Goal: Task Accomplishment & Management: Use online tool/utility

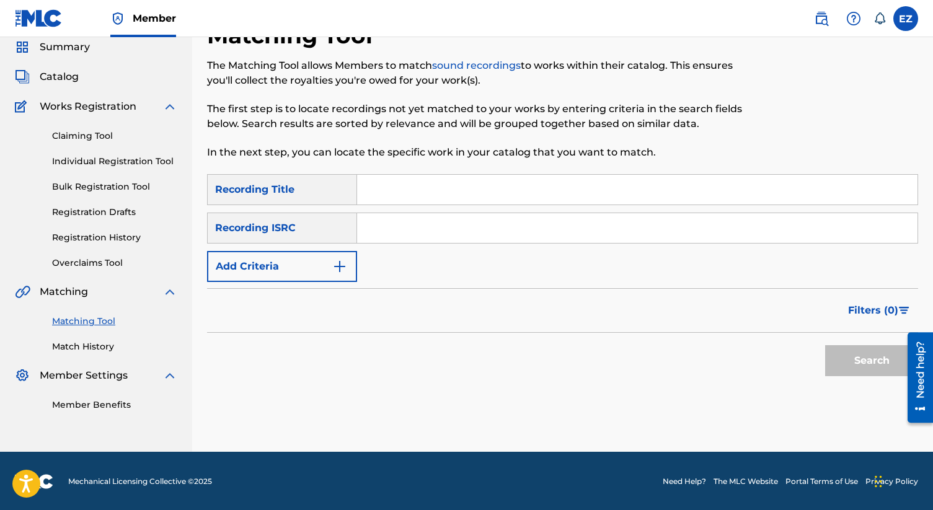
click at [494, 236] on input "Search Form" at bounding box center [637, 228] width 561 height 30
paste input "GBCFB1800256"
click at [825, 345] on button "Search" at bounding box center [871, 360] width 93 height 31
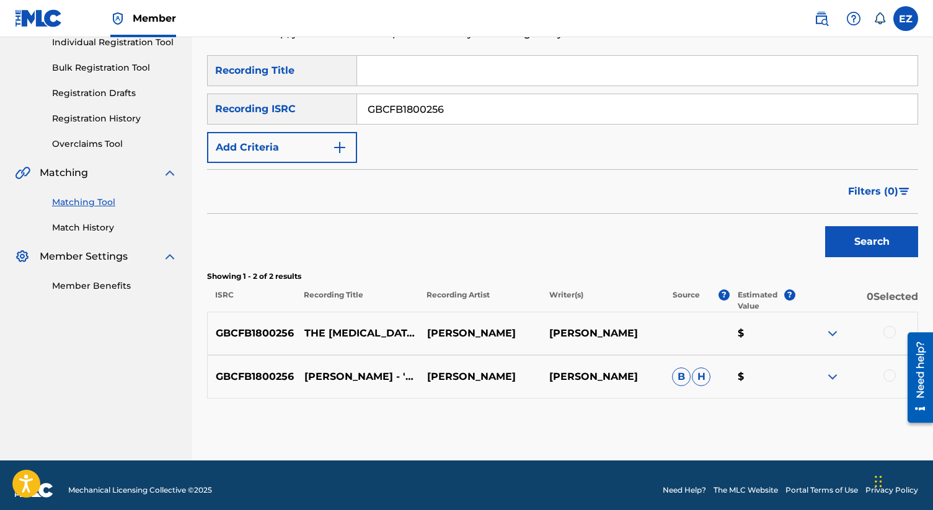
scroll to position [166, 0]
click at [888, 332] on div at bounding box center [890, 332] width 12 height 12
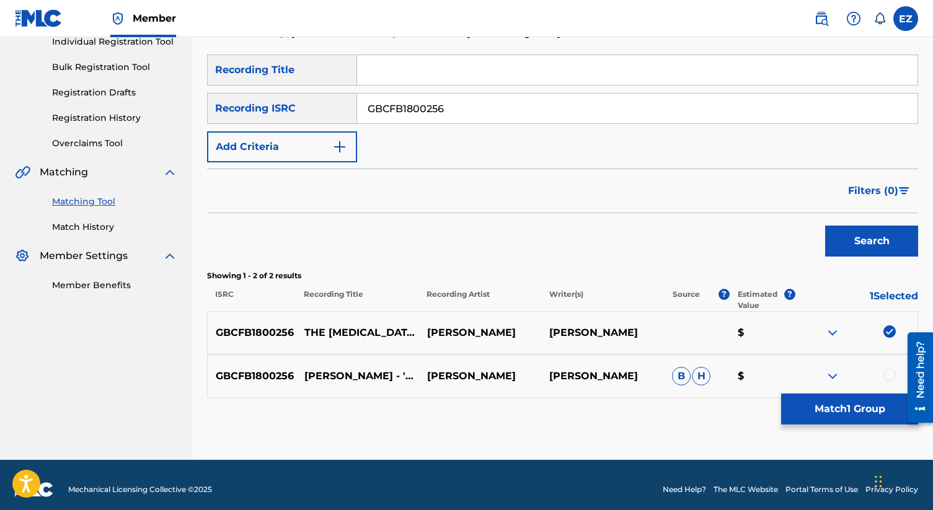
click at [889, 366] on div "GBCFB1800256 [PERSON_NAME] - 'THE PSYCHOLOGIST' (INSTRUMENTAL) [PERSON_NAME] [P…" at bounding box center [562, 376] width 711 height 43
click at [890, 373] on div at bounding box center [890, 375] width 12 height 12
click at [454, 128] on div "SearchWithCriteria496a81be-0f9d-49e5-aa23-8c4f270b64a3 Recording Title SearchWi…" at bounding box center [562, 109] width 711 height 108
click at [445, 105] on input "GBCFB1800256" at bounding box center [637, 109] width 561 height 30
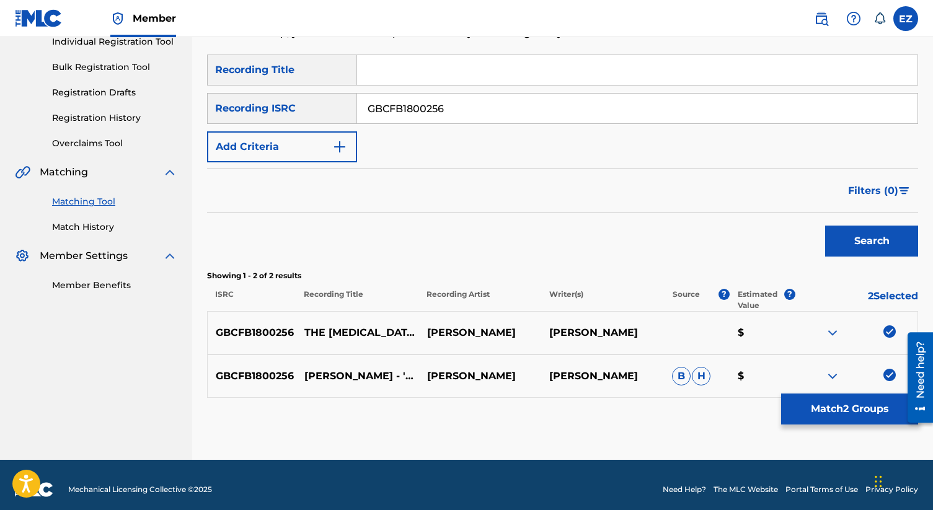
paste input "AHS1800524"
type input "GBAHS1800524"
click at [825, 226] on button "Search" at bounding box center [871, 241] width 93 height 31
click at [886, 335] on div at bounding box center [890, 332] width 12 height 12
click at [888, 382] on div at bounding box center [856, 376] width 123 height 15
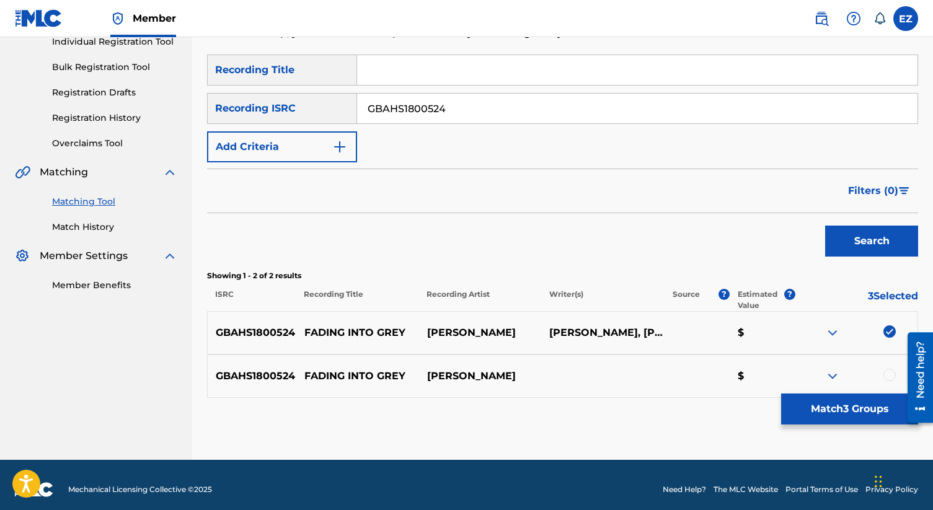
click at [888, 376] on div at bounding box center [890, 375] width 12 height 12
click at [887, 398] on button "Match 4 Groups" at bounding box center [849, 409] width 137 height 31
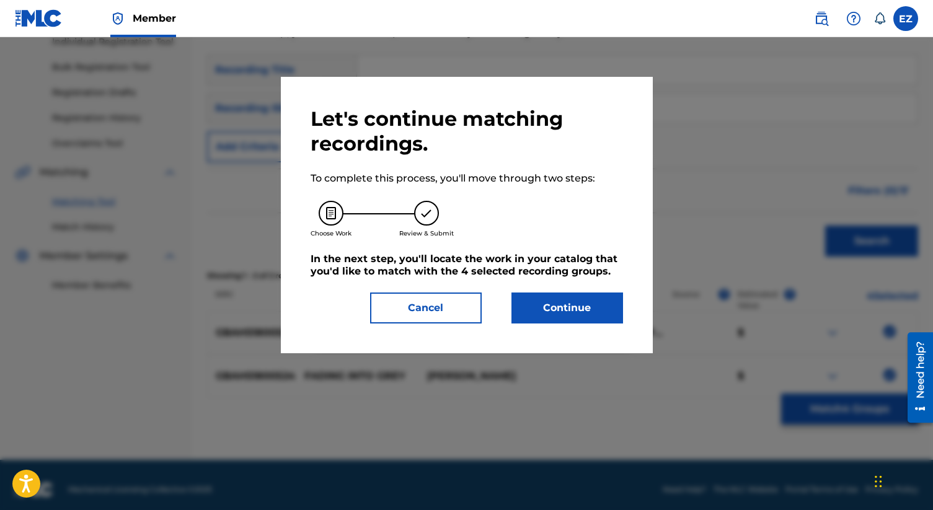
click at [441, 308] on button "Cancel" at bounding box center [426, 308] width 112 height 31
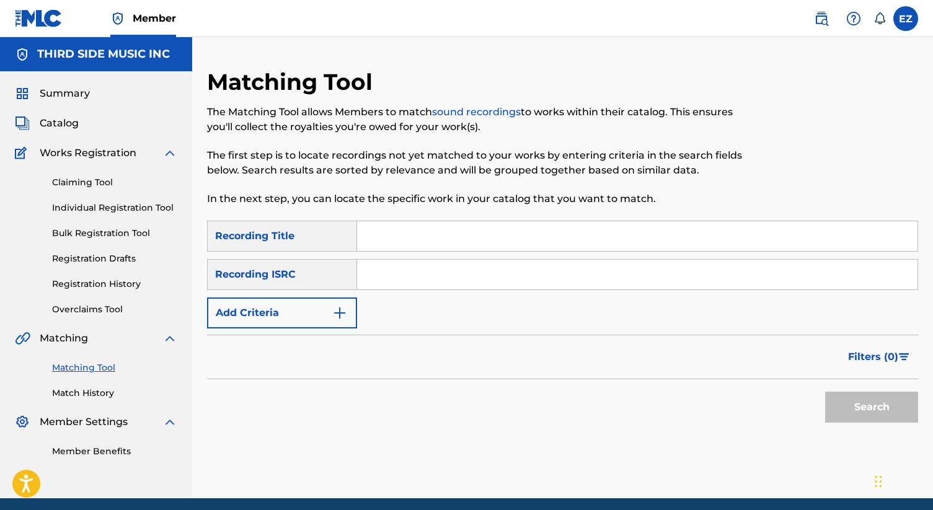
click at [460, 269] on input "Search Form" at bounding box center [637, 275] width 561 height 30
paste input "GBAHS1800524"
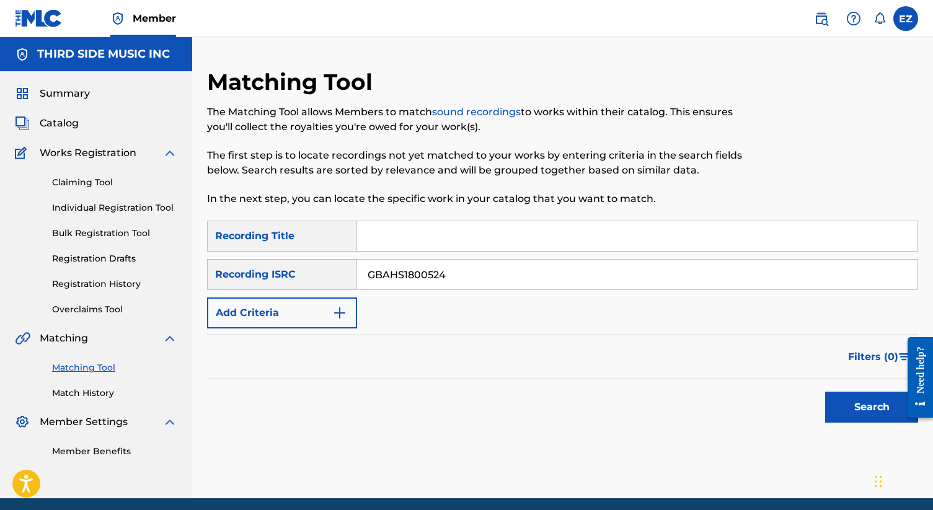
type input "GBAHS1800524"
click at [825, 392] on button "Search" at bounding box center [871, 407] width 93 height 31
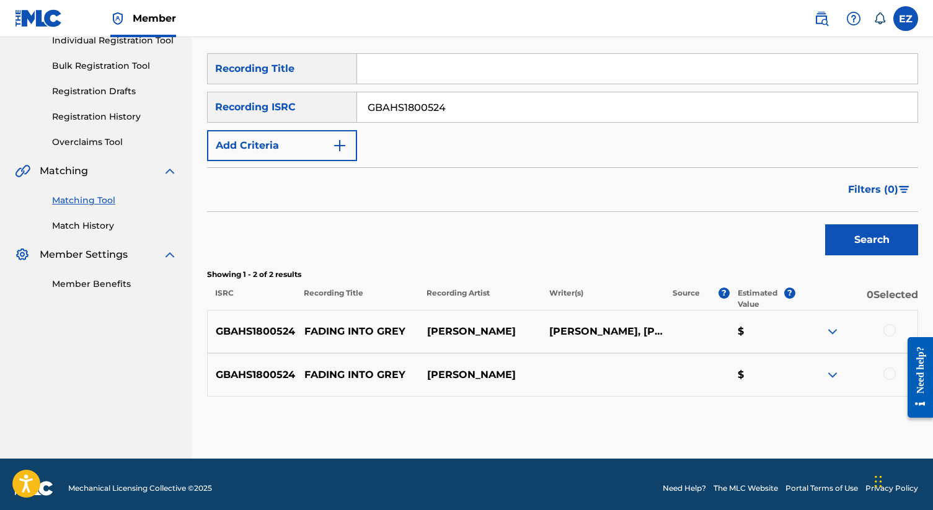
scroll to position [175, 0]
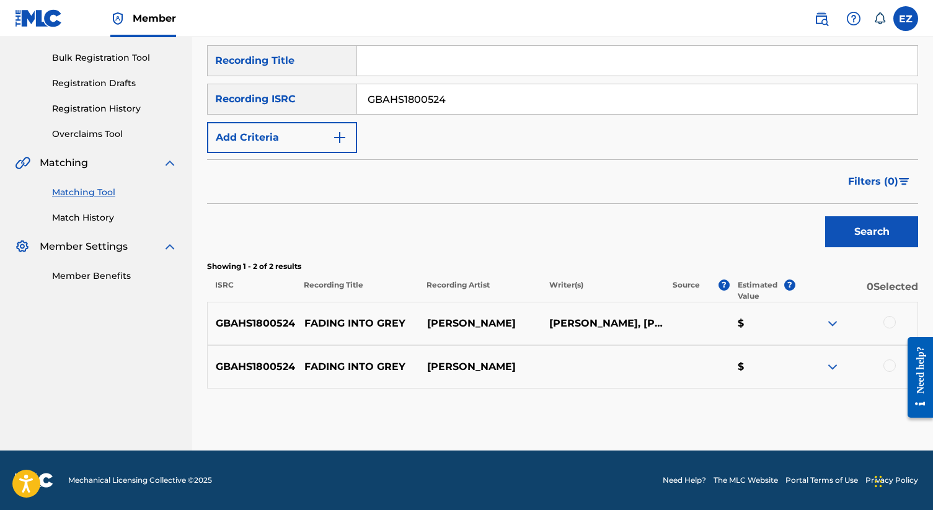
click at [891, 317] on div at bounding box center [890, 322] width 12 height 12
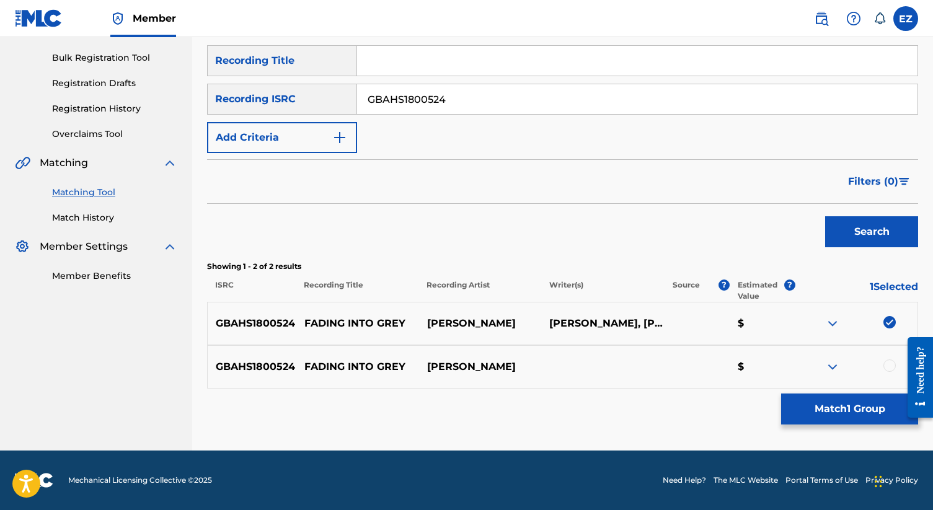
click at [889, 368] on div at bounding box center [890, 366] width 12 height 12
click at [886, 393] on div "Matching Tool The Matching Tool allows Members to match sound recordings to wor…" at bounding box center [562, 172] width 711 height 558
click at [886, 402] on button "Match 2 Groups" at bounding box center [849, 409] width 137 height 31
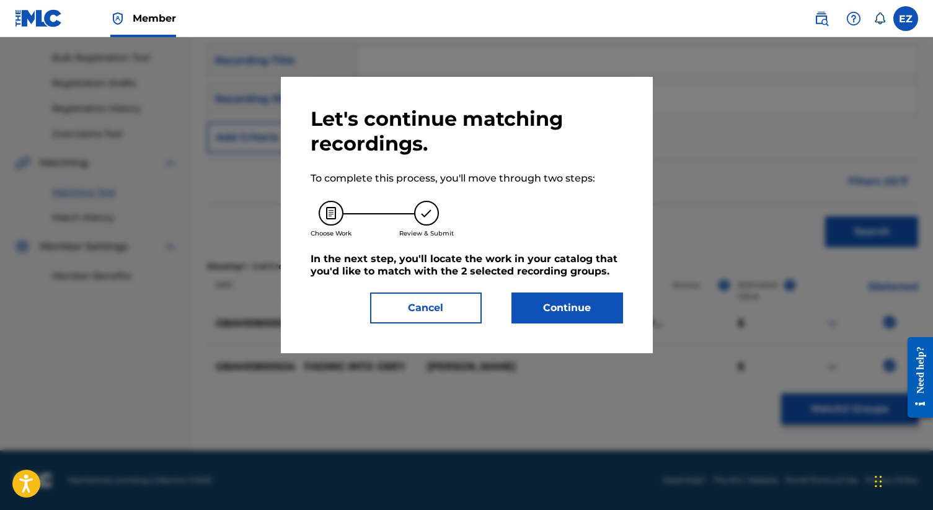
click at [546, 306] on button "Continue" at bounding box center [568, 308] width 112 height 31
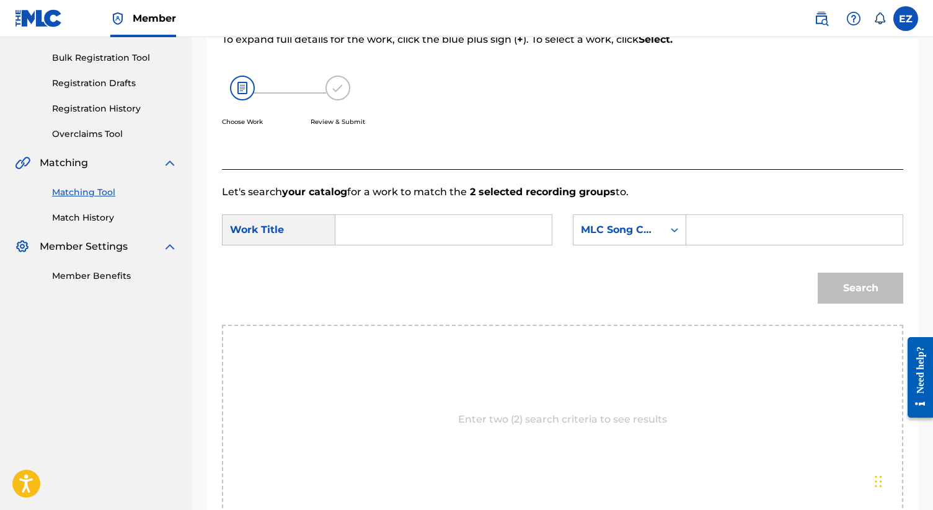
click at [409, 221] on input "Search Form" at bounding box center [443, 230] width 195 height 30
paste input "Fading Into Grey"
type input "Fading Into Grey"
click at [708, 233] on input "Search Form" at bounding box center [794, 230] width 195 height 30
type input "fvb42x"
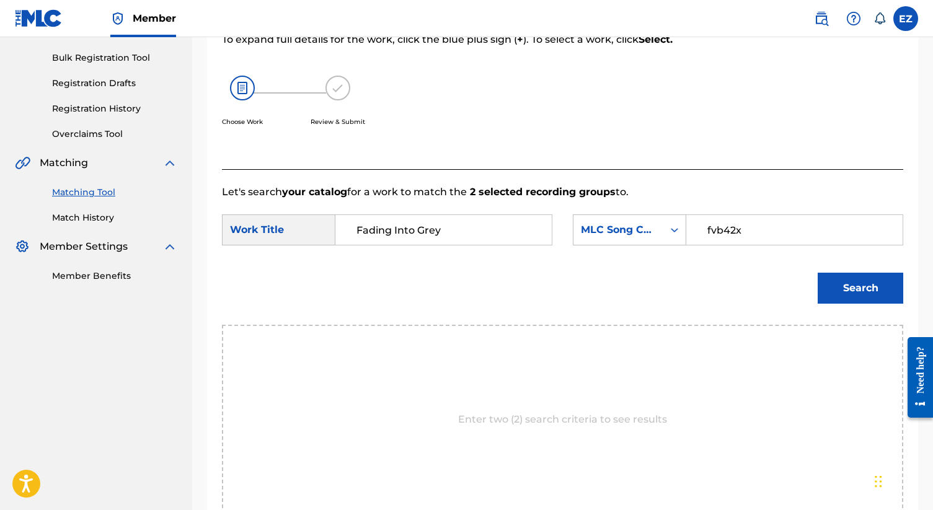
click at [818, 273] on button "Search" at bounding box center [861, 288] width 86 height 31
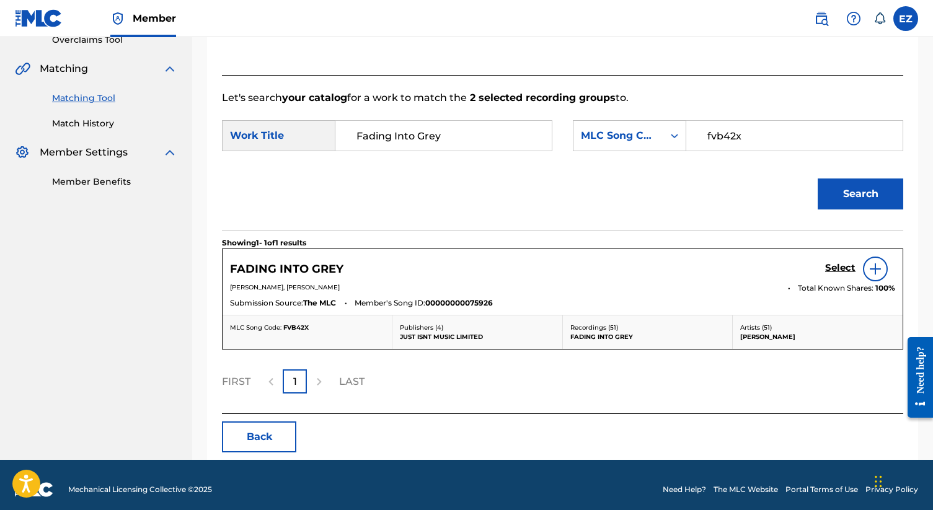
scroll to position [269, 0]
click at [844, 265] on h5 "Select" at bounding box center [840, 269] width 30 height 12
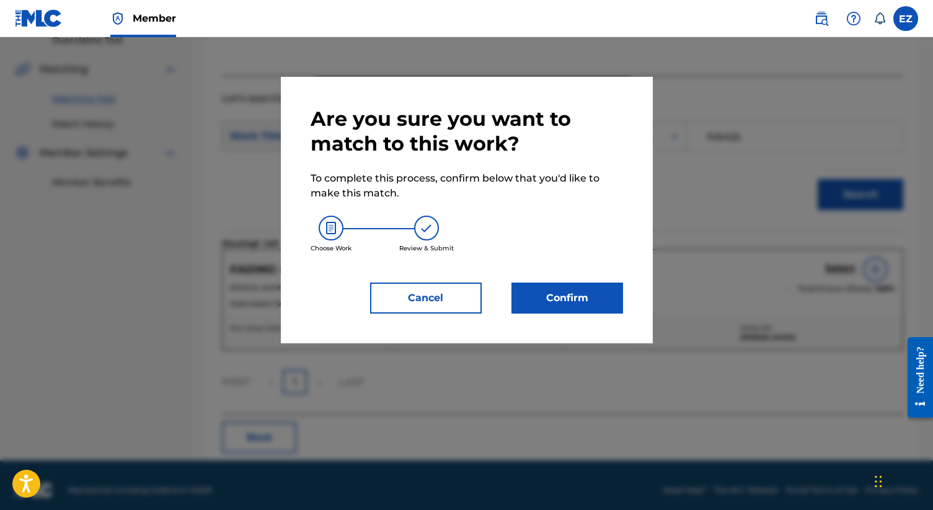
click at [588, 296] on button "Confirm" at bounding box center [568, 298] width 112 height 31
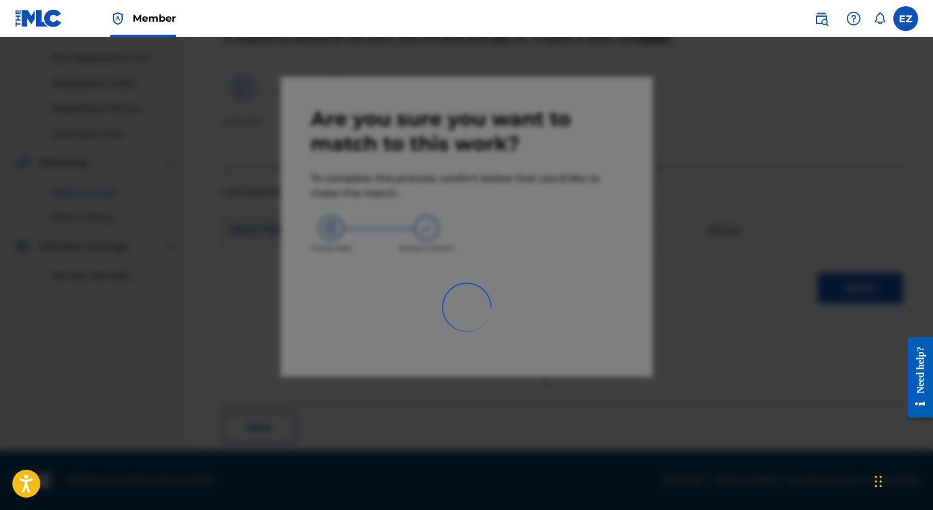
scroll to position [47, 0]
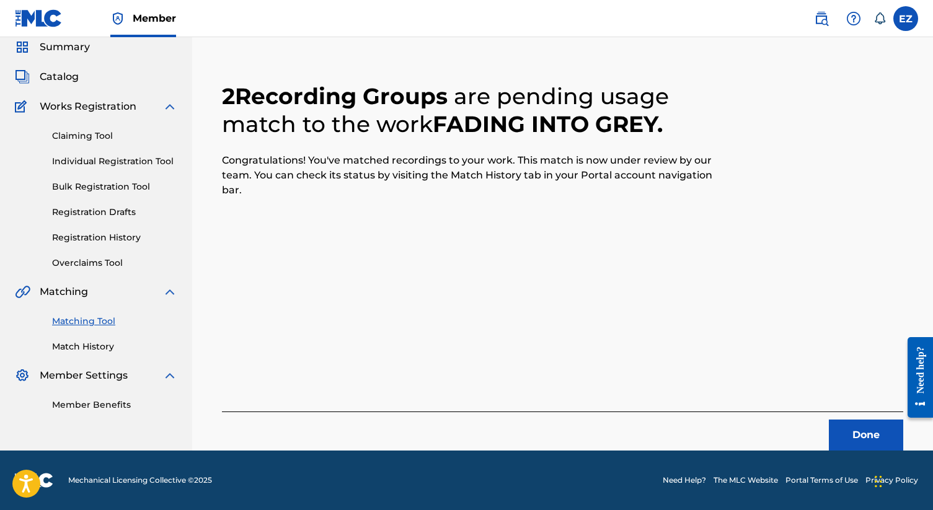
click at [851, 432] on button "Done" at bounding box center [866, 435] width 74 height 31
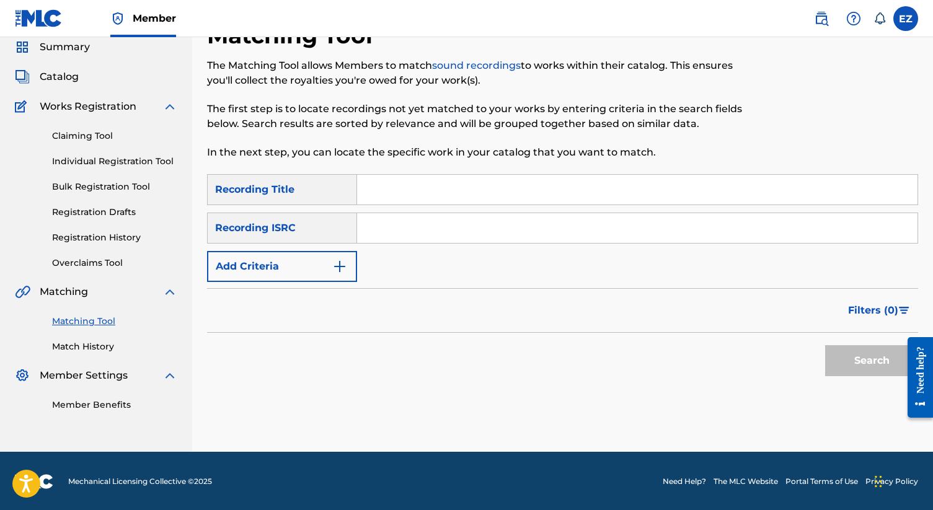
click at [401, 236] on input "Search Form" at bounding box center [637, 228] width 561 height 30
paste input "CAZ841001001"
click at [825, 345] on button "Search" at bounding box center [871, 360] width 93 height 31
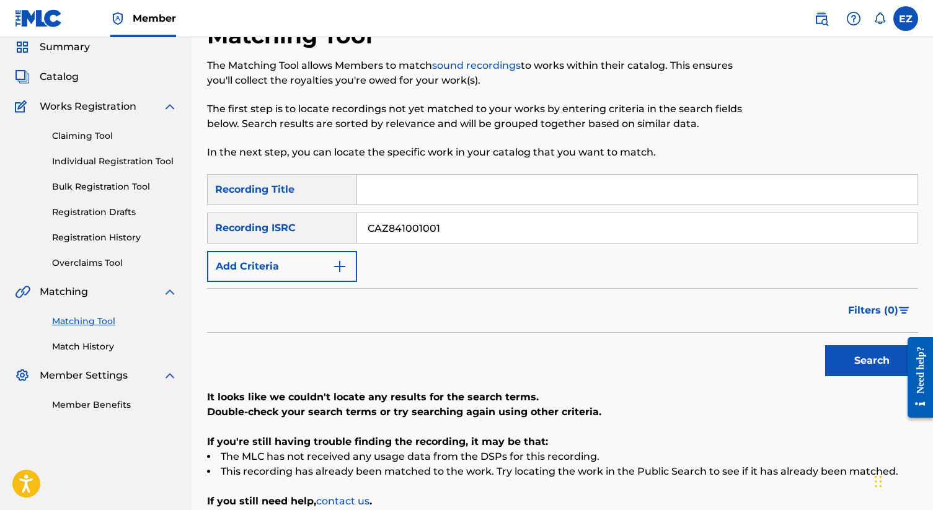
scroll to position [167, 0]
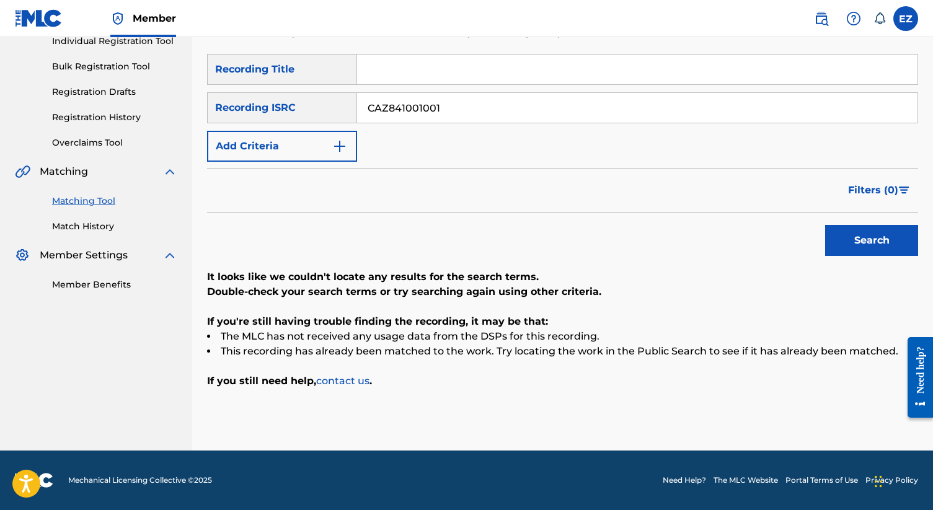
click at [438, 112] on input "CAZ841001001" at bounding box center [637, 108] width 561 height 30
paste input "2"
type input "CAZ841001002"
click at [825, 225] on button "Search" at bounding box center [871, 240] width 93 height 31
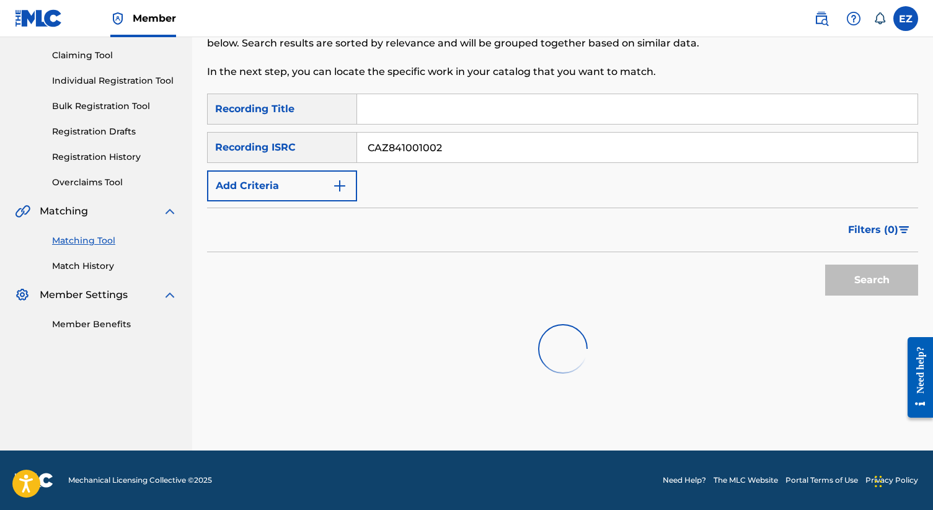
scroll to position [132, 0]
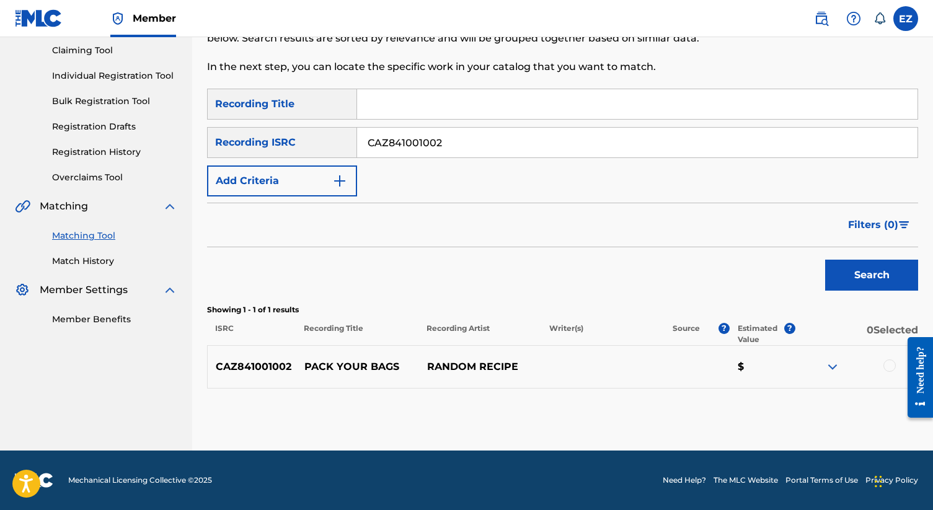
click at [886, 365] on div at bounding box center [890, 366] width 12 height 12
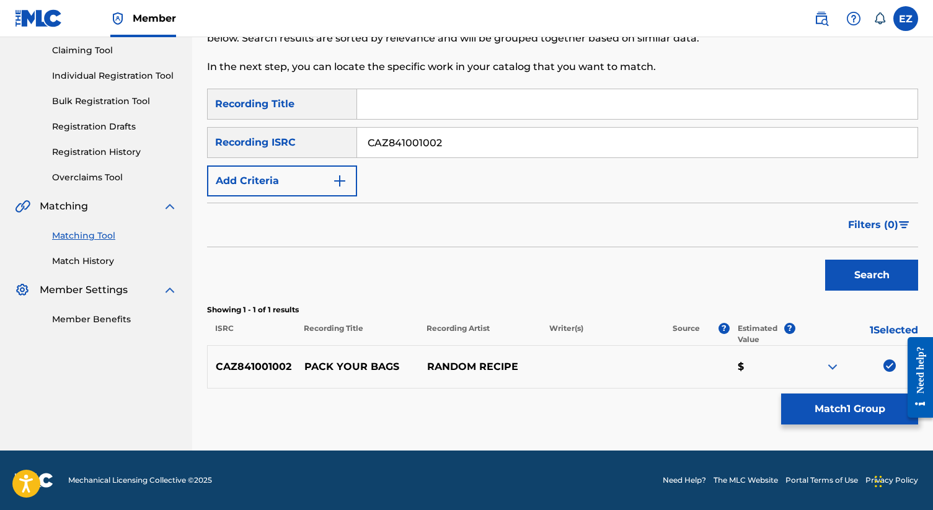
click at [851, 398] on button "Match 1 Group" at bounding box center [849, 409] width 137 height 31
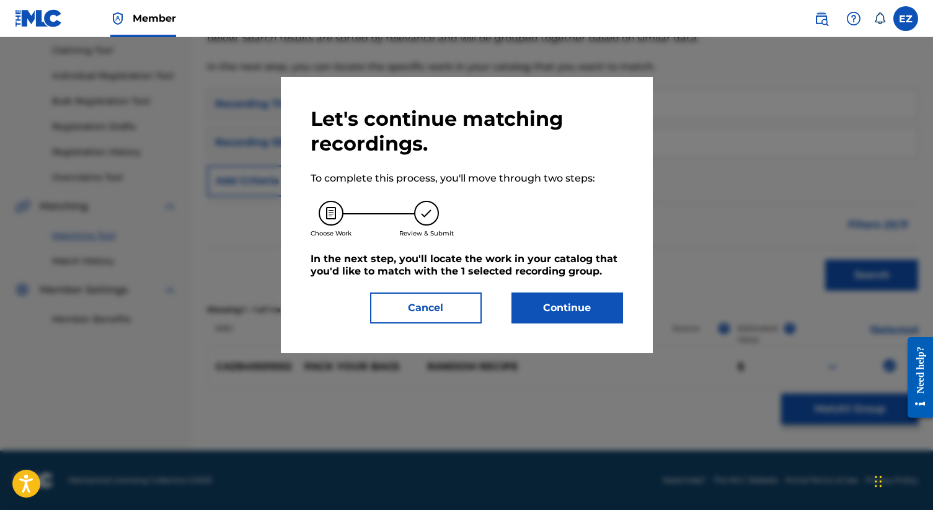
click at [567, 315] on button "Continue" at bounding box center [568, 308] width 112 height 31
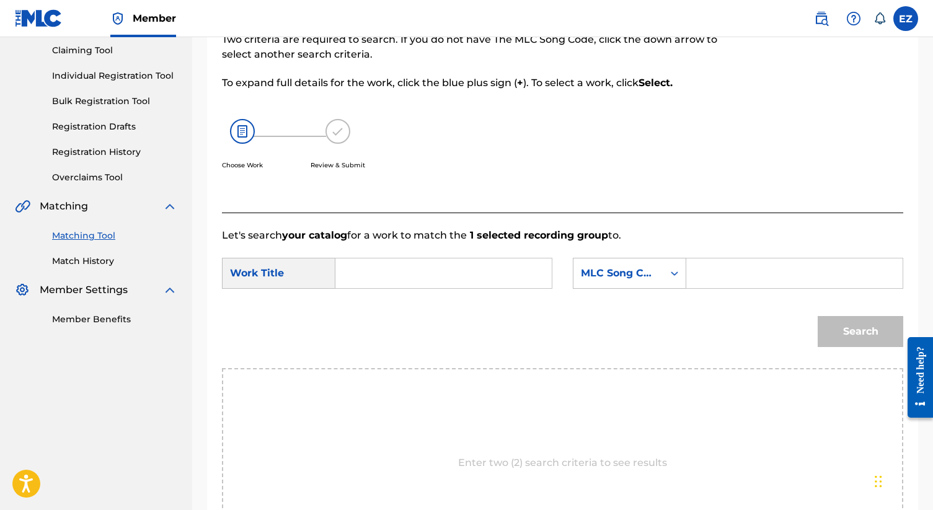
click at [416, 277] on input "Search Form" at bounding box center [443, 274] width 195 height 30
paste input "Pack Your Bags"
type input "Pack Your Bags"
click at [726, 270] on input "Search Form" at bounding box center [794, 274] width 195 height 30
type input "pa4b2m"
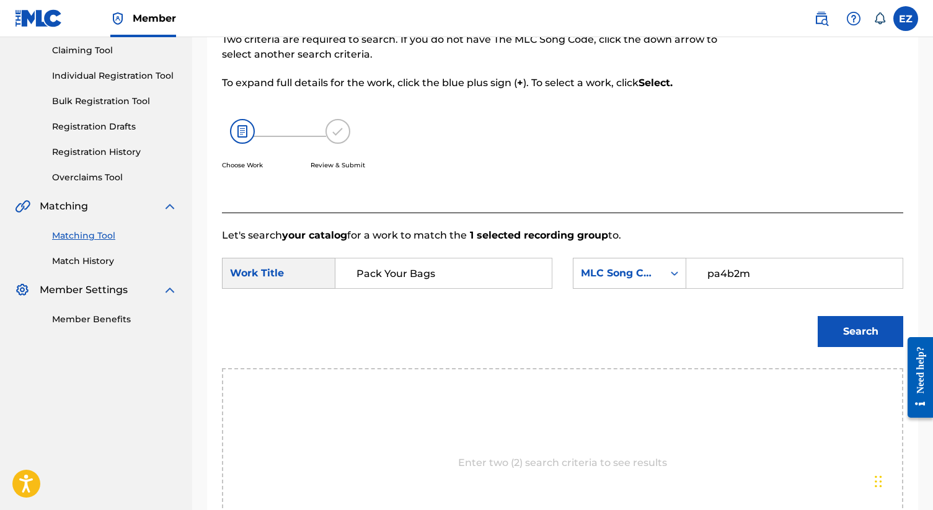
click at [818, 316] on button "Search" at bounding box center [861, 331] width 86 height 31
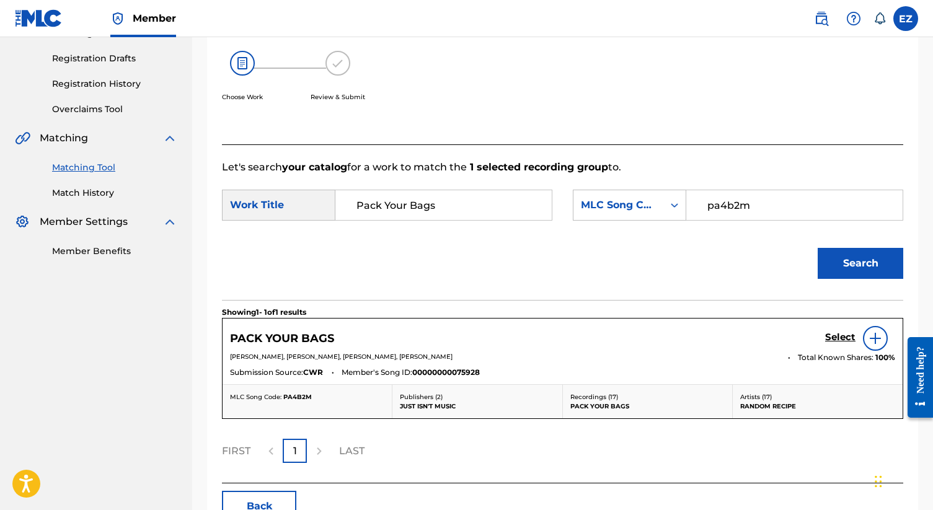
scroll to position [203, 0]
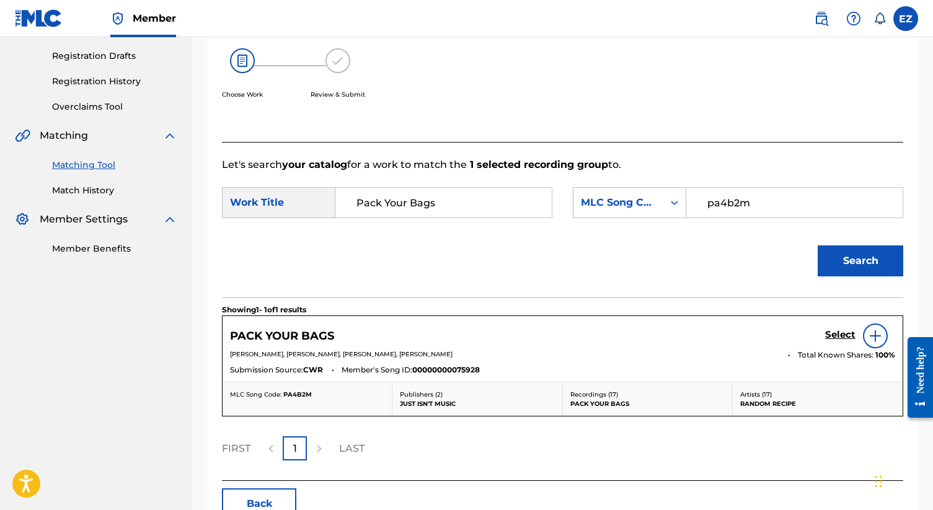
click at [835, 336] on h5 "Select" at bounding box center [840, 335] width 30 height 12
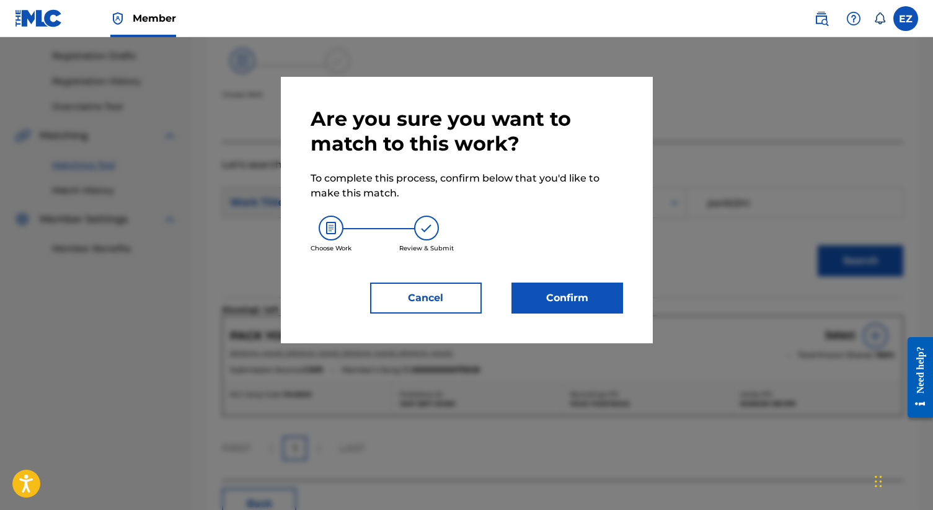
click at [564, 308] on button "Confirm" at bounding box center [568, 298] width 112 height 31
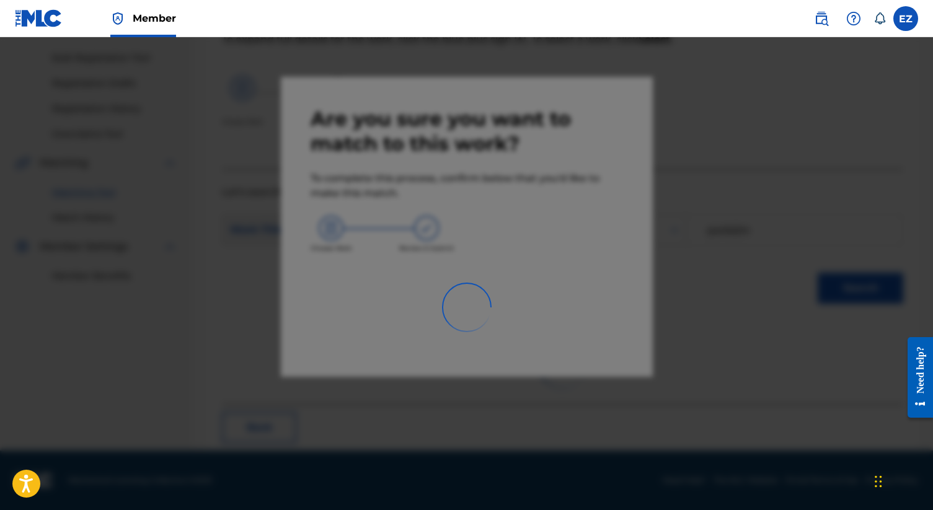
scroll to position [47, 0]
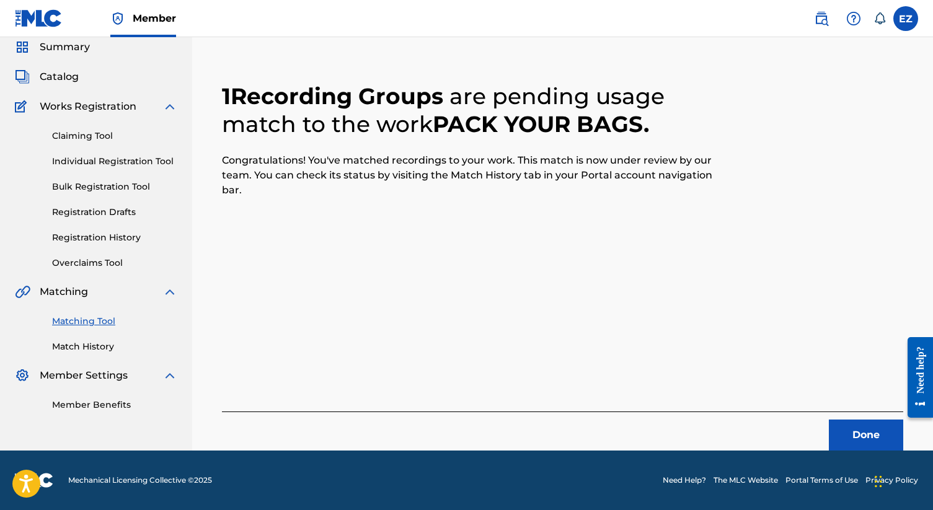
click at [845, 430] on button "Done" at bounding box center [866, 435] width 74 height 31
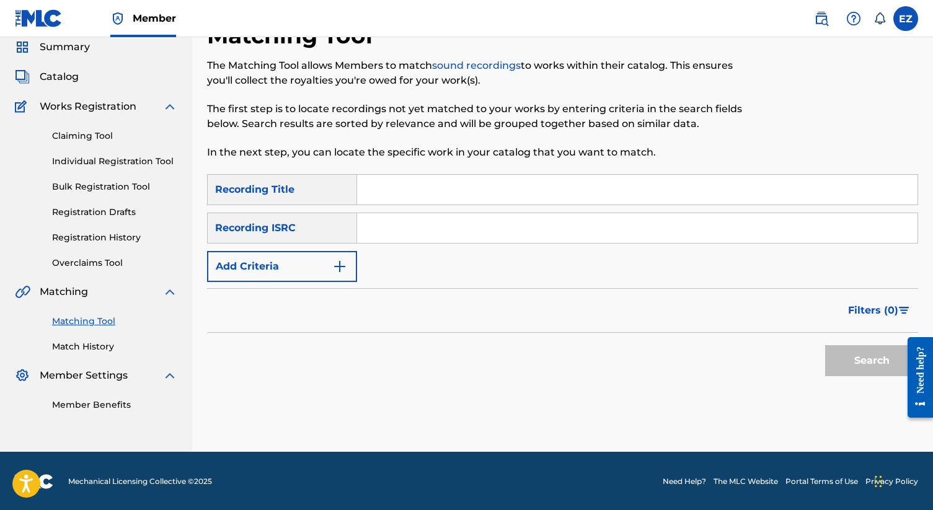
click at [414, 220] on input "Search Form" at bounding box center [637, 228] width 561 height 30
paste input "CAZ841120501"
click at [825, 345] on button "Search" at bounding box center [871, 360] width 93 height 31
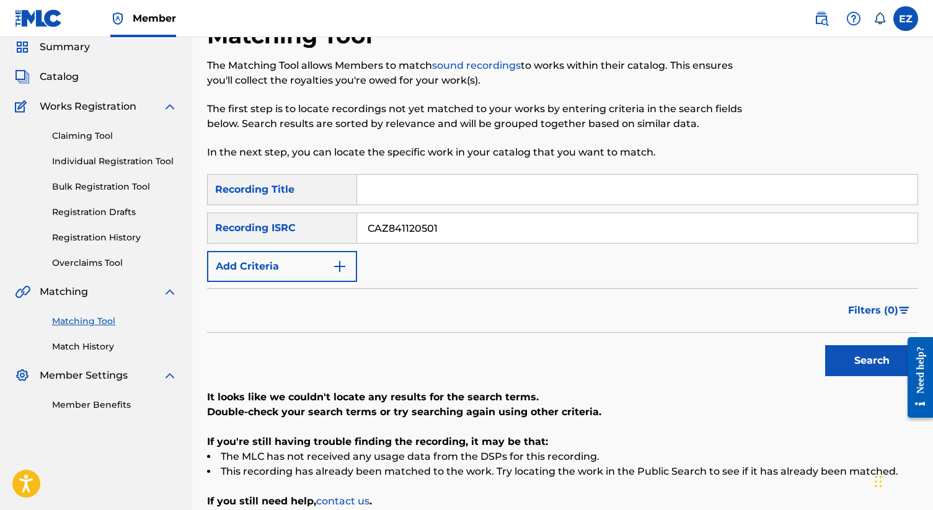
click at [408, 228] on input "CAZ841120501" at bounding box center [637, 228] width 561 height 30
paste input "001003"
type input "CAZ841001003"
click at [825, 345] on button "Search" at bounding box center [871, 360] width 93 height 31
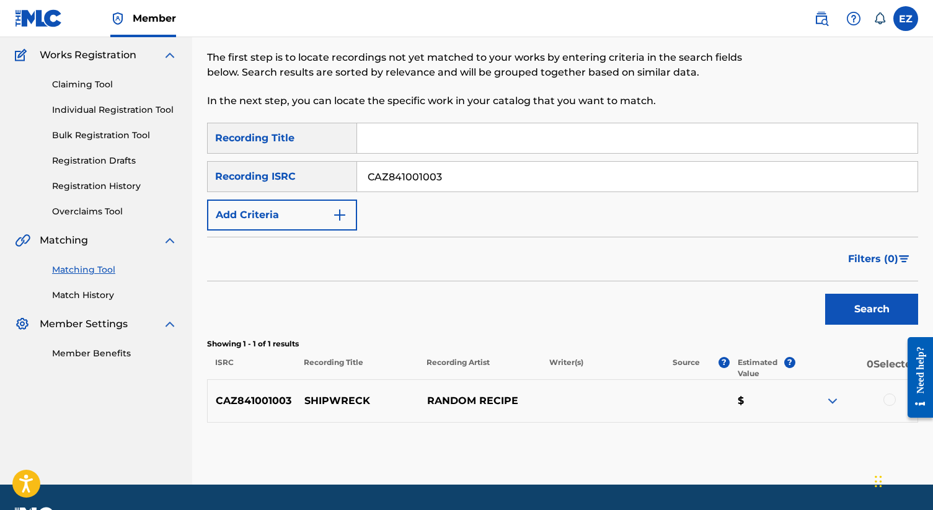
scroll to position [132, 0]
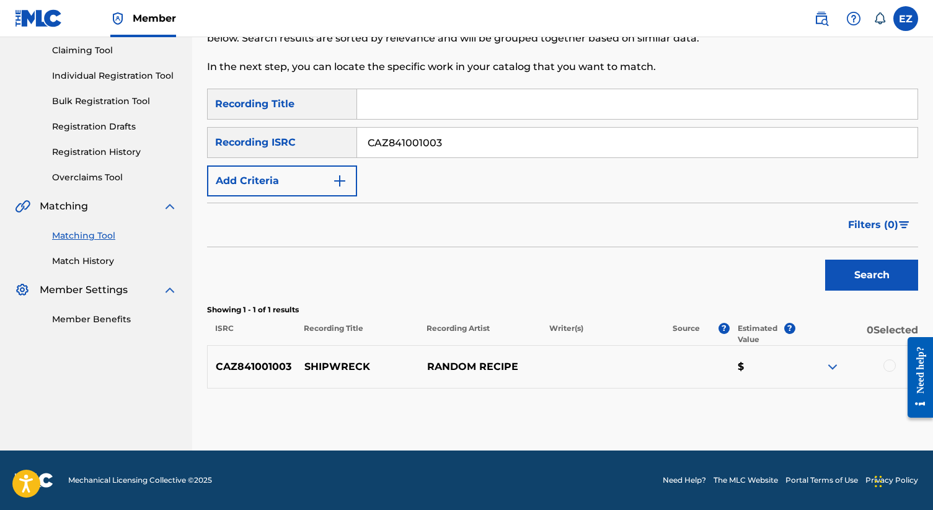
click at [893, 368] on div at bounding box center [890, 366] width 12 height 12
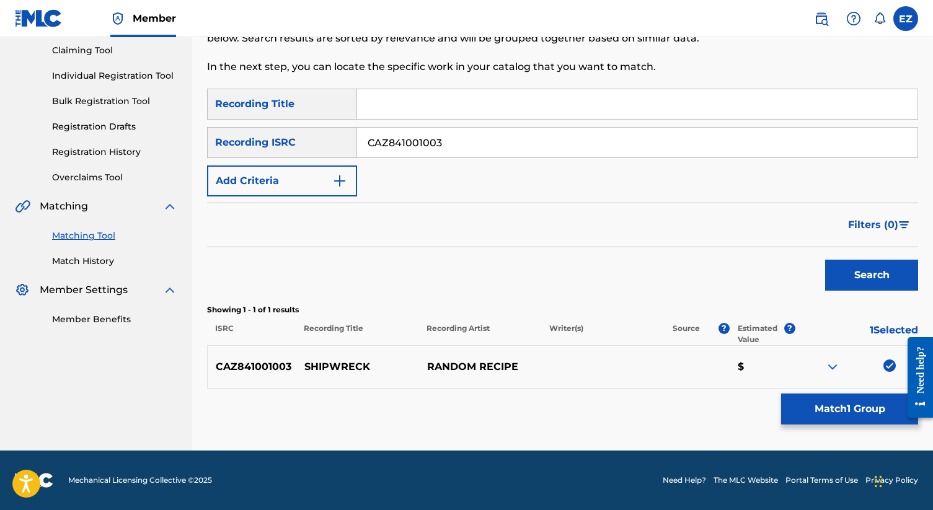
click at [807, 406] on button "Match 1 Group" at bounding box center [849, 409] width 137 height 31
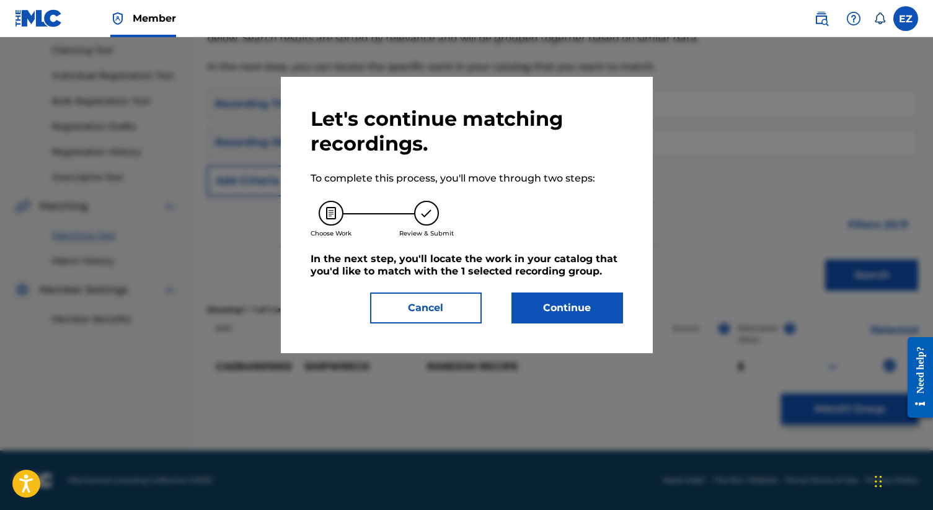
click at [566, 293] on button "Continue" at bounding box center [568, 308] width 112 height 31
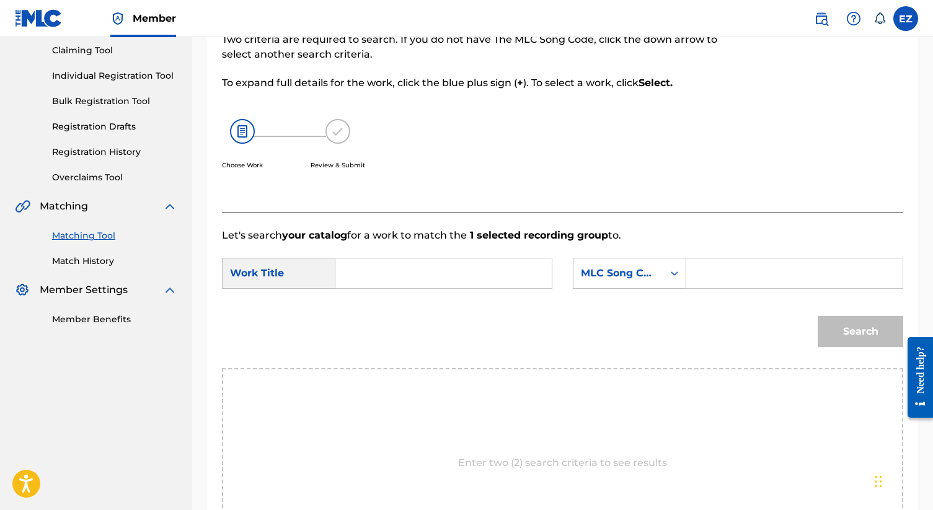
click at [476, 269] on input "Search Form" at bounding box center [443, 274] width 195 height 30
paste input "Shipwreck"
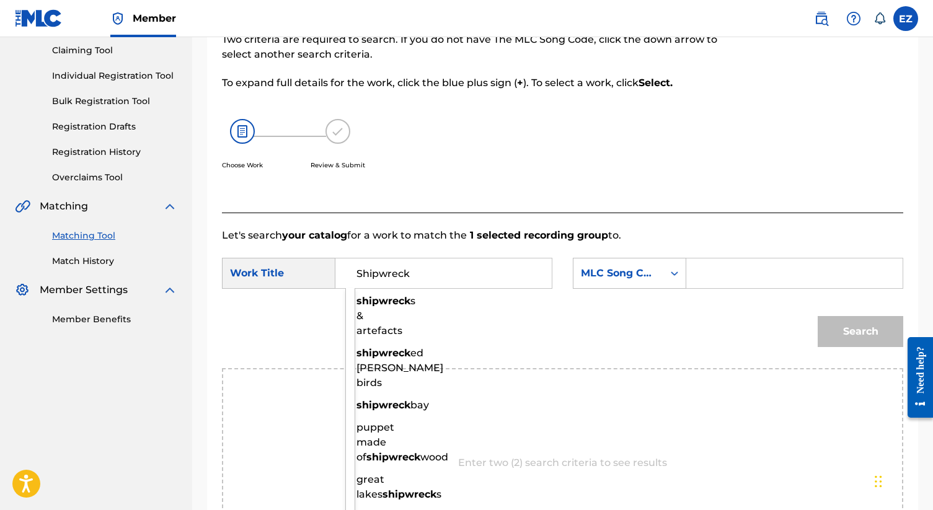
type input "Shipwreck"
click at [753, 280] on input "Search Form" at bounding box center [794, 274] width 195 height 30
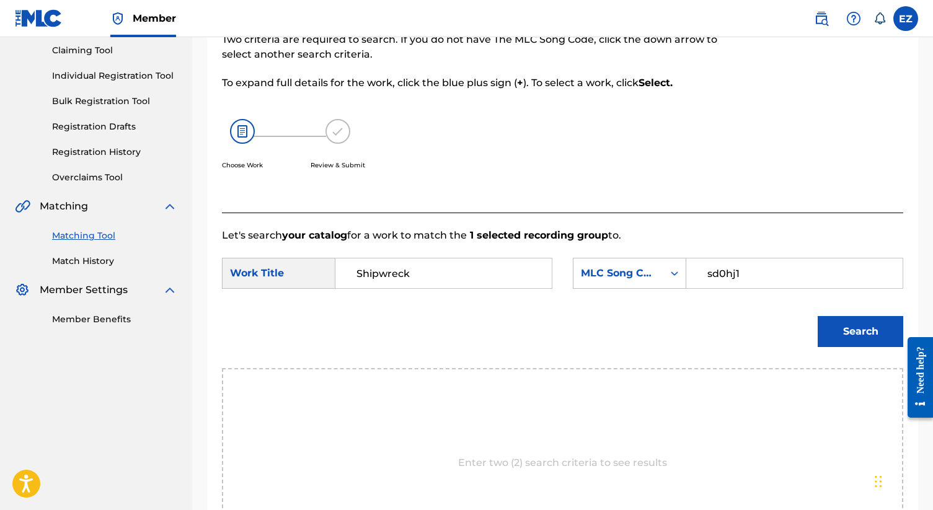
click at [818, 316] on button "Search" at bounding box center [861, 331] width 86 height 31
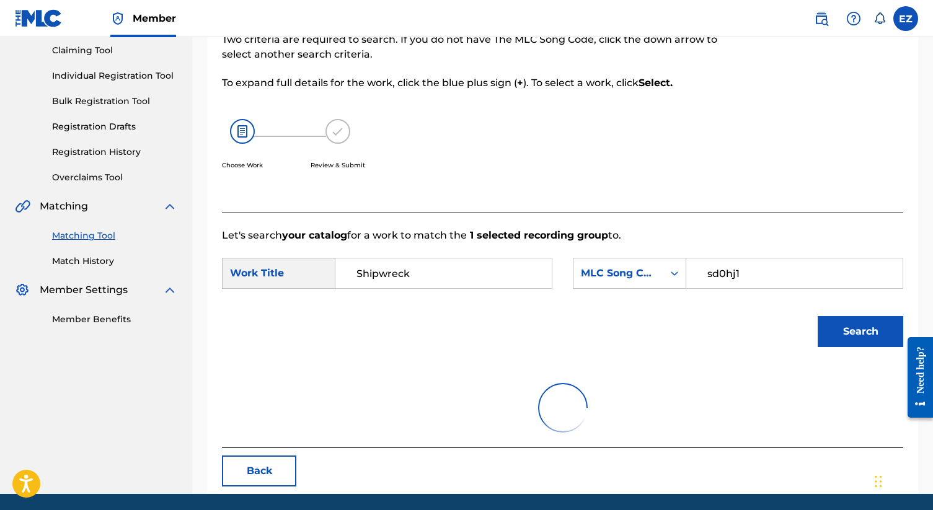
scroll to position [122, 0]
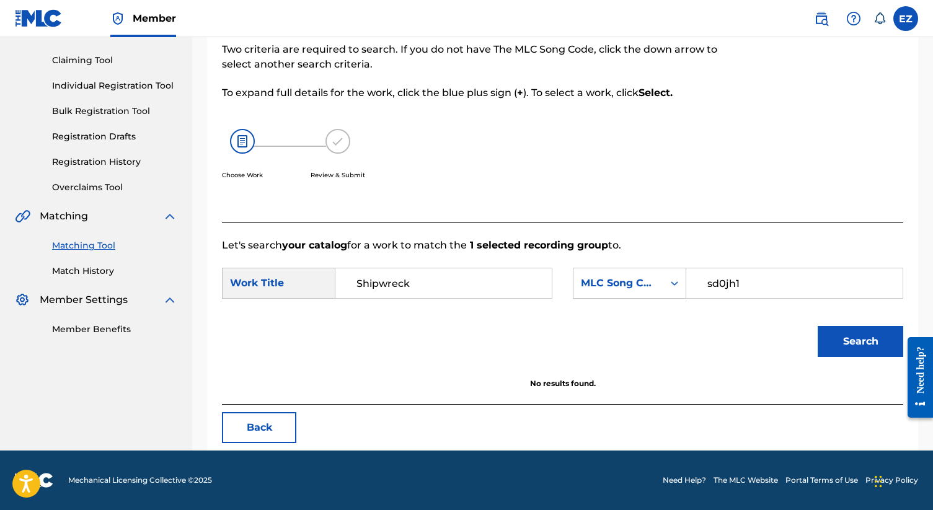
type input "sd0jh1"
click at [818, 326] on button "Search" at bounding box center [861, 341] width 86 height 31
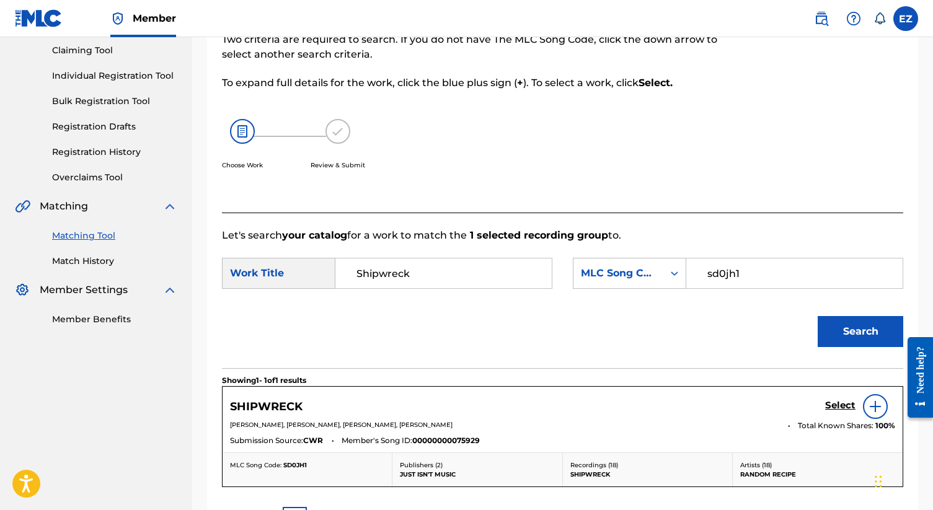
scroll to position [223, 0]
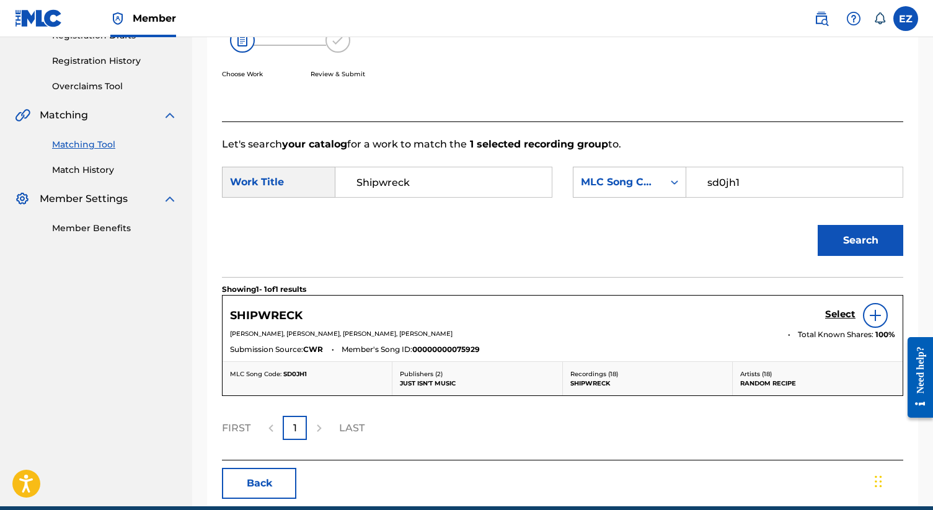
click at [823, 314] on div "SHIPWRECK Select" at bounding box center [562, 315] width 665 height 25
click at [828, 314] on h5 "Select" at bounding box center [840, 315] width 30 height 12
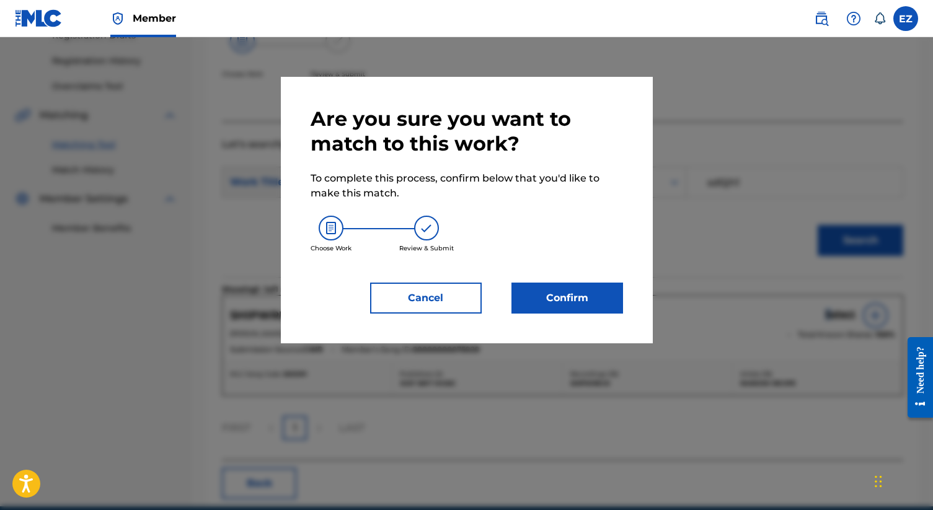
click at [536, 291] on button "Confirm" at bounding box center [568, 298] width 112 height 31
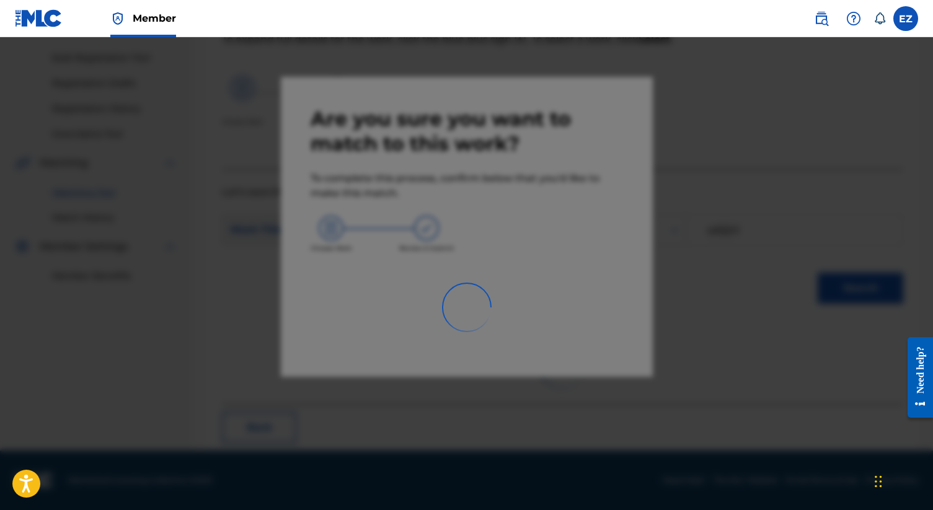
scroll to position [47, 0]
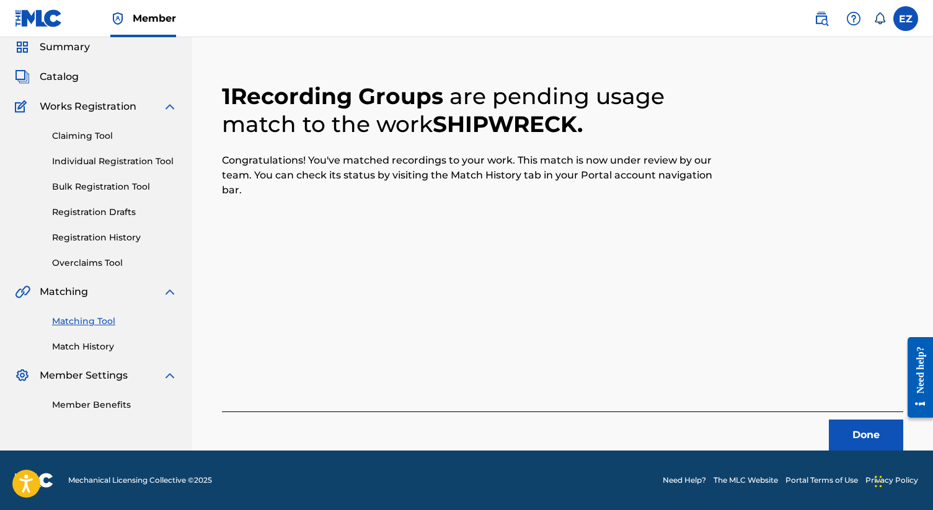
click at [854, 431] on button "Done" at bounding box center [866, 435] width 74 height 31
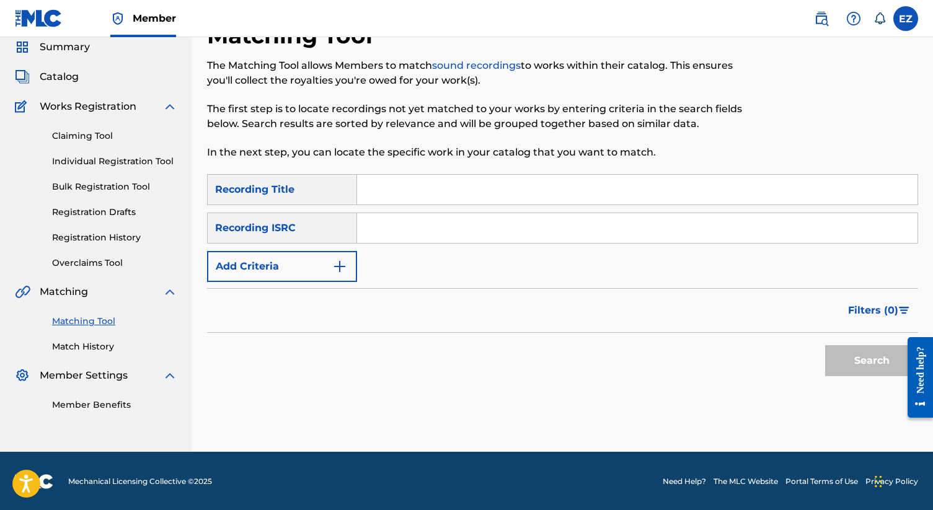
click at [420, 235] on input "Search Form" at bounding box center [637, 228] width 561 height 30
paste input "CAZ841010101"
click at [825, 345] on button "Search" at bounding box center [871, 360] width 93 height 31
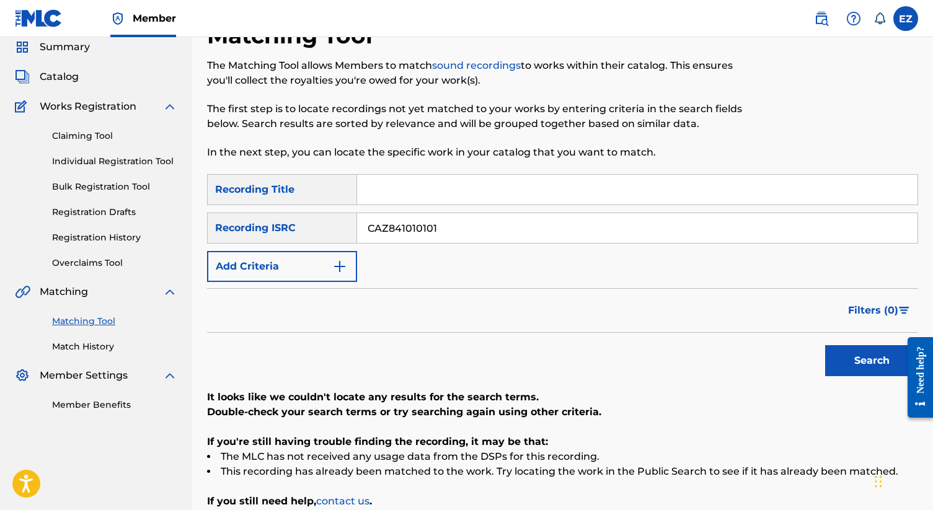
click at [455, 248] on div "SearchWithCriteriaed127975-e058-4579-8cc4-5fbc67d292d4 Recording Title SearchWi…" at bounding box center [562, 228] width 711 height 108
click at [448, 232] on input "CAZ841010101" at bounding box center [637, 228] width 561 height 30
paste input "01004"
click at [825, 345] on button "Search" at bounding box center [871, 360] width 93 height 31
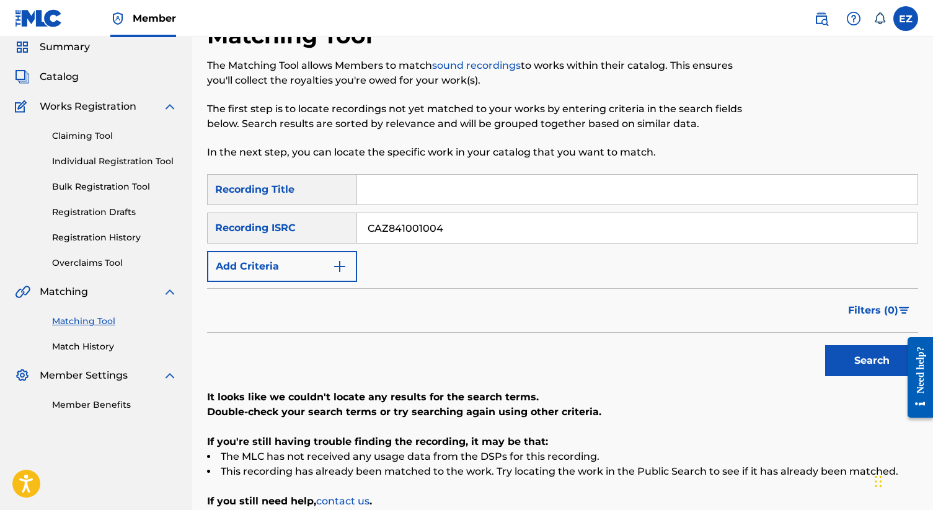
click at [463, 234] on input "CAZ841001004" at bounding box center [637, 228] width 561 height 30
paste input "5"
click at [825, 345] on button "Search" at bounding box center [871, 360] width 93 height 31
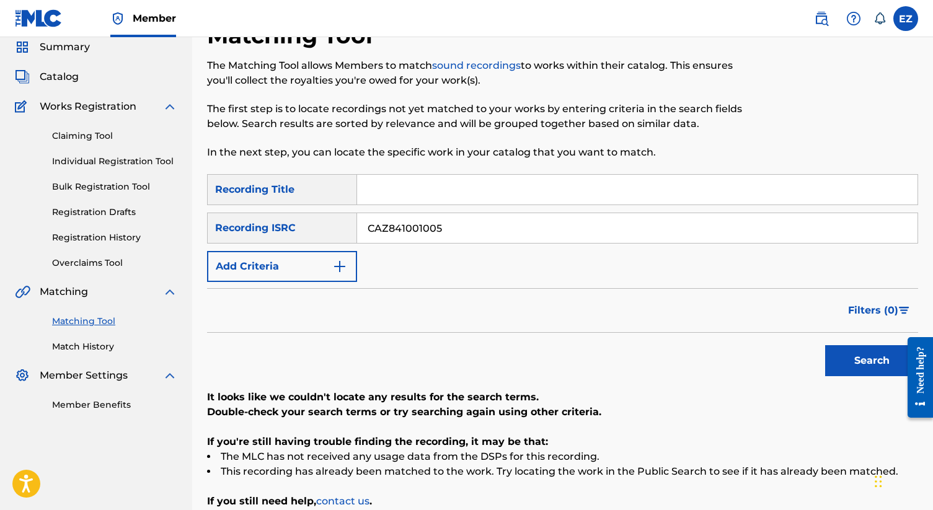
click at [427, 228] on input "CAZ841001005" at bounding box center [637, 228] width 561 height 30
paste input "7"
type input "CAZ841001007"
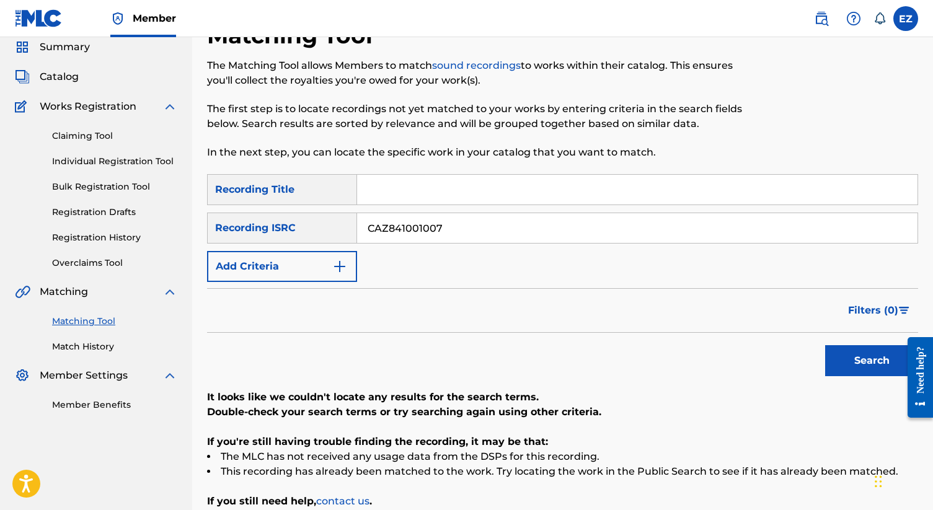
click at [825, 345] on button "Search" at bounding box center [871, 360] width 93 height 31
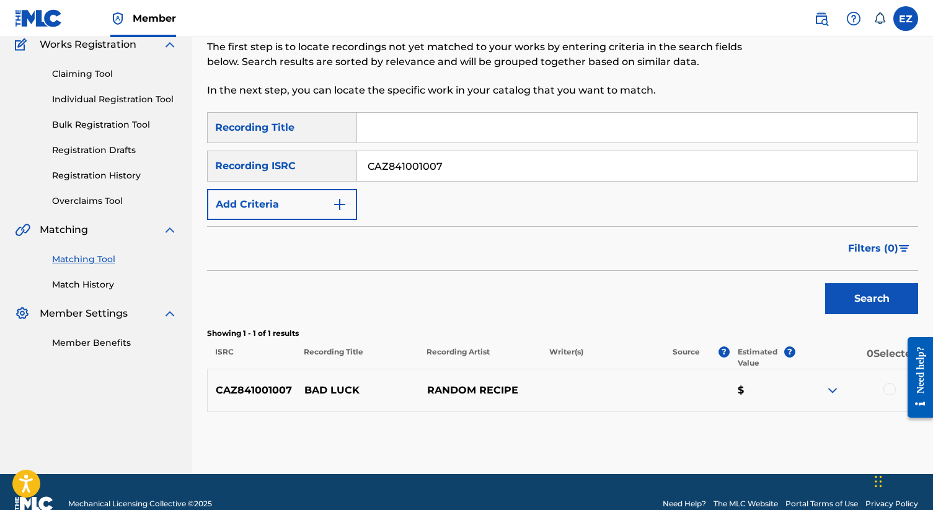
scroll to position [132, 0]
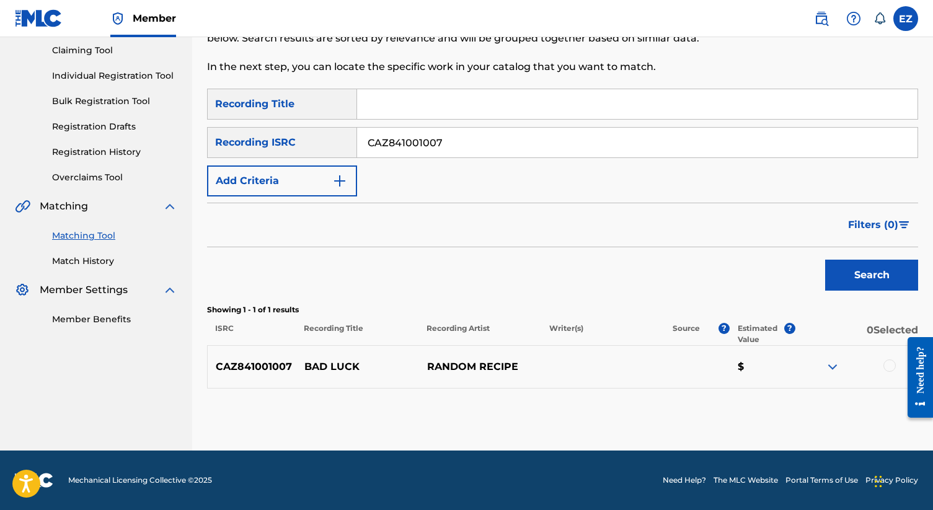
click at [893, 367] on div at bounding box center [890, 366] width 12 height 12
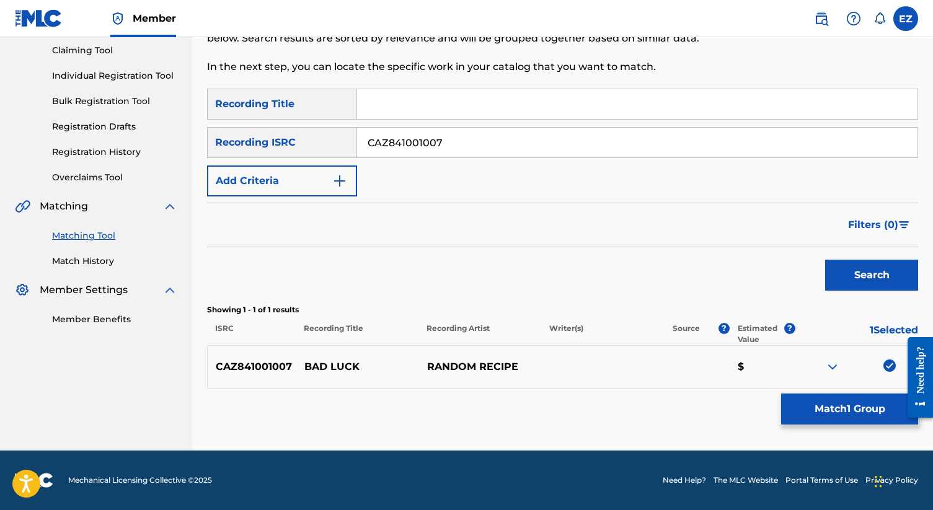
click at [869, 410] on button "Match 1 Group" at bounding box center [849, 409] width 137 height 31
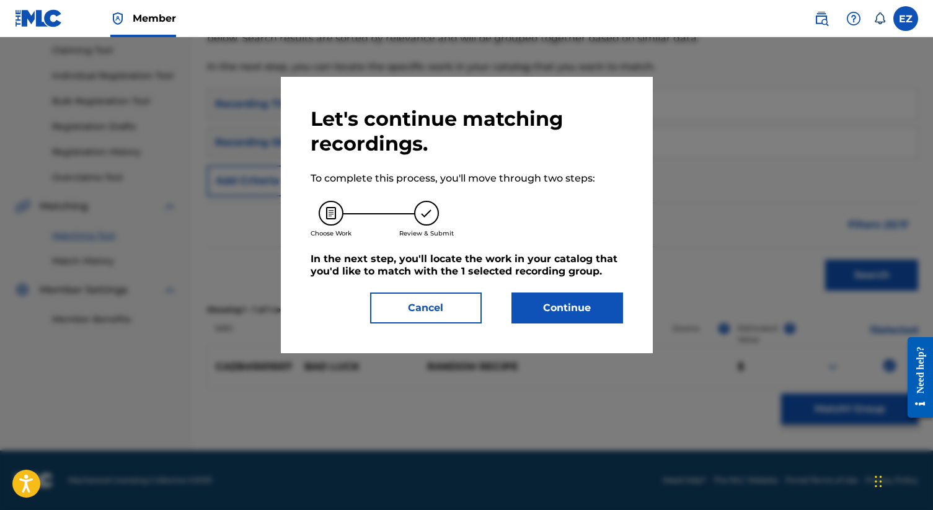
click at [602, 311] on button "Continue" at bounding box center [568, 308] width 112 height 31
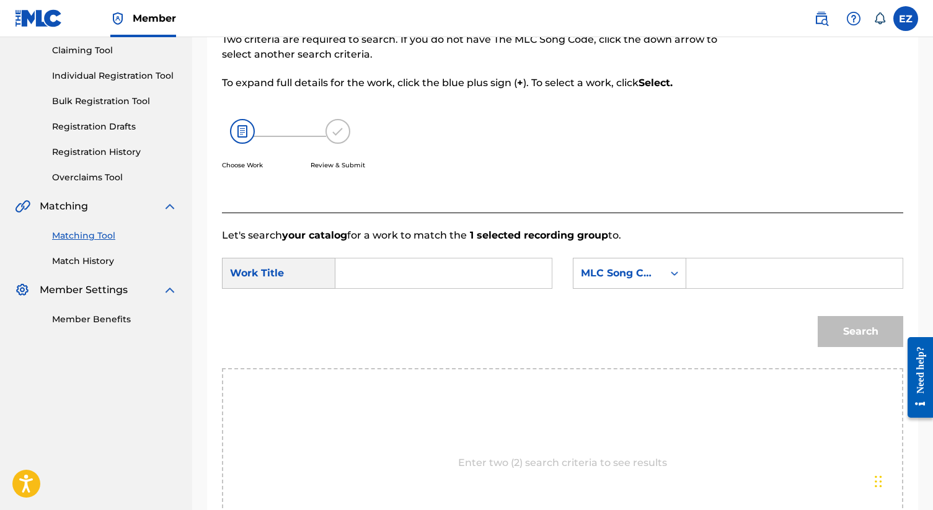
click at [484, 284] on input "Search Form" at bounding box center [443, 274] width 195 height 30
paste input "Bad Luck"
type input "Bad Luck"
click at [722, 277] on input "Search Form" at bounding box center [794, 274] width 195 height 30
click at [764, 273] on input "Search Form" at bounding box center [794, 274] width 195 height 30
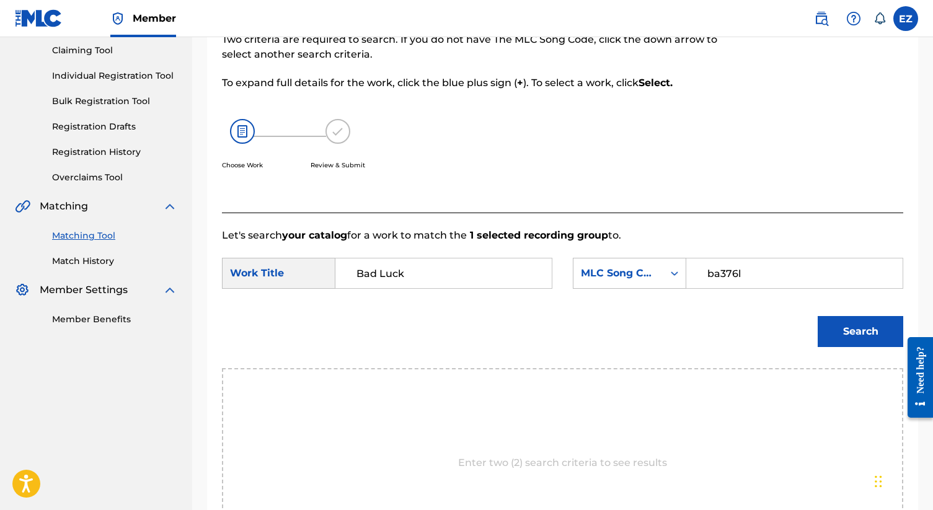
type input "ba376l"
click at [818, 316] on button "Search" at bounding box center [861, 331] width 86 height 31
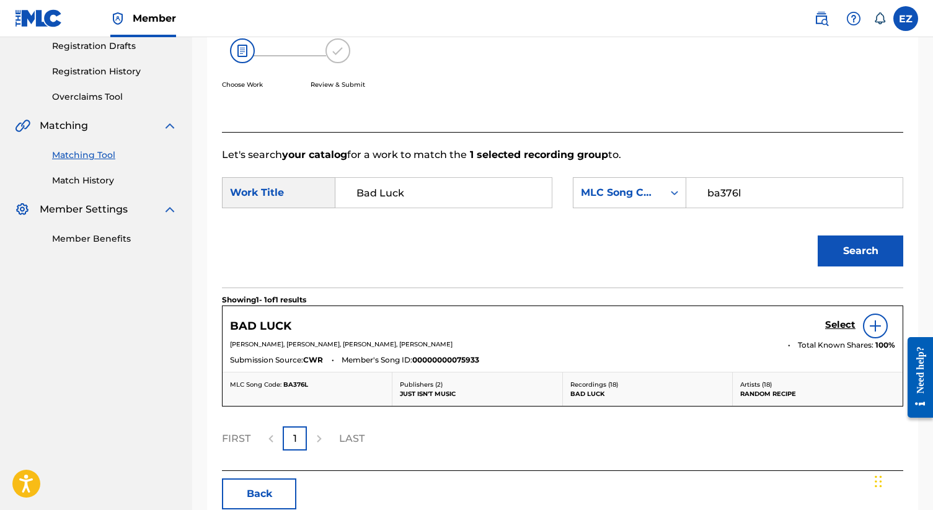
scroll to position [214, 0]
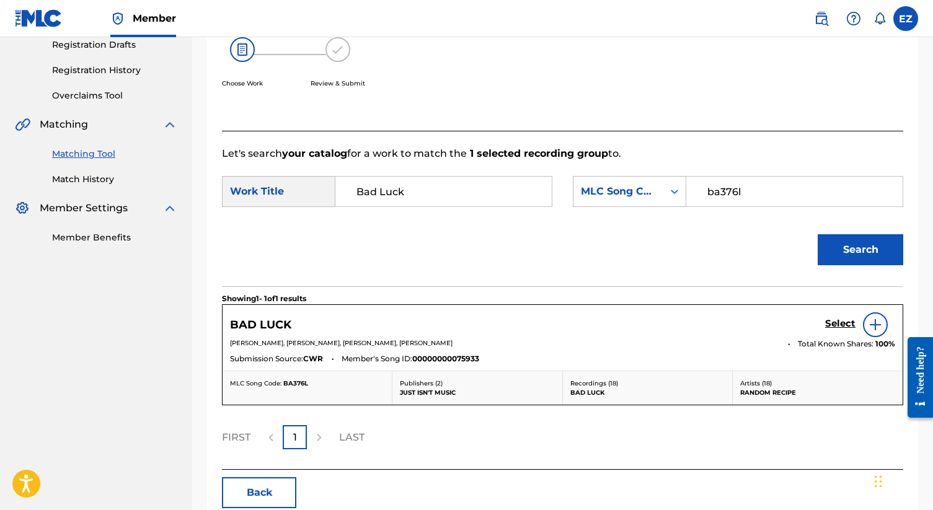
click at [833, 324] on h5 "Select" at bounding box center [840, 324] width 30 height 12
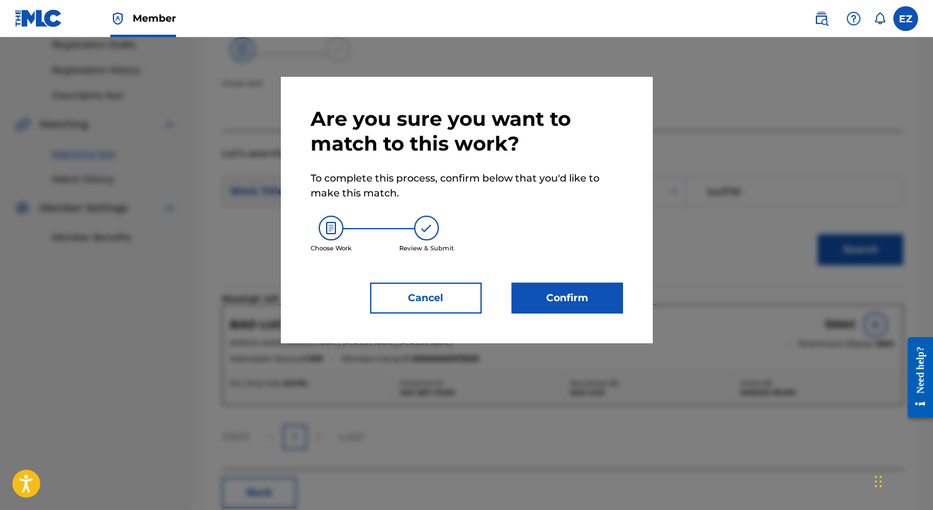
click at [521, 303] on button "Confirm" at bounding box center [568, 298] width 112 height 31
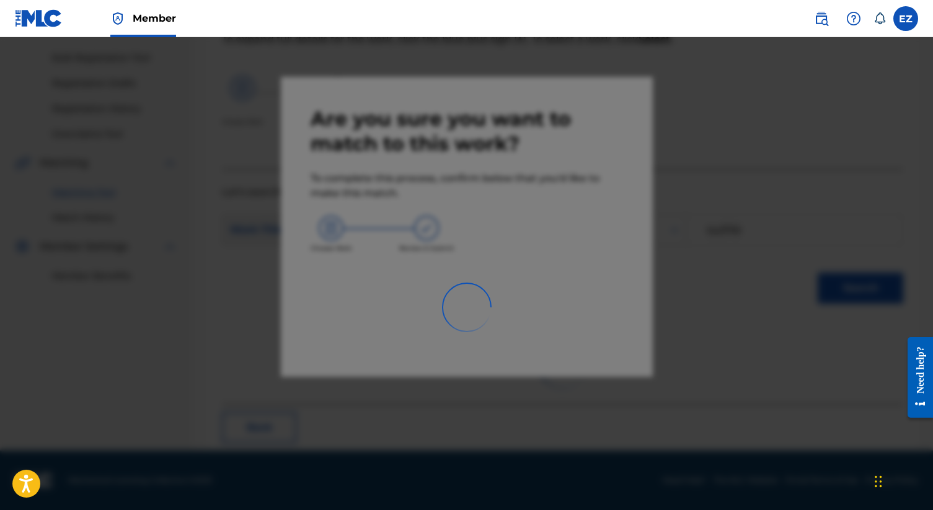
scroll to position [47, 0]
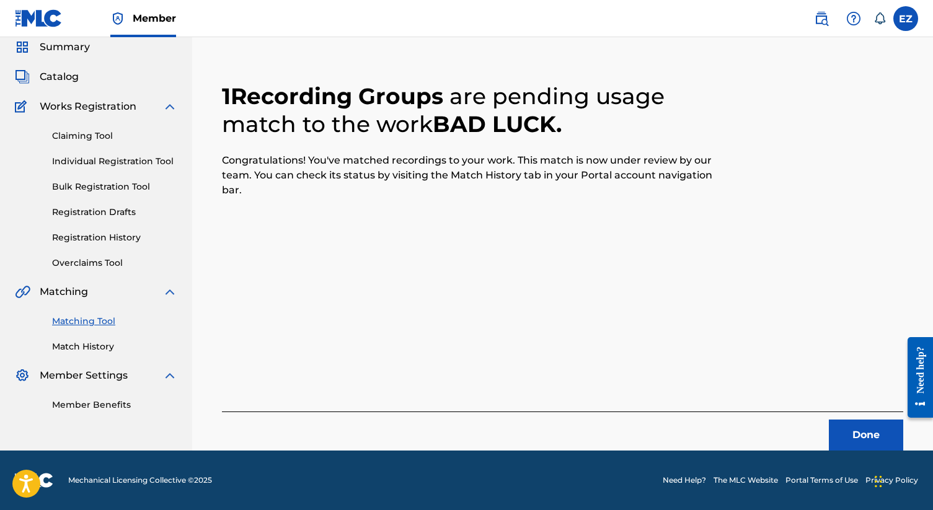
click at [853, 433] on button "Done" at bounding box center [866, 435] width 74 height 31
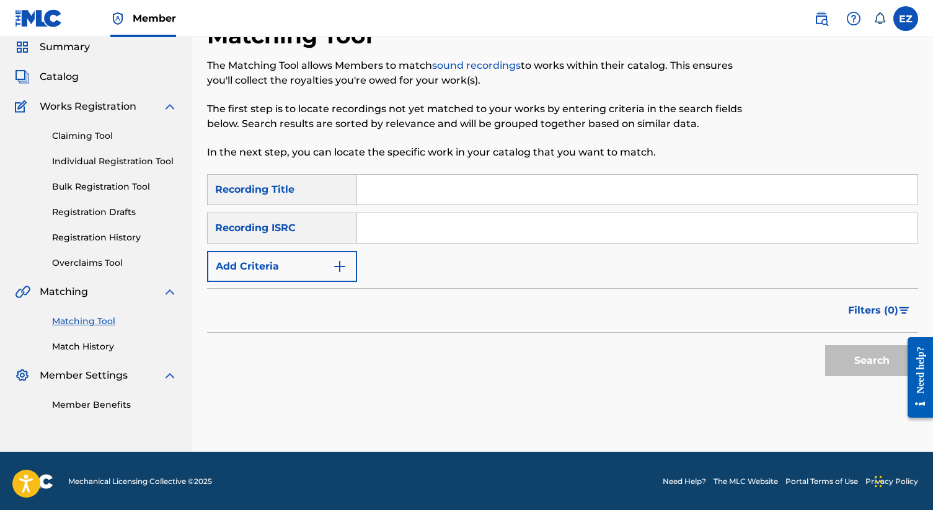
click at [391, 222] on input "Search Form" at bounding box center [637, 228] width 561 height 30
paste input "CAZ841001008"
type input "CAZ841001008"
click at [825, 345] on button "Search" at bounding box center [871, 360] width 93 height 31
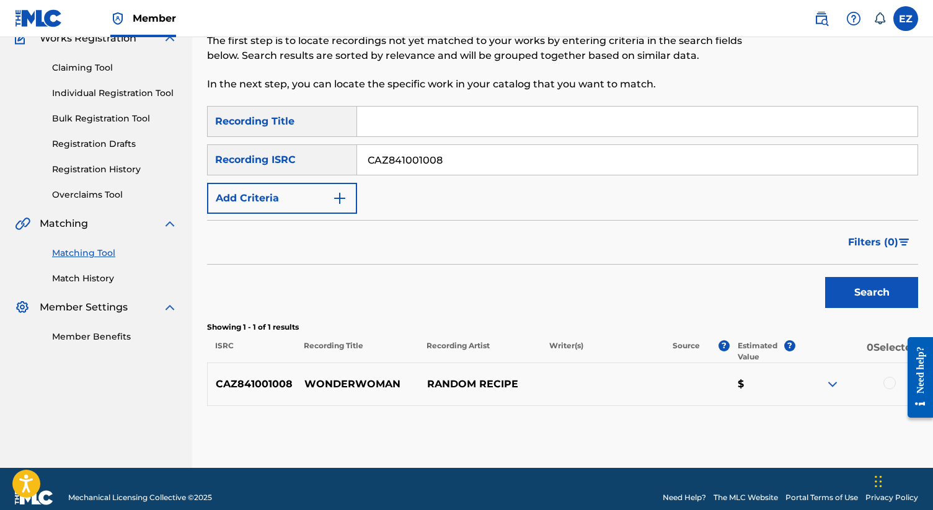
scroll to position [132, 0]
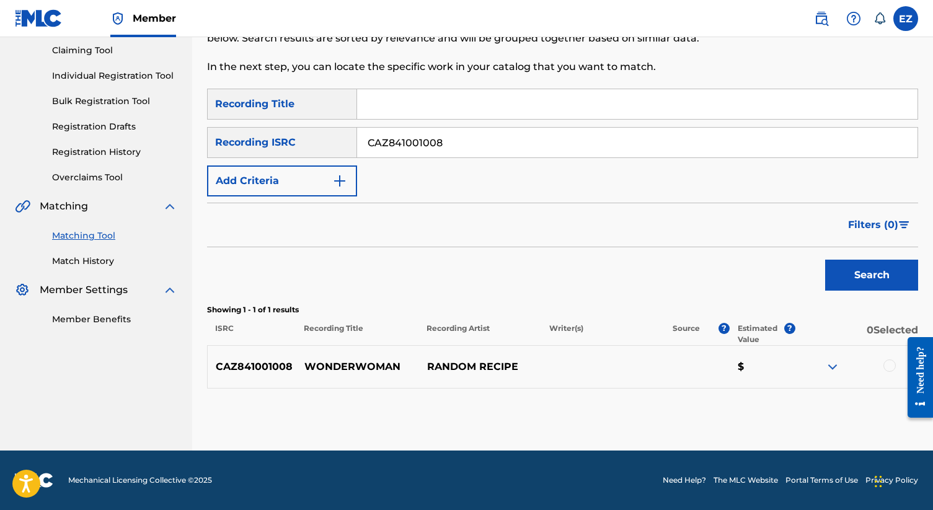
click at [884, 366] on div at bounding box center [890, 366] width 12 height 12
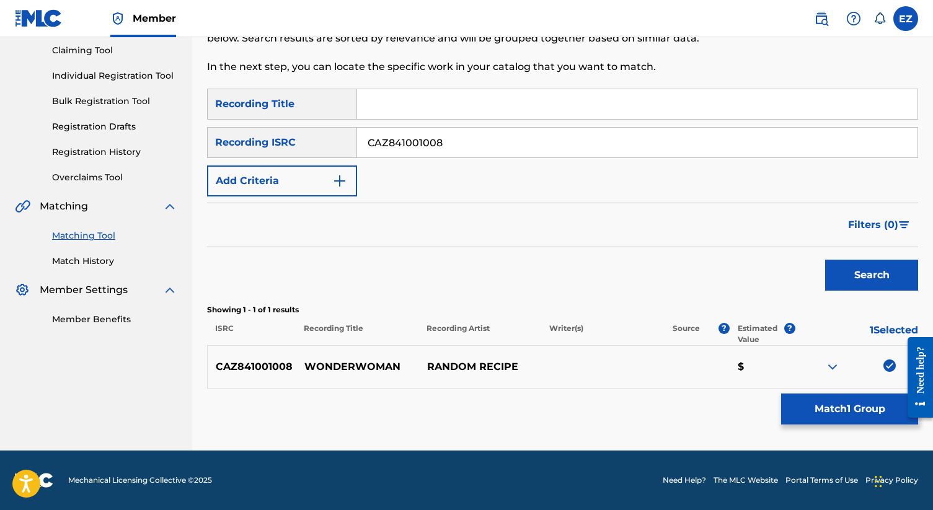
click at [876, 407] on button "Match 1 Group" at bounding box center [849, 409] width 137 height 31
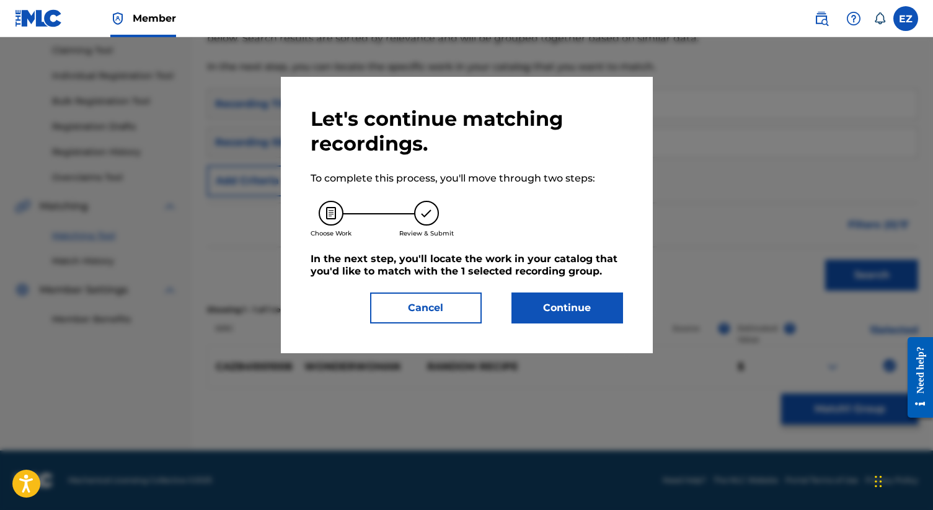
click at [509, 299] on div "Continue" at bounding box center [560, 308] width 127 height 31
click at [564, 320] on button "Continue" at bounding box center [568, 308] width 112 height 31
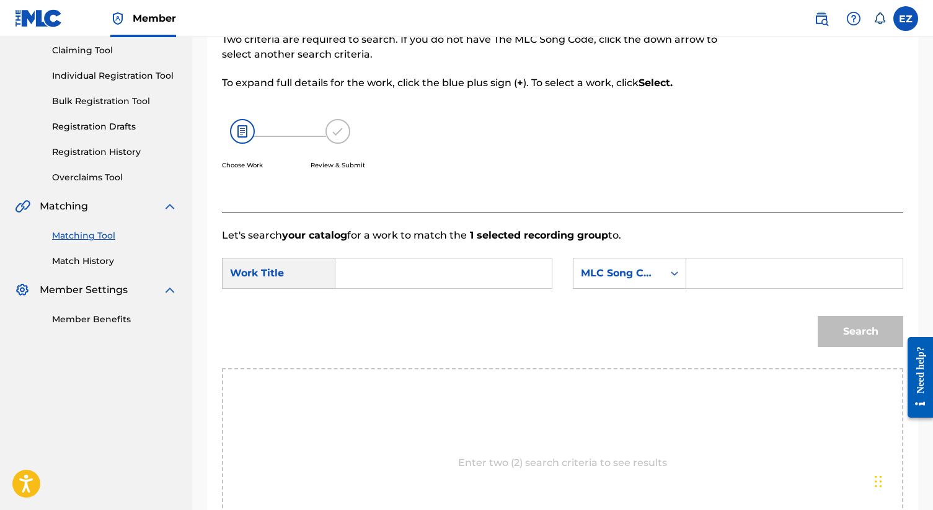
click at [350, 250] on form "SearchWithCriteria471d0c7a-a24e-454d-965b-365e2bb703fb Work Title SearchWithCri…" at bounding box center [563, 305] width 682 height 125
click at [361, 262] on input "Search Form" at bounding box center [443, 274] width 195 height 30
paste input "Wonderwoman"
type input "Wonderwoman"
click at [765, 277] on input "Search Form" at bounding box center [794, 274] width 195 height 30
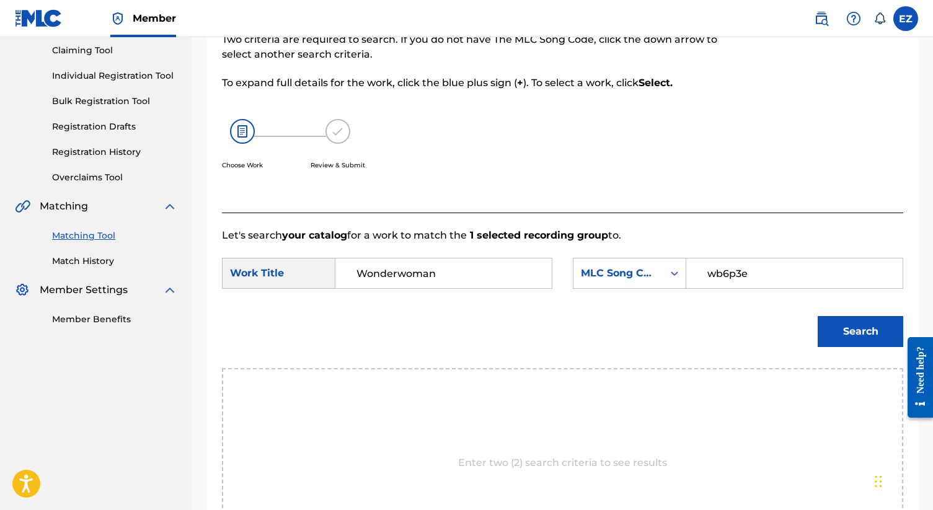
type input "wb6p3e"
click at [836, 327] on button "Search" at bounding box center [861, 331] width 86 height 31
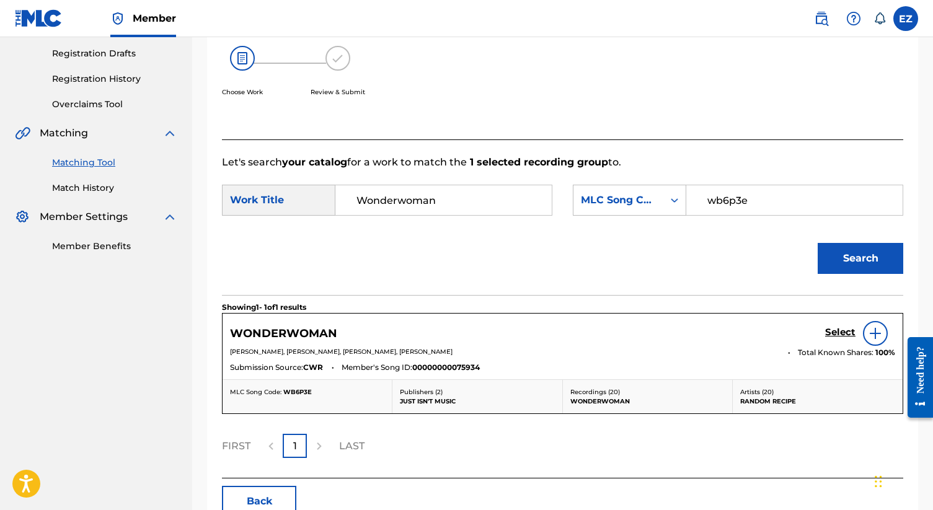
scroll to position [240, 0]
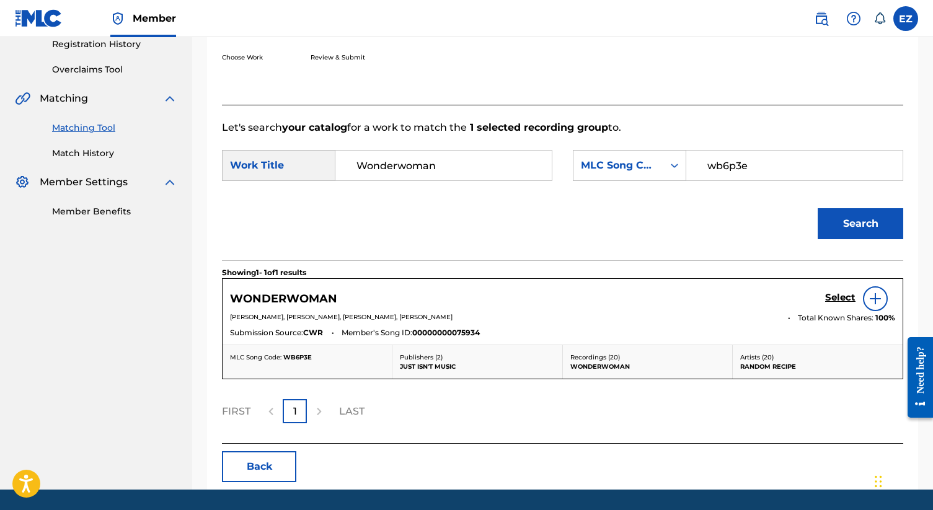
click at [830, 297] on h5 "Select" at bounding box center [840, 298] width 30 height 12
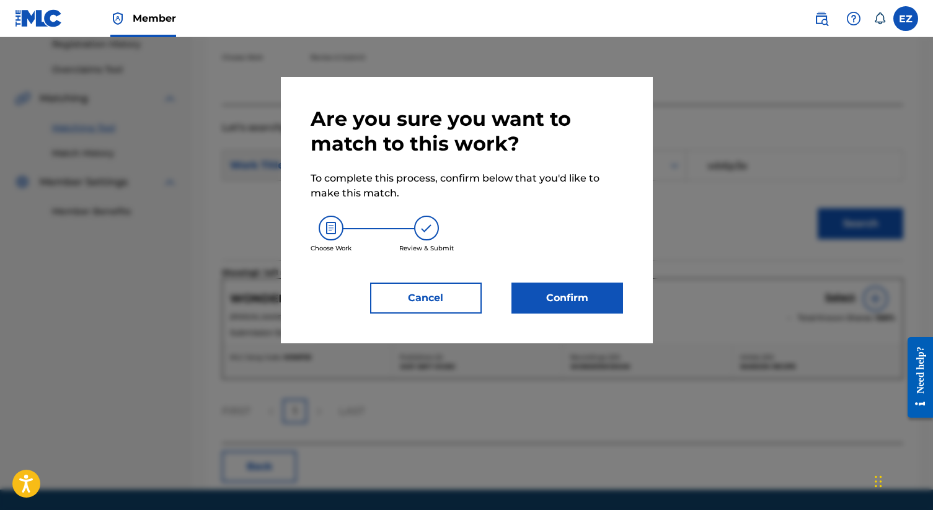
click at [565, 300] on button "Confirm" at bounding box center [568, 298] width 112 height 31
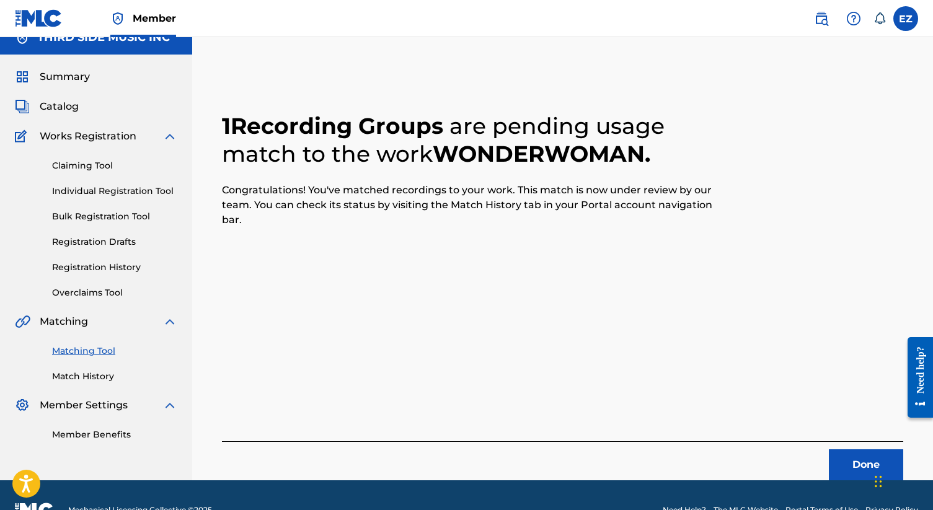
scroll to position [0, 0]
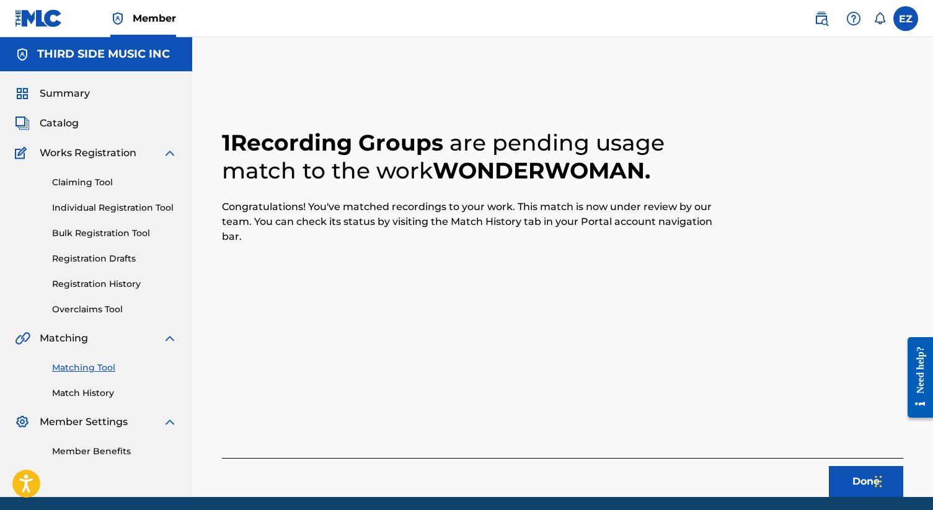
click at [99, 210] on link "Individual Registration Tool" at bounding box center [114, 208] width 125 height 13
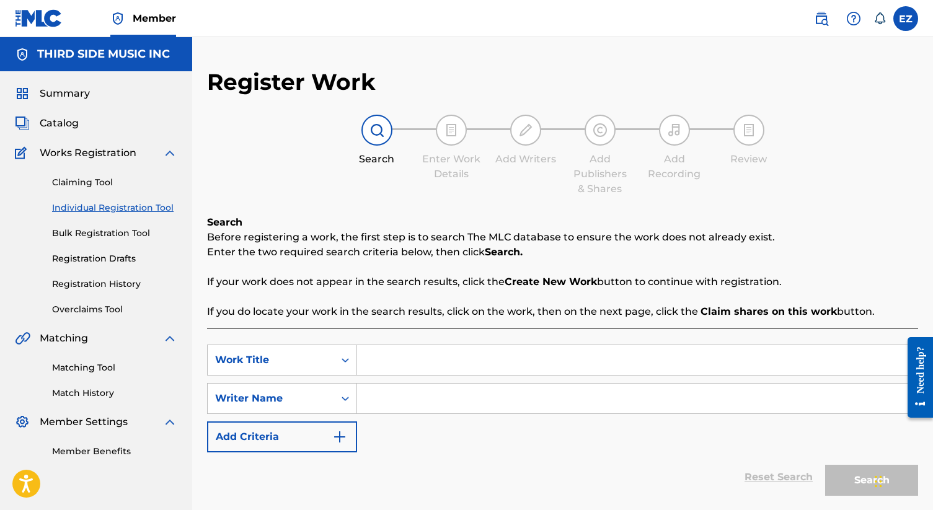
click at [416, 347] on input "Search Form" at bounding box center [637, 360] width 561 height 30
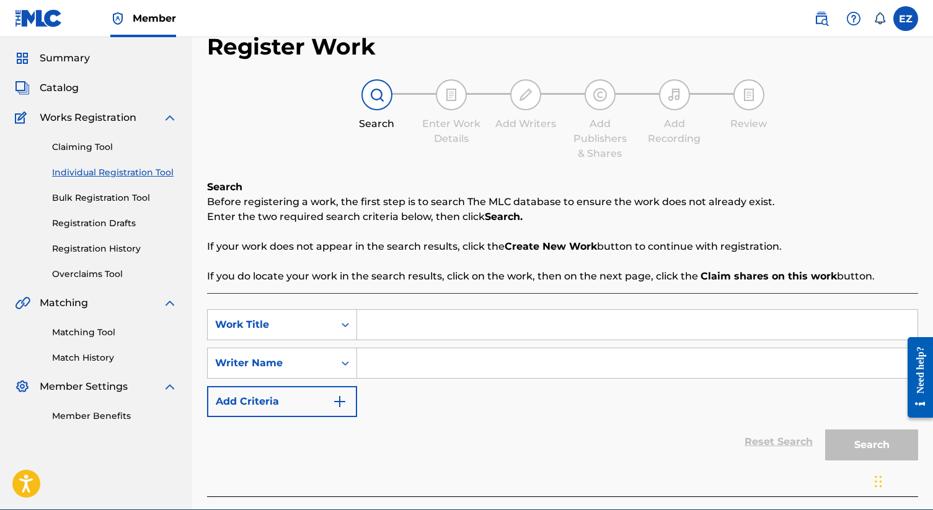
scroll to position [40, 0]
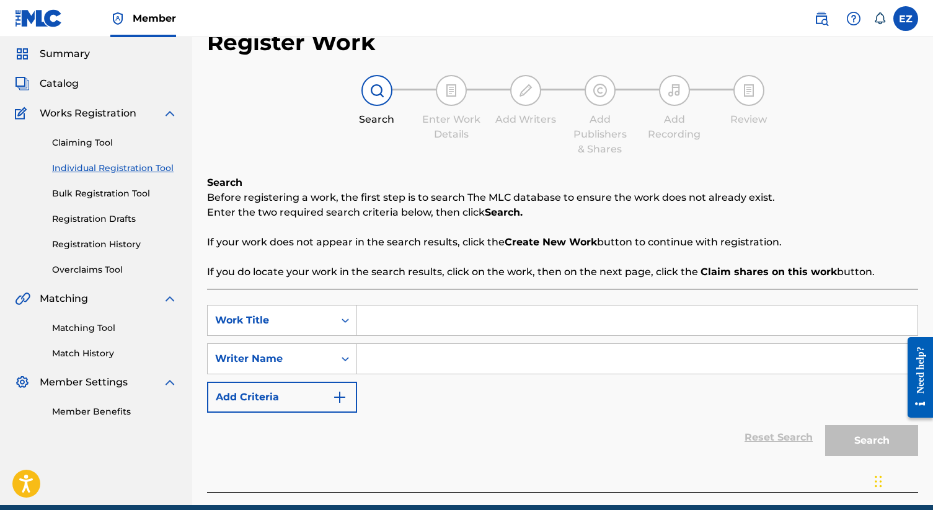
paste input "What Have I Got To Lose"
type input "What Have I Got To Lose"
click at [380, 365] on input "Search Form" at bounding box center [637, 359] width 561 height 30
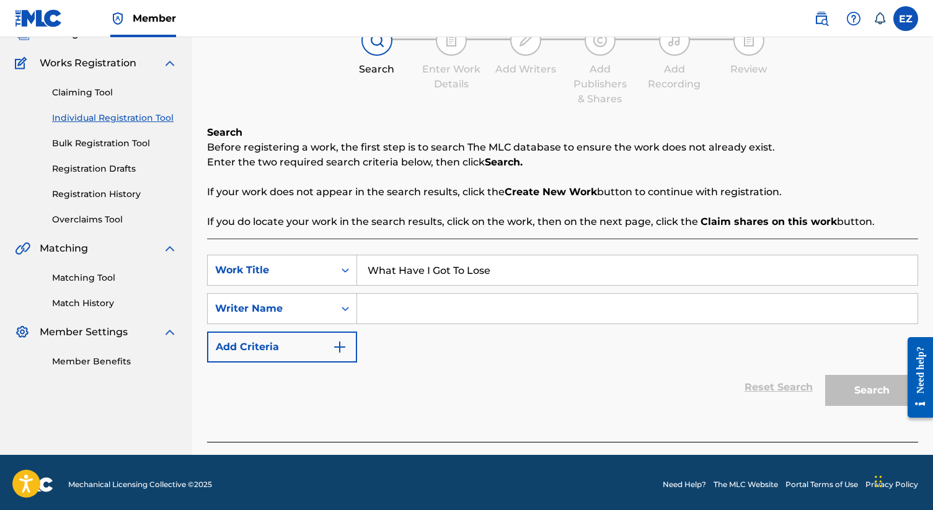
scroll to position [94, 0]
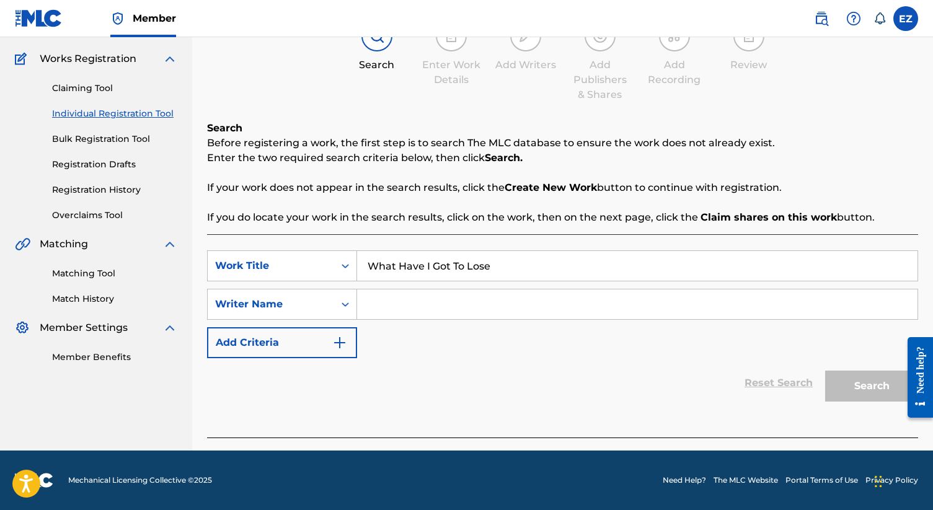
paste input "Jean Wells"
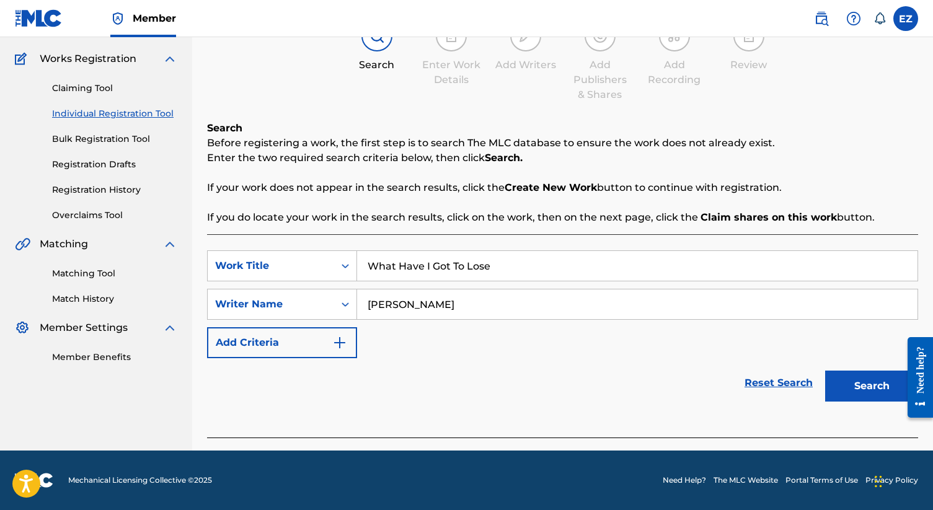
type input "Jean Wells"
click at [825, 371] on button "Search" at bounding box center [871, 386] width 93 height 31
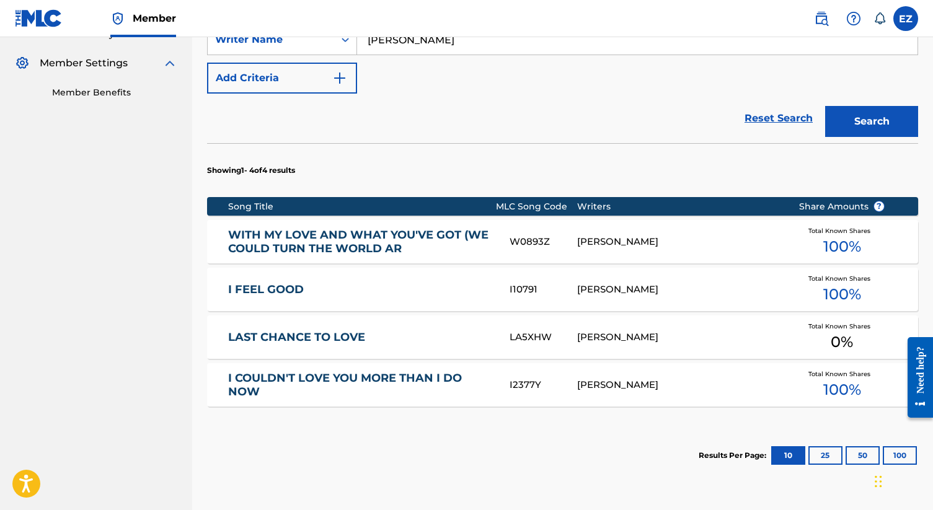
scroll to position [467, 0]
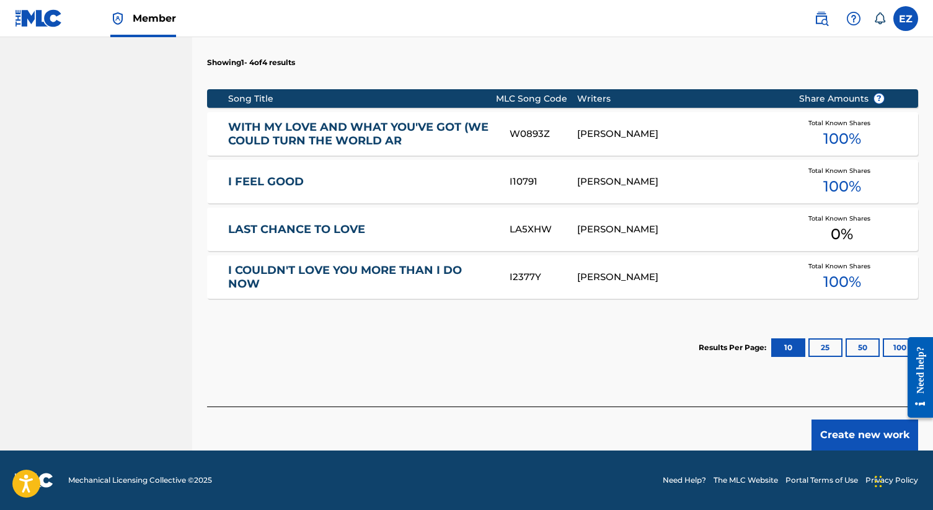
click at [827, 443] on button "Create new work" at bounding box center [865, 435] width 107 height 31
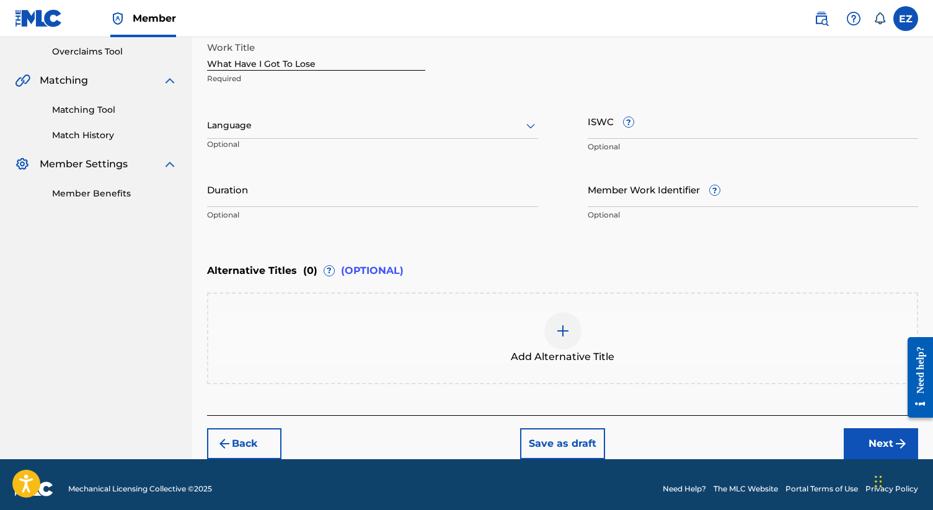
scroll to position [266, 0]
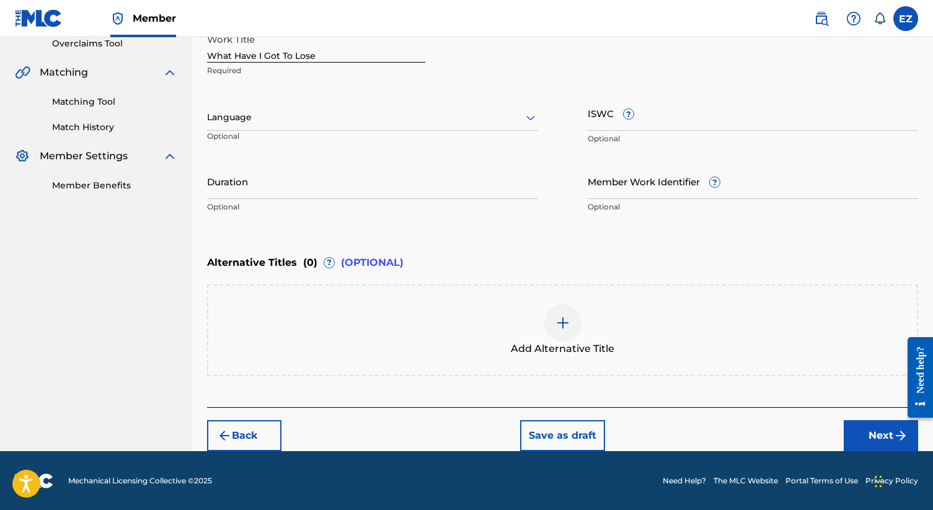
click at [860, 429] on button "Next" at bounding box center [881, 435] width 74 height 31
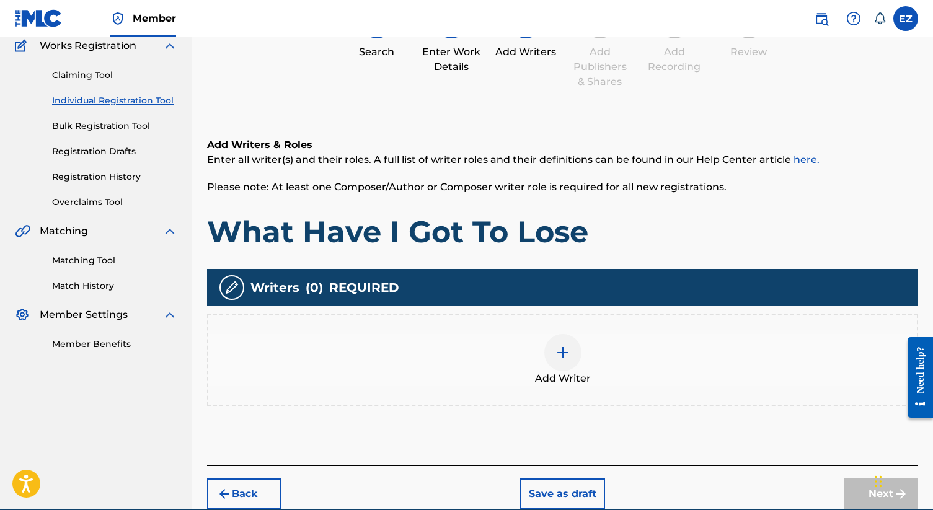
scroll to position [166, 0]
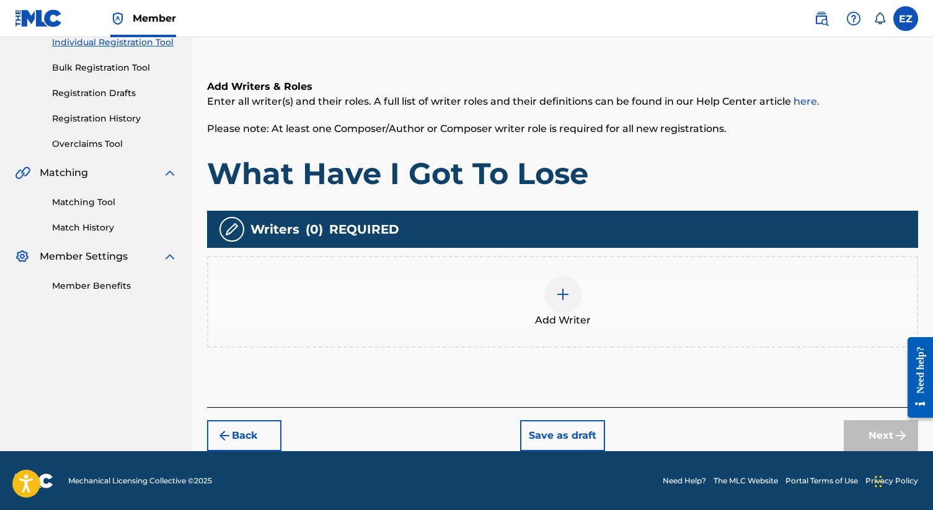
click at [262, 440] on button "Back" at bounding box center [244, 435] width 74 height 31
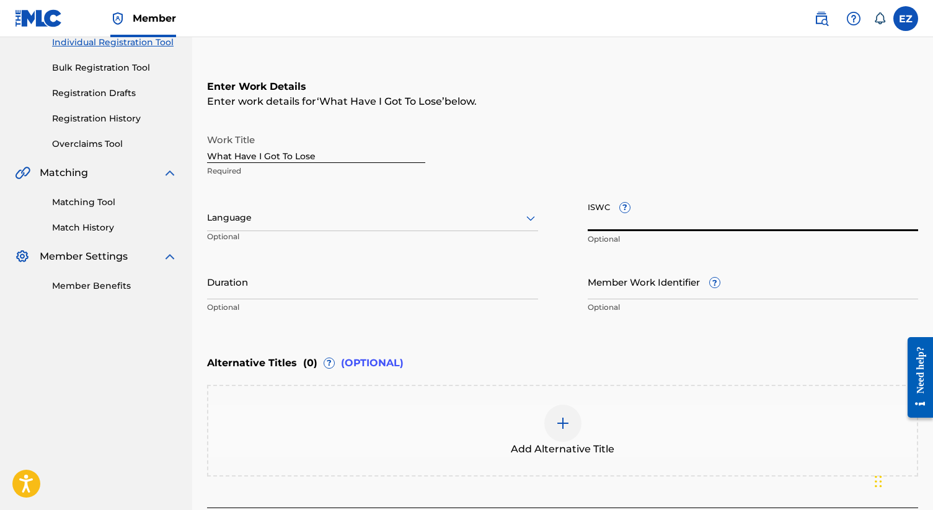
click at [637, 216] on input "ISWC ?" at bounding box center [753, 213] width 331 height 35
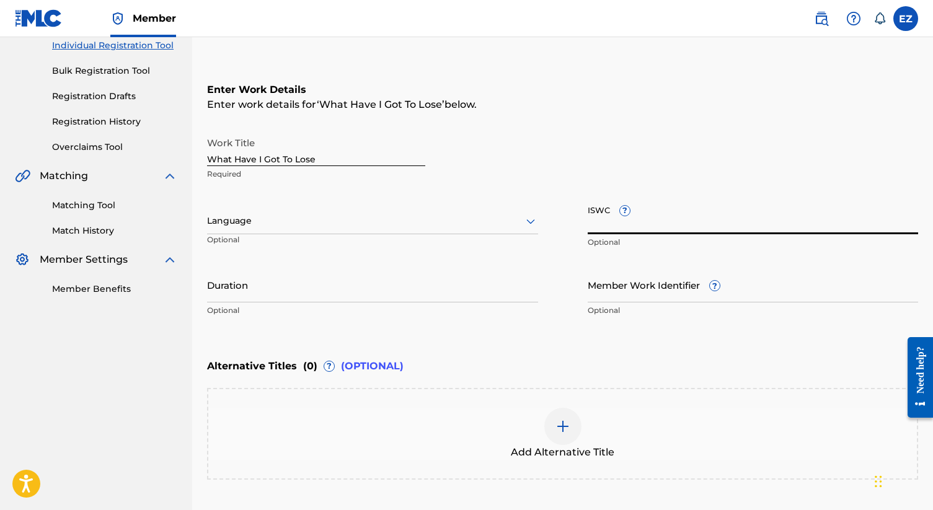
scroll to position [156, 0]
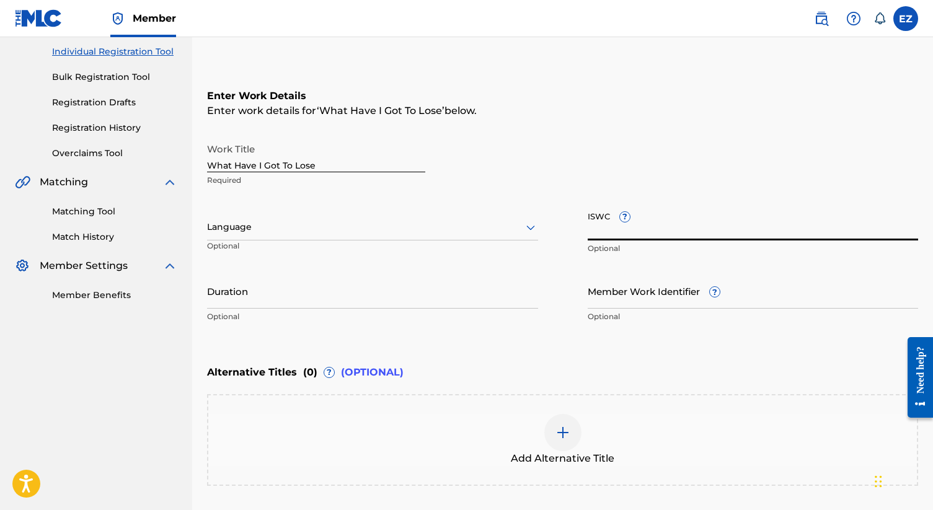
click at [69, 211] on link "Matching Tool" at bounding box center [114, 211] width 125 height 13
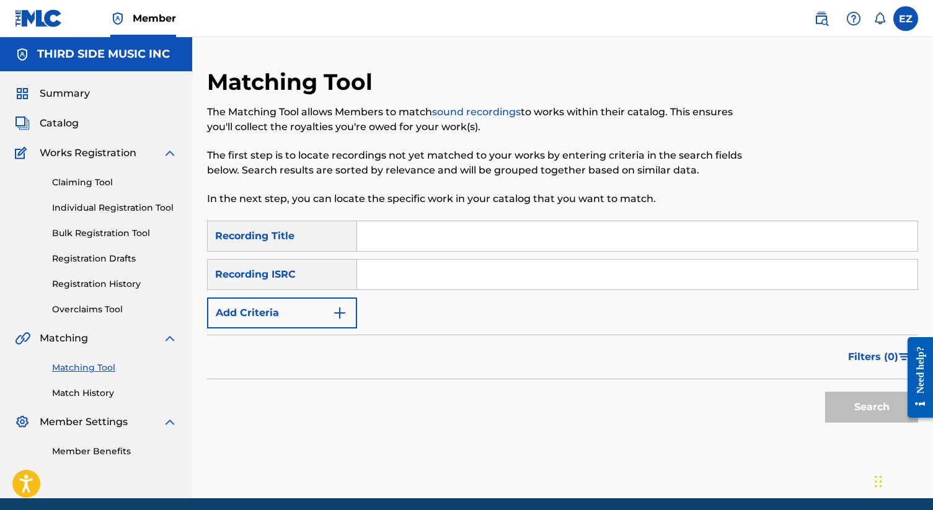
click at [423, 272] on input "Search Form" at bounding box center [637, 275] width 561 height 30
paste input "CAZ841120505"
click at [825, 392] on button "Search" at bounding box center [871, 407] width 93 height 31
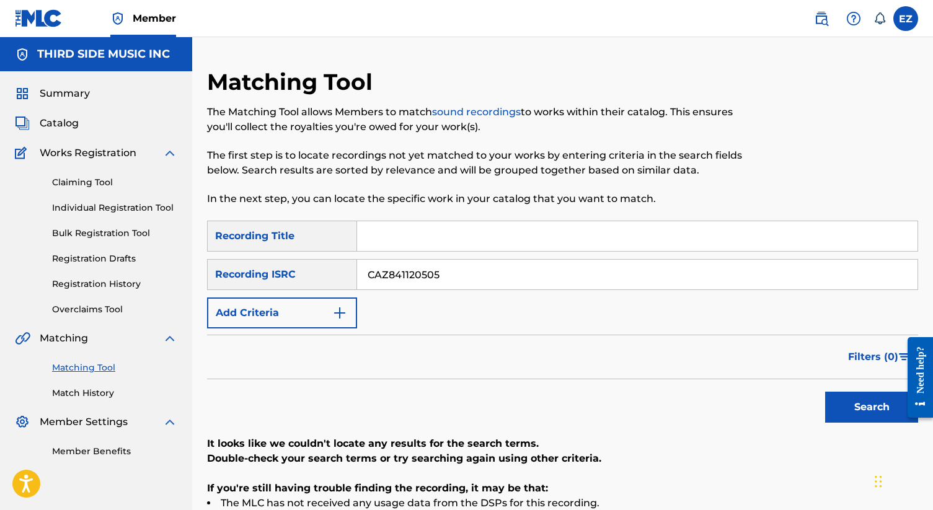
scroll to position [167, 0]
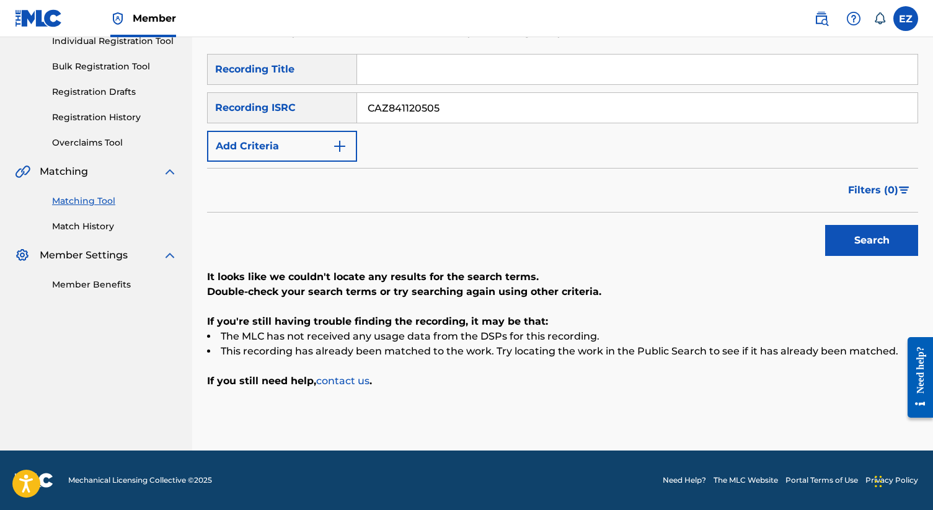
click at [825, 225] on button "Search" at bounding box center [871, 240] width 93 height 31
click at [466, 110] on input "CAZ841120505" at bounding box center [637, 108] width 561 height 30
paste input "001009"
type input "CAZ841001009"
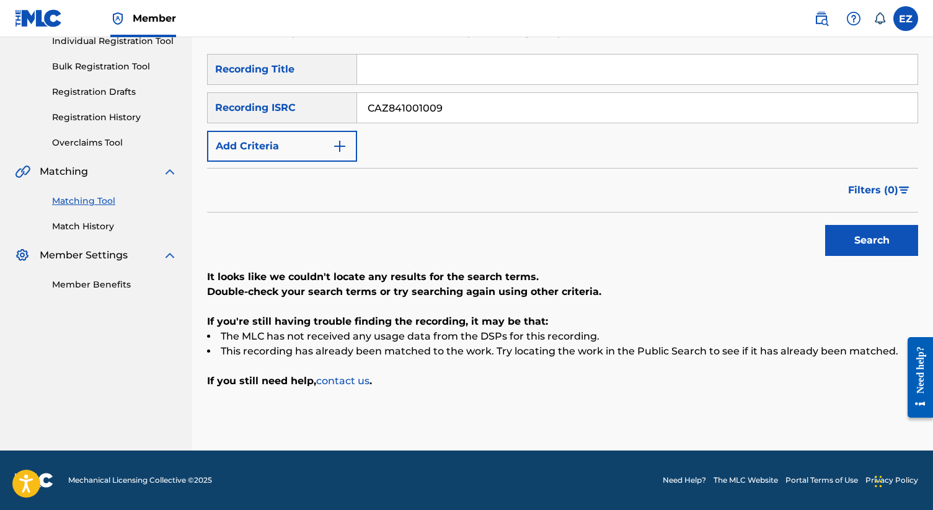
click at [825, 225] on button "Search" at bounding box center [871, 240] width 93 height 31
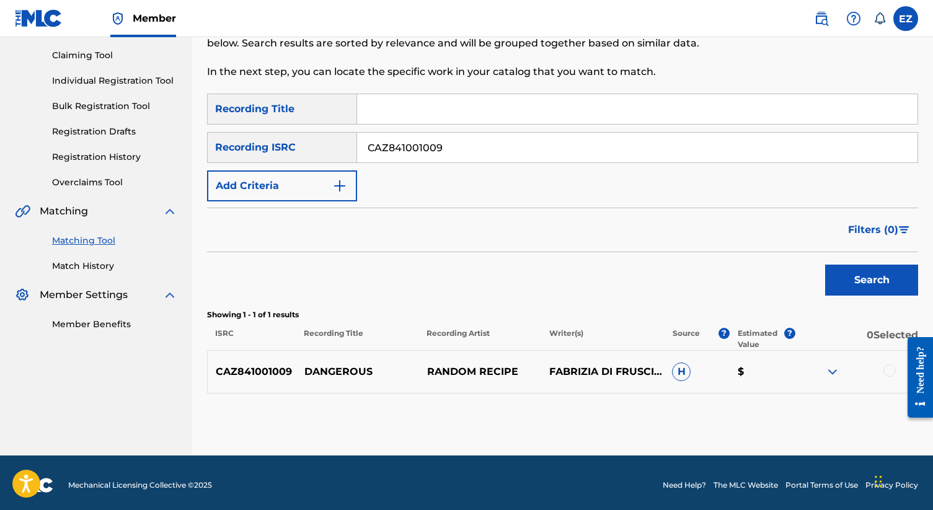
scroll to position [132, 0]
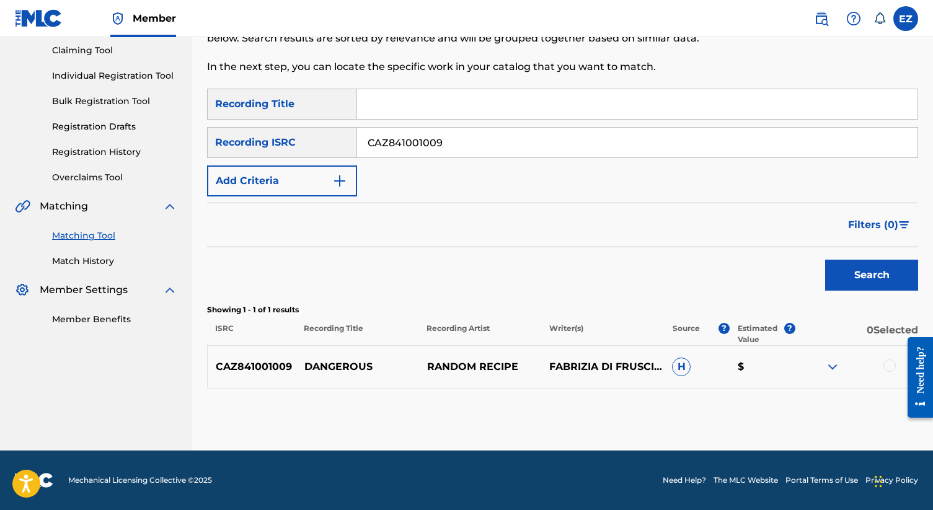
click at [886, 369] on div at bounding box center [890, 366] width 12 height 12
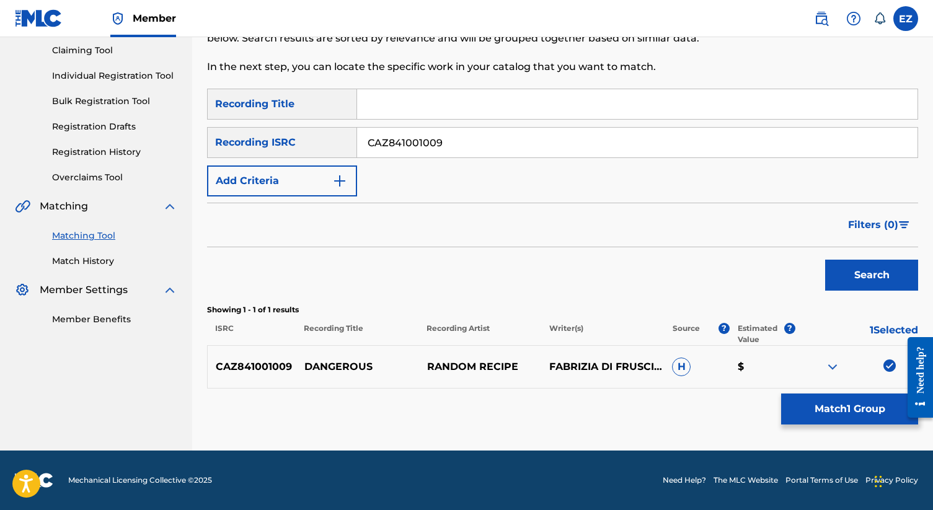
click at [863, 413] on button "Match 1 Group" at bounding box center [849, 409] width 137 height 31
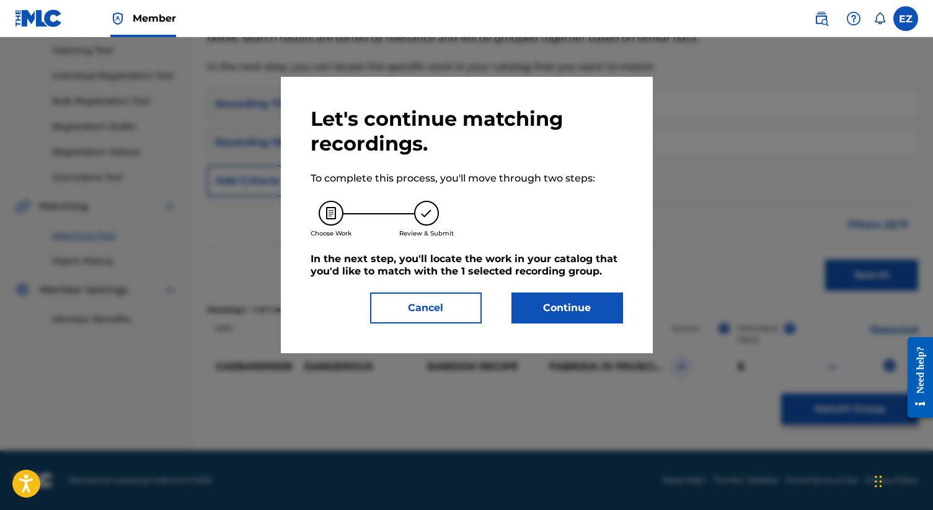
click at [600, 308] on button "Continue" at bounding box center [568, 308] width 112 height 31
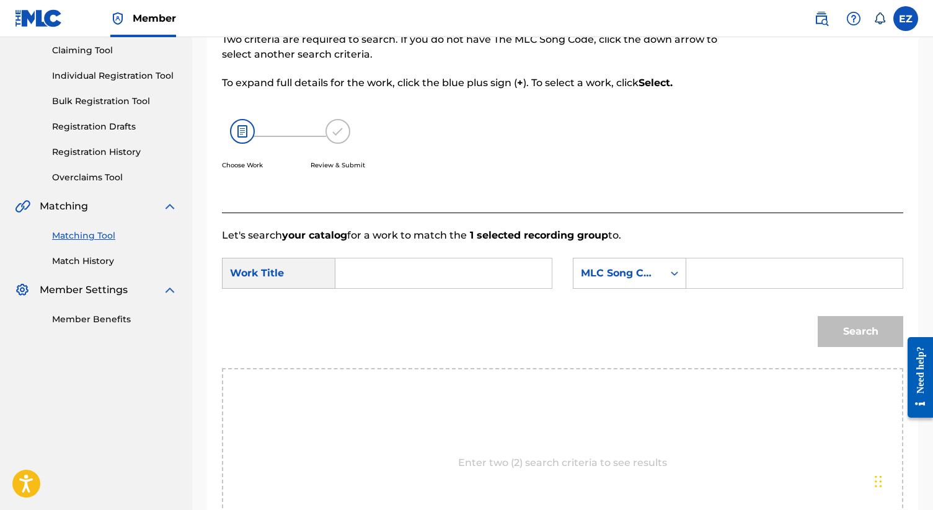
click at [464, 274] on input "Search Form" at bounding box center [443, 274] width 195 height 30
paste input "Dangerous"
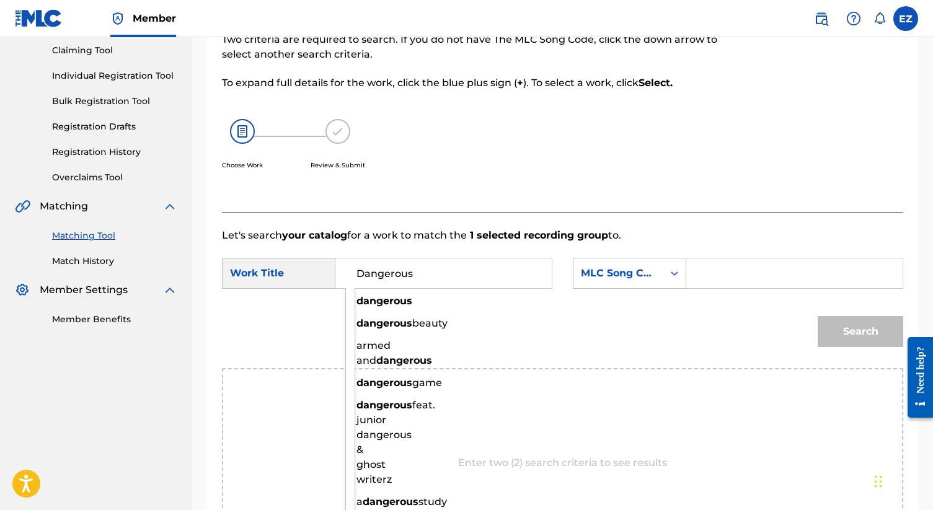
type input "Dangerous"
click at [730, 297] on form "SearchWithCriteria471d0c7a-a24e-454d-965b-365e2bb703fb Work Title Dangerous dan…" at bounding box center [563, 305] width 682 height 125
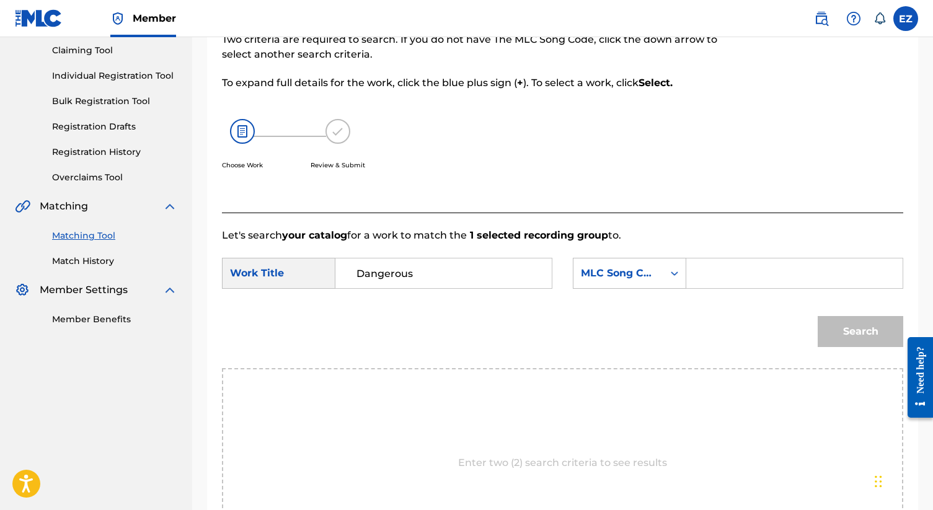
click at [724, 285] on input "Search Form" at bounding box center [794, 274] width 195 height 30
type input "da1zwe"
click at [818, 334] on button "Search" at bounding box center [861, 331] width 86 height 31
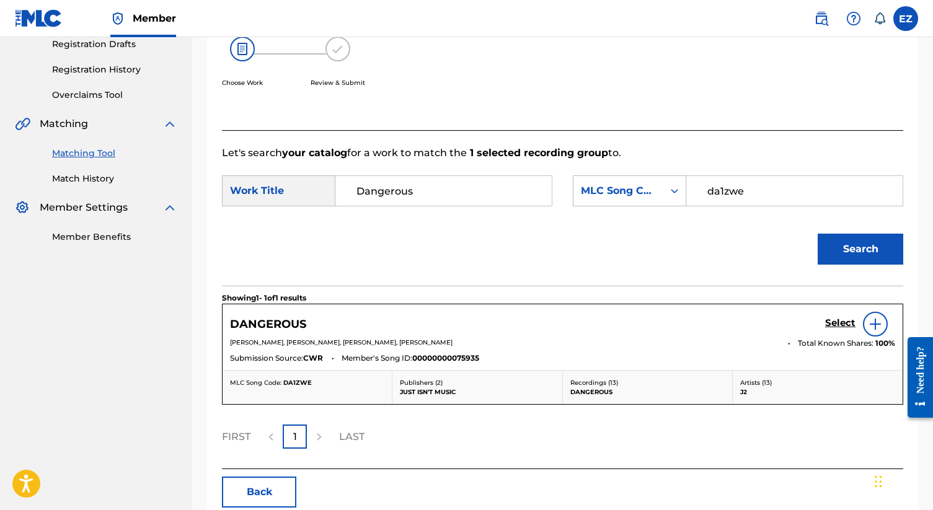
scroll to position [279, 0]
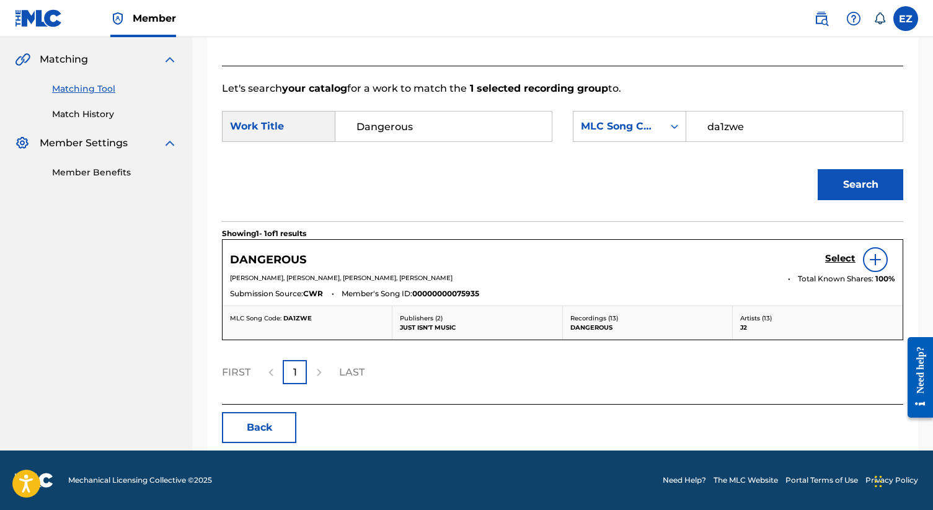
click at [836, 255] on h5 "Select" at bounding box center [840, 259] width 30 height 12
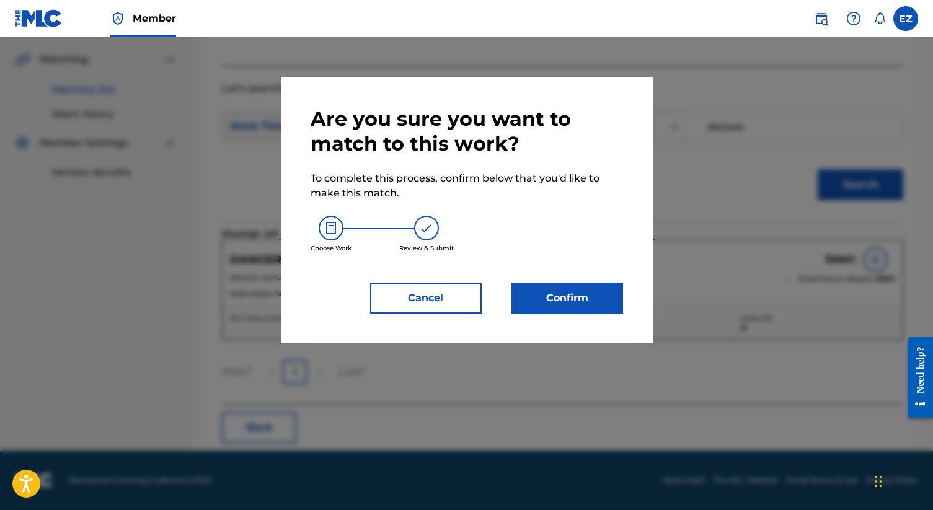
click at [600, 308] on button "Confirm" at bounding box center [568, 298] width 112 height 31
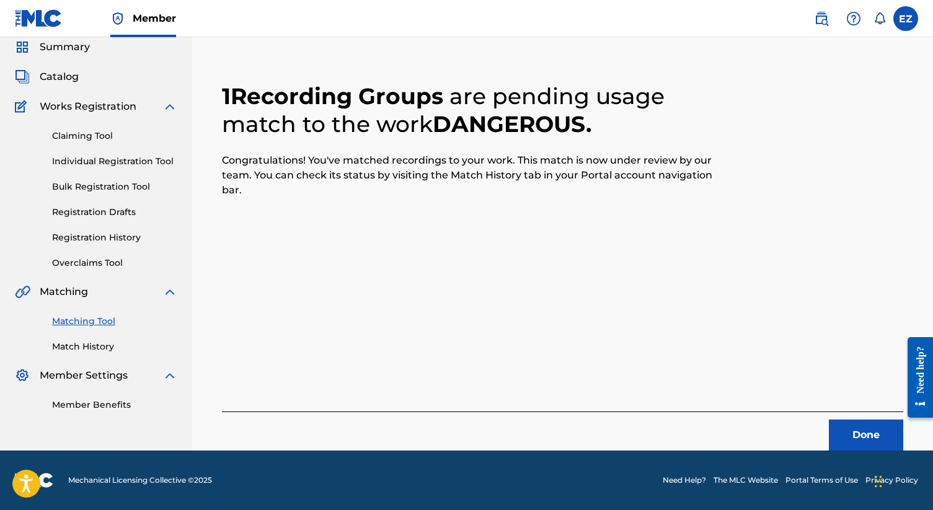
scroll to position [47, 0]
click at [851, 424] on button "Done" at bounding box center [866, 435] width 74 height 31
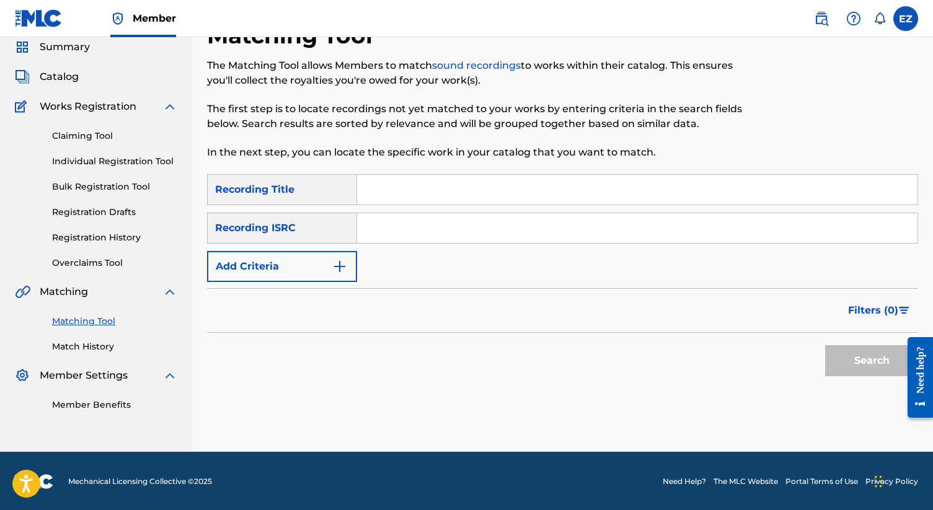
click at [367, 231] on input "Search Form" at bounding box center [637, 228] width 561 height 30
paste input "CAZ841001011"
click at [829, 357] on button "Search" at bounding box center [871, 360] width 93 height 31
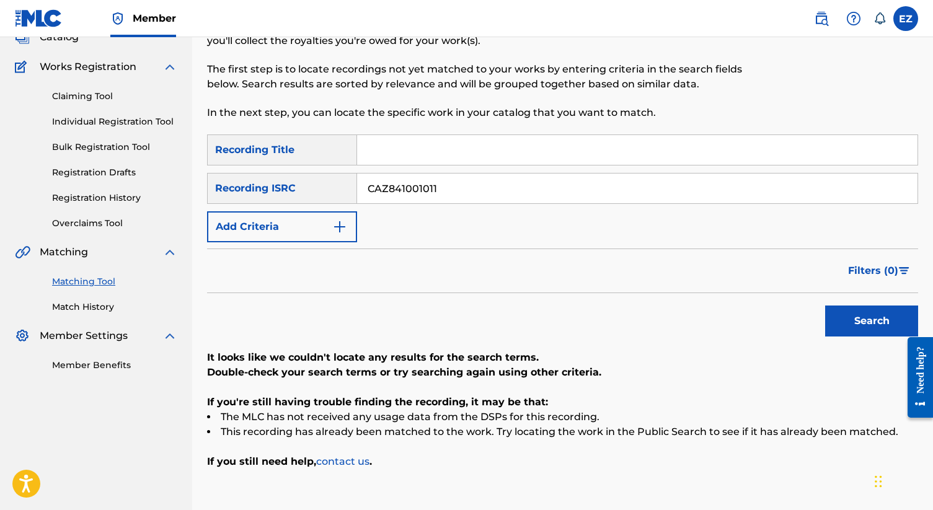
scroll to position [87, 0]
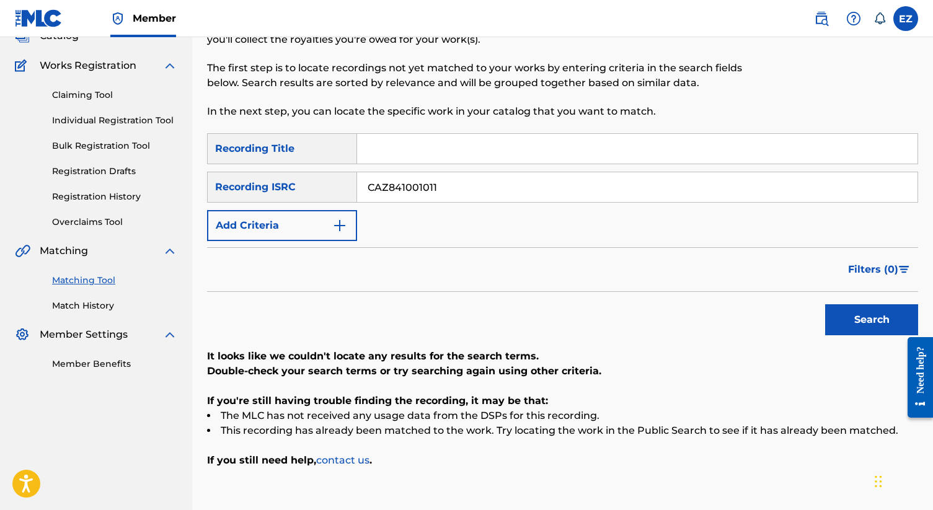
click at [426, 190] on input "CAZ841001011" at bounding box center [637, 187] width 561 height 30
paste input "2"
click at [825, 304] on button "Search" at bounding box center [871, 319] width 93 height 31
click at [443, 186] on input "CAZ841001012" at bounding box center [637, 187] width 561 height 30
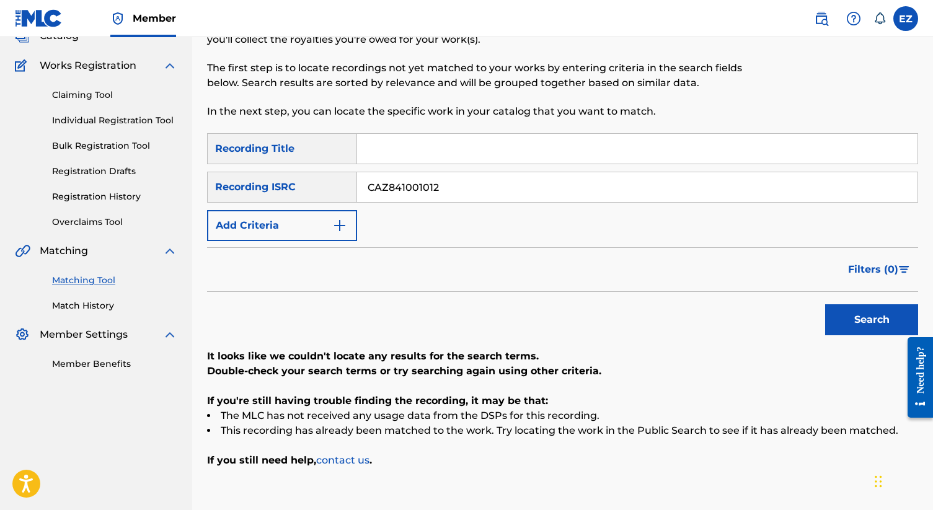
click at [443, 186] on input "CAZ841001012" at bounding box center [637, 187] width 561 height 30
paste input "3"
click at [825, 304] on button "Search" at bounding box center [871, 319] width 93 height 31
click at [442, 183] on input "CAZ841001013" at bounding box center [637, 187] width 561 height 30
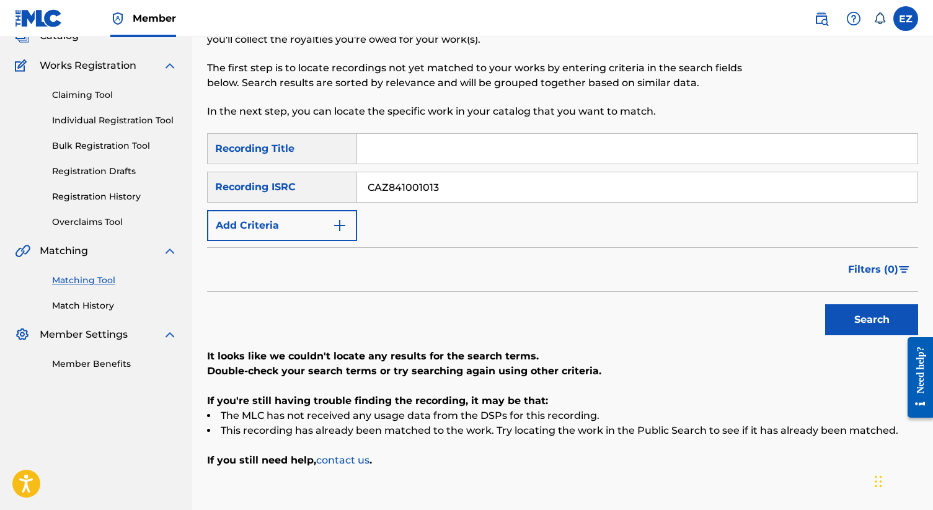
paste input "120504"
click at [825, 304] on button "Search" at bounding box center [871, 319] width 93 height 31
click at [423, 193] on input "CAZ841120504" at bounding box center [637, 187] width 561 height 30
paste input "00101"
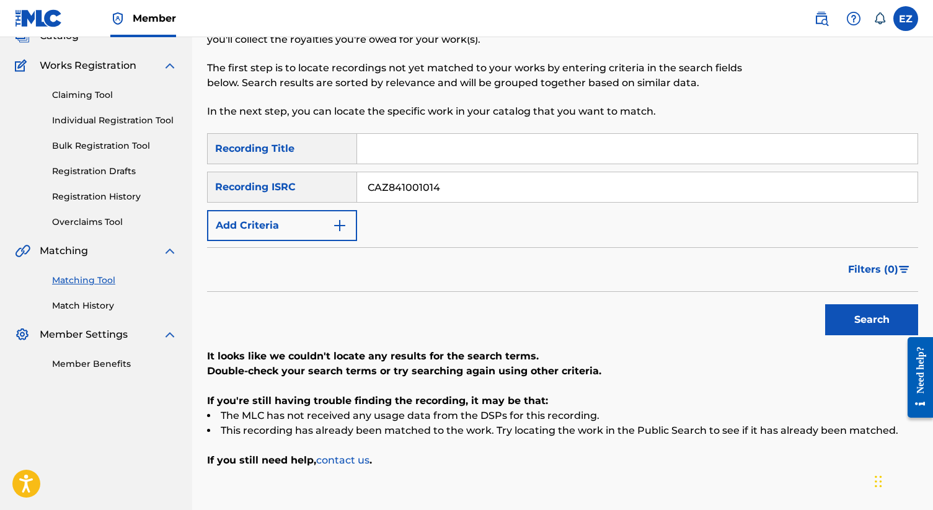
click at [825, 304] on button "Search" at bounding box center [871, 319] width 93 height 31
click at [436, 189] on input "CAZ841001014" at bounding box center [637, 187] width 561 height 30
paste input "300049"
click at [825, 304] on button "Search" at bounding box center [871, 319] width 93 height 31
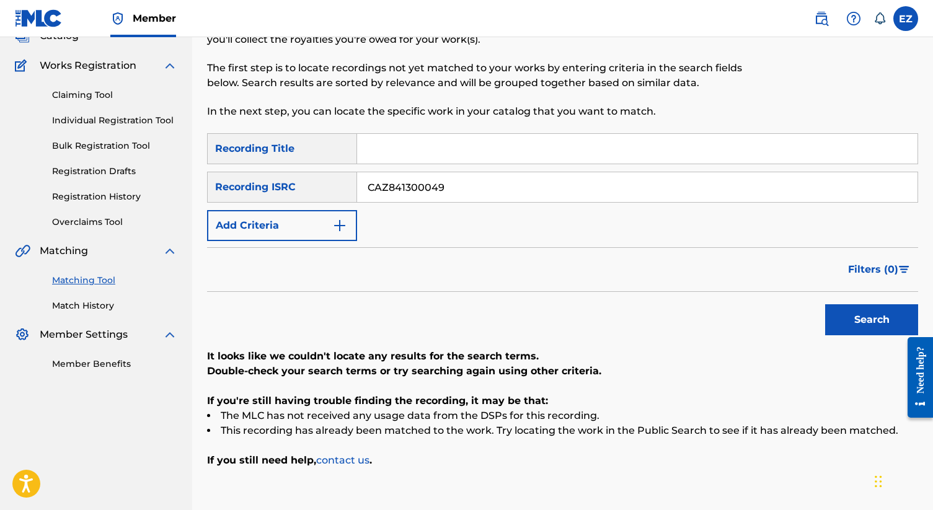
click at [453, 198] on input "CAZ841300049" at bounding box center [637, 187] width 561 height 30
paste input "50"
click at [825, 304] on button "Search" at bounding box center [871, 319] width 93 height 31
click at [388, 193] on input "CAZ841300050" at bounding box center [637, 187] width 561 height 30
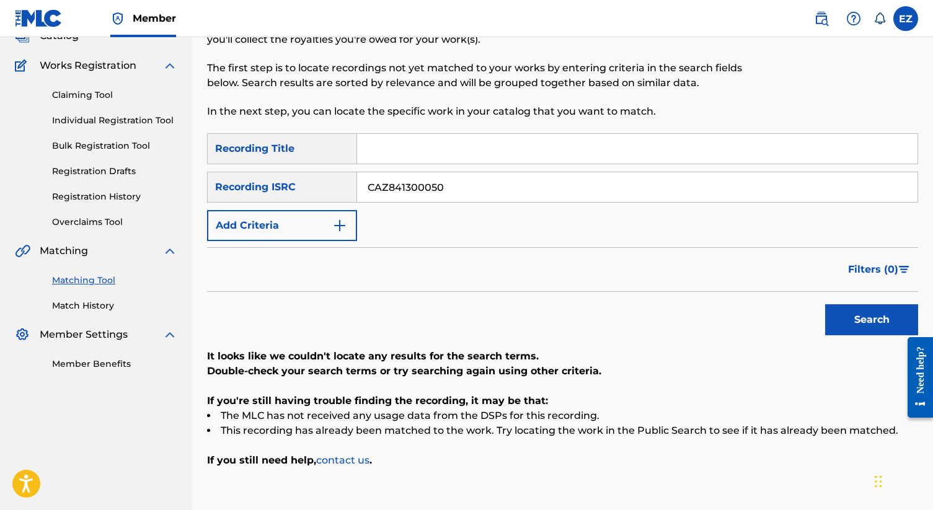
click at [388, 193] on input "CAZ841300050" at bounding box center [637, 187] width 561 height 30
paste input "1"
click at [825, 304] on button "Search" at bounding box center [871, 319] width 93 height 31
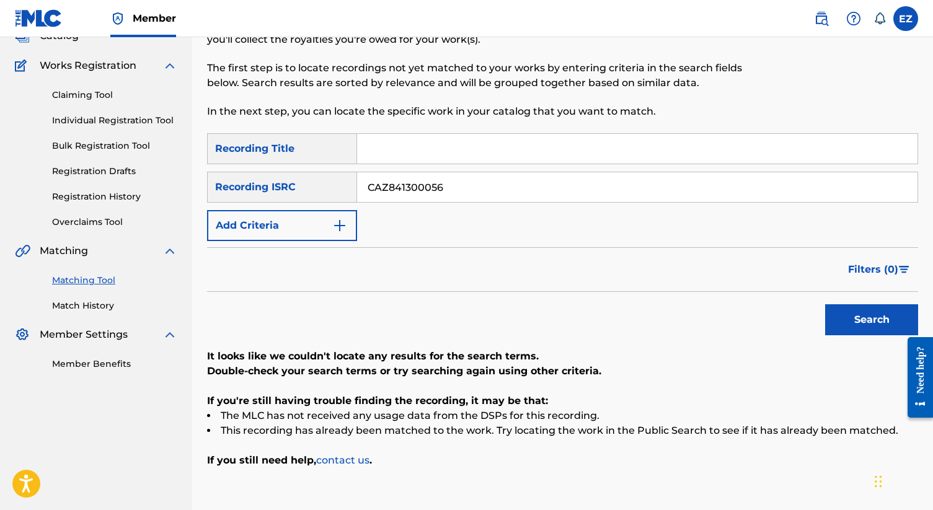
click at [825, 304] on button "Search" at bounding box center [871, 319] width 93 height 31
paste input "9"
click at [825, 304] on button "Search" at bounding box center [871, 319] width 93 height 31
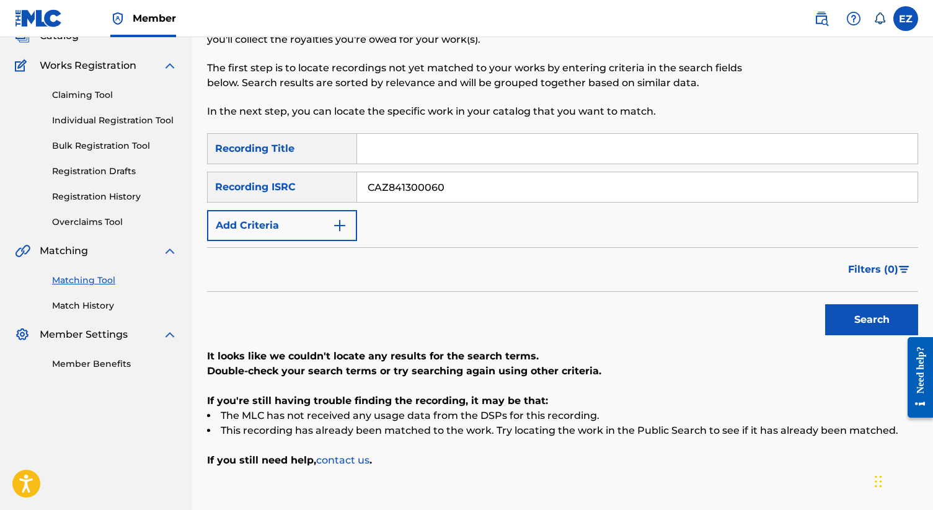
click at [825, 304] on button "Search" at bounding box center [871, 319] width 93 height 31
paste input "FHV1800014"
click at [825, 304] on button "Search" at bounding box center [871, 319] width 93 height 31
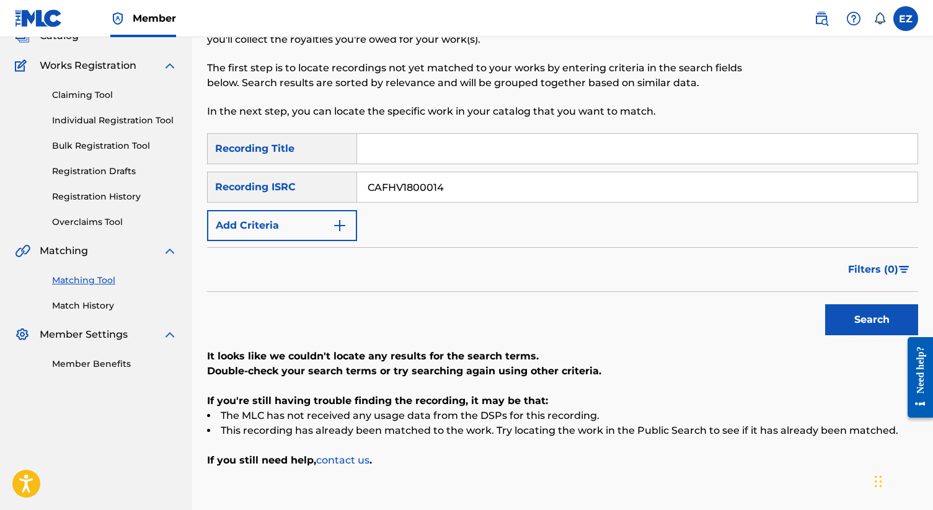
click at [430, 184] on input "CAFHV1800014" at bounding box center [637, 187] width 561 height 30
paste input "03"
type input "CAFHV1800003"
click at [825, 304] on button "Search" at bounding box center [871, 319] width 93 height 31
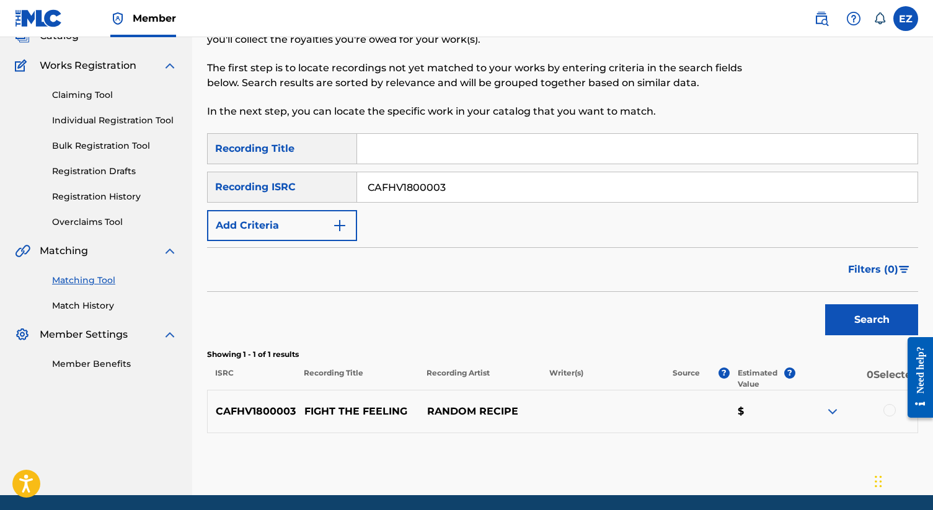
click at [882, 409] on div at bounding box center [856, 411] width 123 height 15
click at [886, 409] on div at bounding box center [890, 410] width 12 height 12
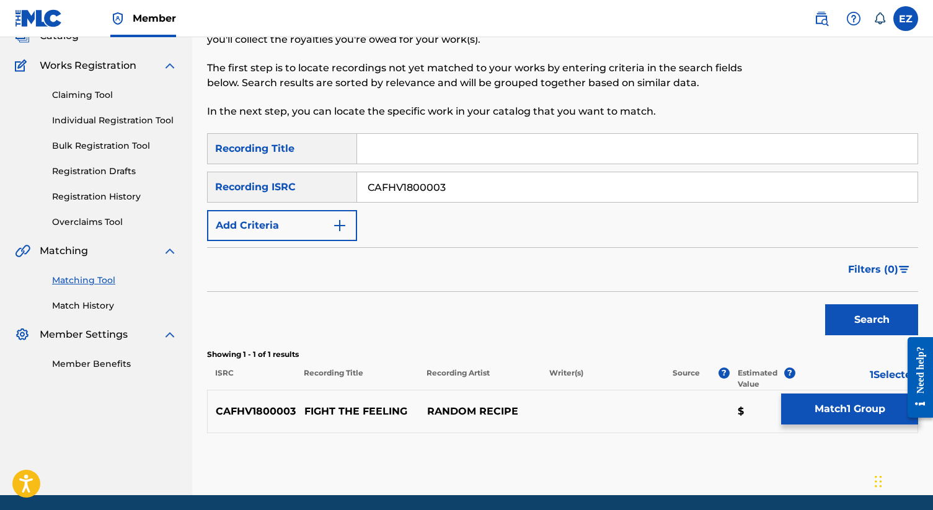
click at [859, 416] on button "Match 1 Group" at bounding box center [849, 409] width 137 height 31
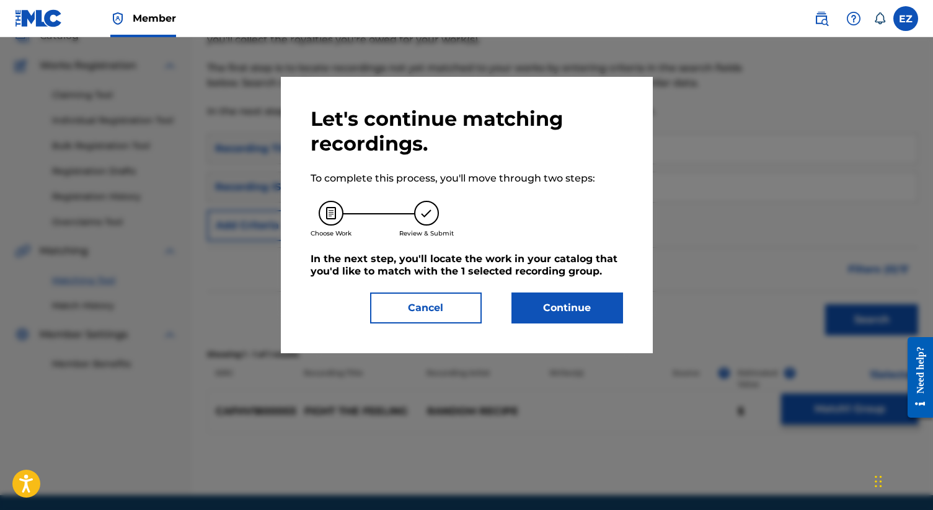
click at [579, 307] on button "Continue" at bounding box center [568, 308] width 112 height 31
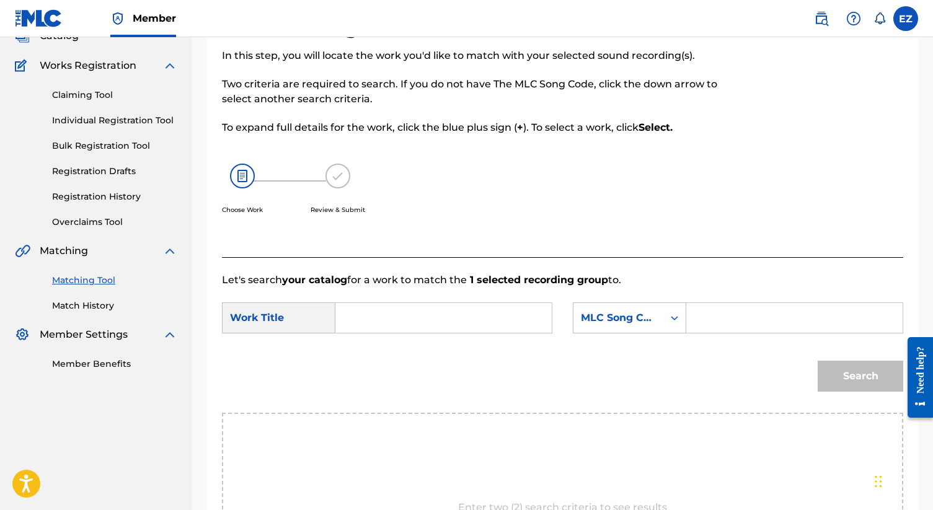
click at [464, 322] on input "Search Form" at bounding box center [443, 318] width 195 height 30
paste input "Fight The Feeling"
type input "Fight The Feeling"
click at [738, 324] on input "Search Form" at bounding box center [794, 318] width 195 height 30
type input "fe5zwo"
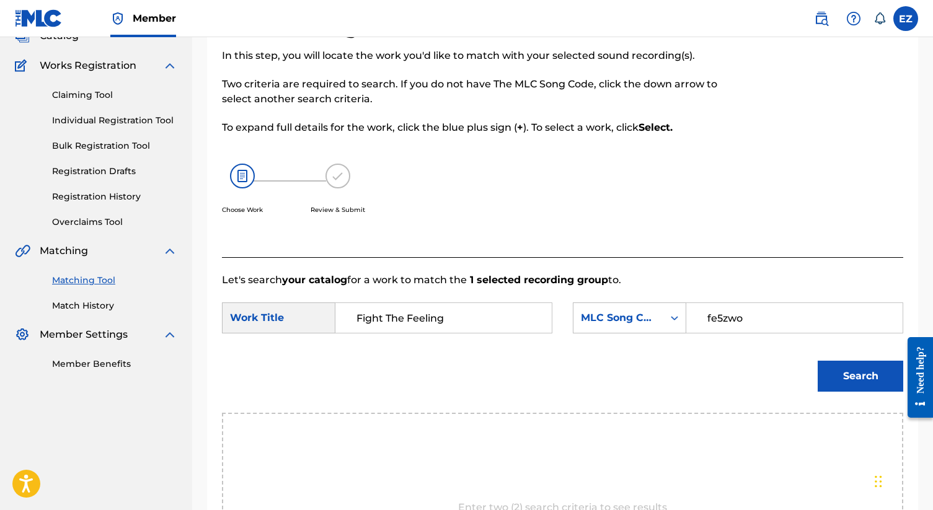
click at [867, 377] on button "Search" at bounding box center [861, 376] width 86 height 31
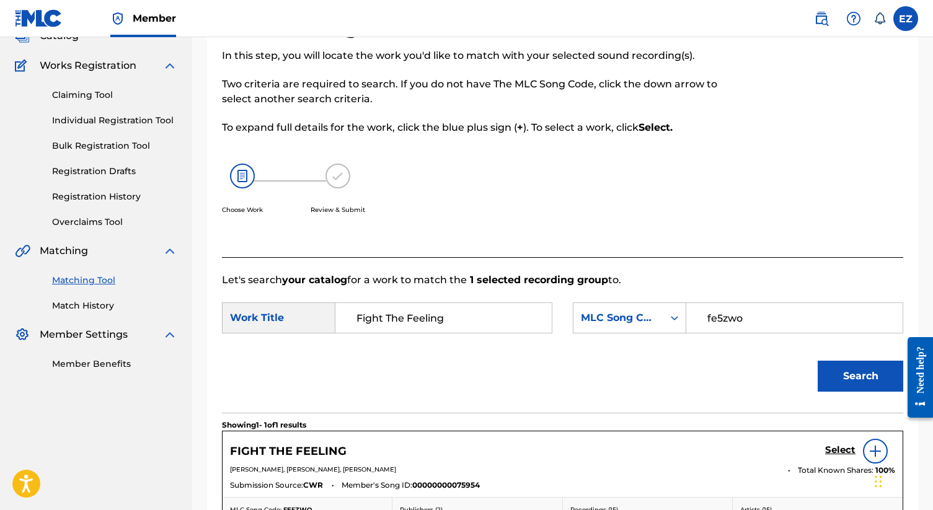
scroll to position [177, 0]
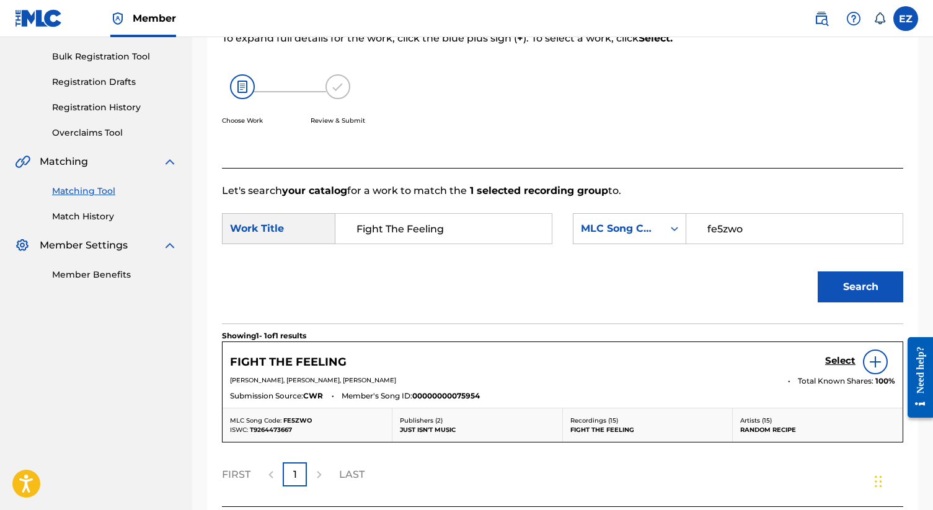
click at [834, 361] on h5 "Select" at bounding box center [840, 361] width 30 height 12
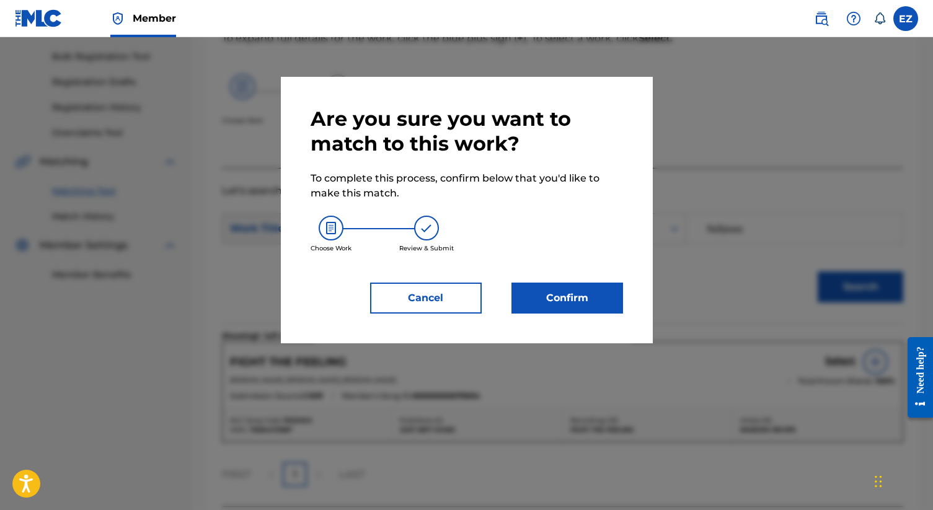
click at [589, 297] on button "Confirm" at bounding box center [568, 298] width 112 height 31
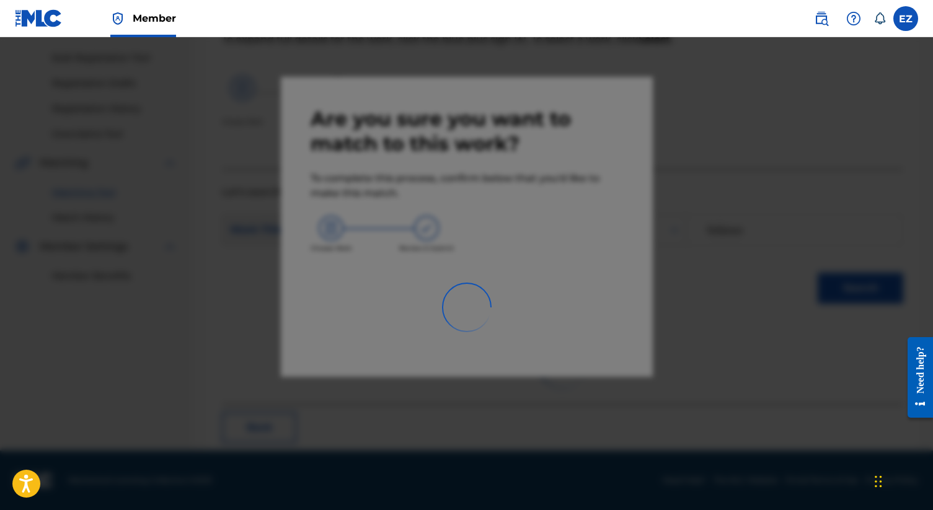
scroll to position [47, 0]
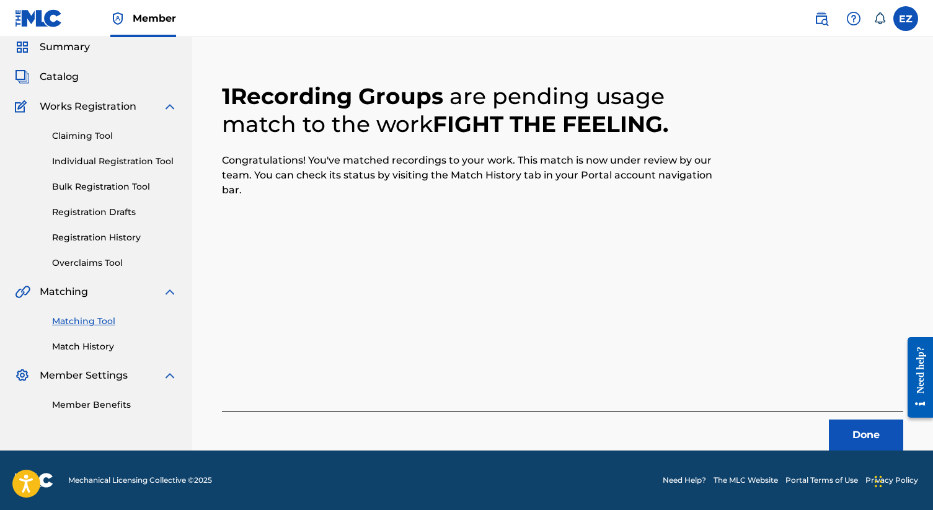
click at [829, 444] on button "Done" at bounding box center [866, 435] width 74 height 31
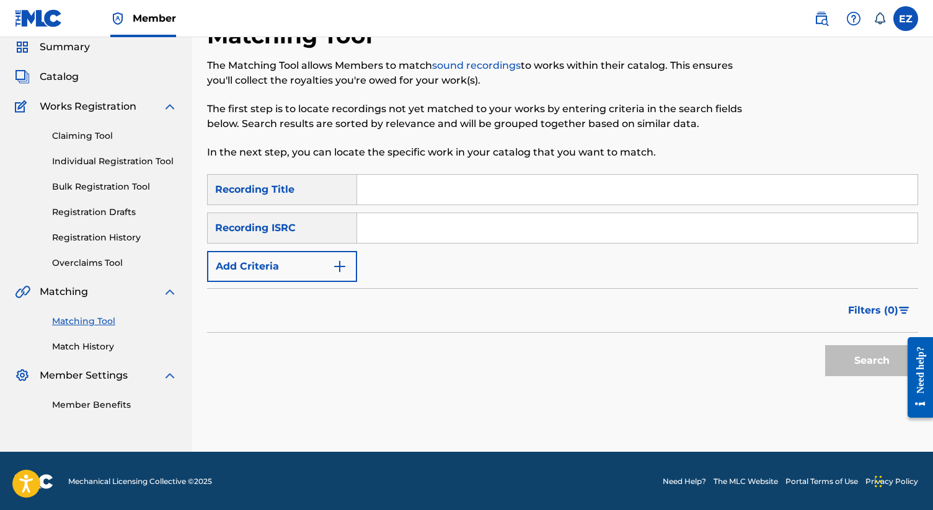
click at [376, 233] on input "Search Form" at bounding box center [637, 228] width 561 height 30
paste input "CAFHV1800015"
click at [825, 345] on button "Search" at bounding box center [871, 360] width 93 height 31
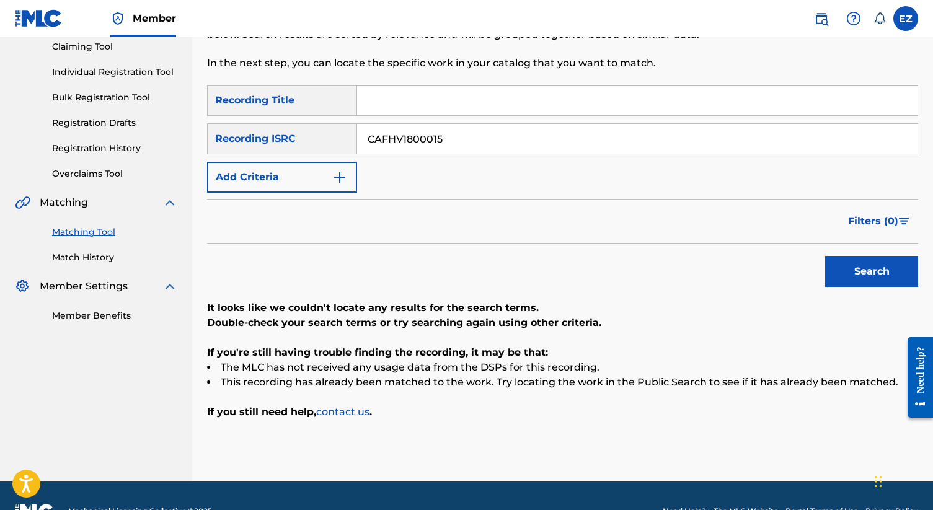
scroll to position [147, 0]
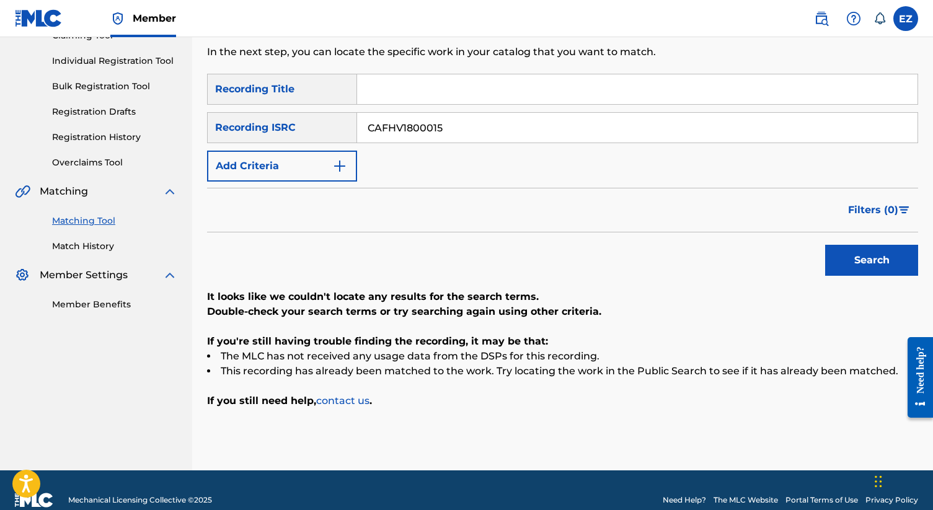
click at [433, 126] on input "CAFHV1800015" at bounding box center [637, 128] width 561 height 30
paste input "04"
type input "CAFHV1800004"
click at [825, 245] on button "Search" at bounding box center [871, 260] width 93 height 31
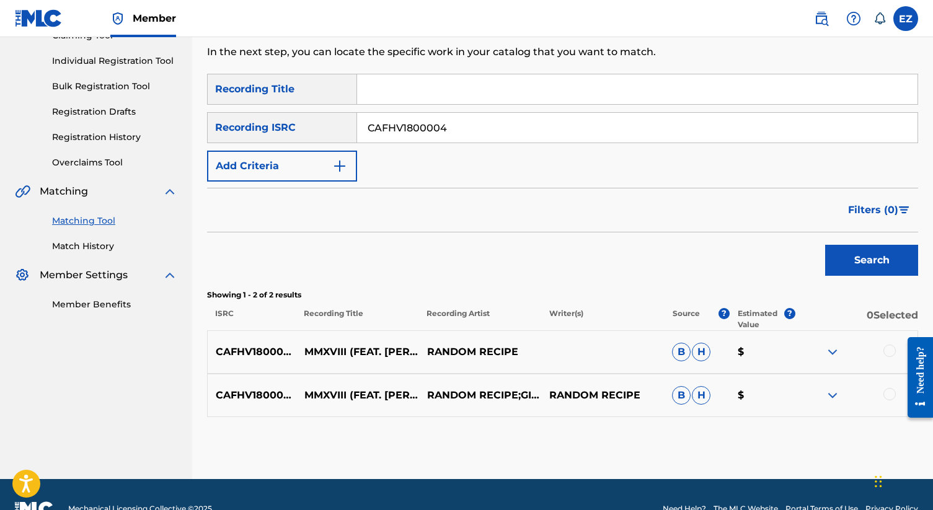
scroll to position [175, 0]
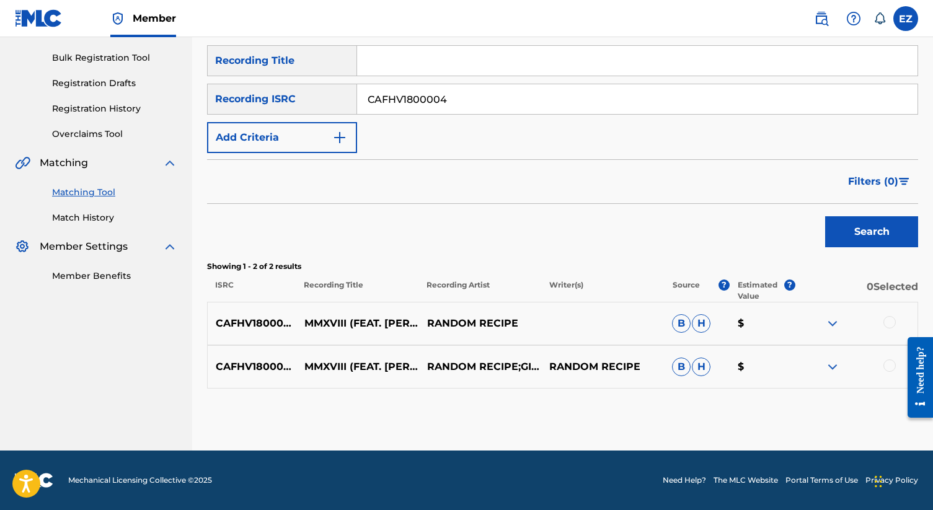
click at [889, 319] on div at bounding box center [890, 322] width 12 height 12
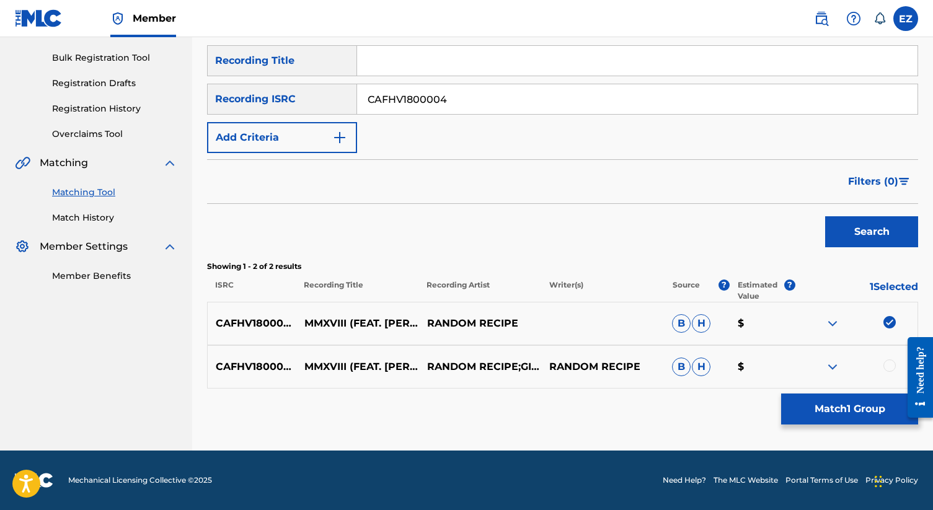
click at [889, 368] on div at bounding box center [890, 366] width 12 height 12
click at [889, 401] on button "Match 2 Groups" at bounding box center [849, 409] width 137 height 31
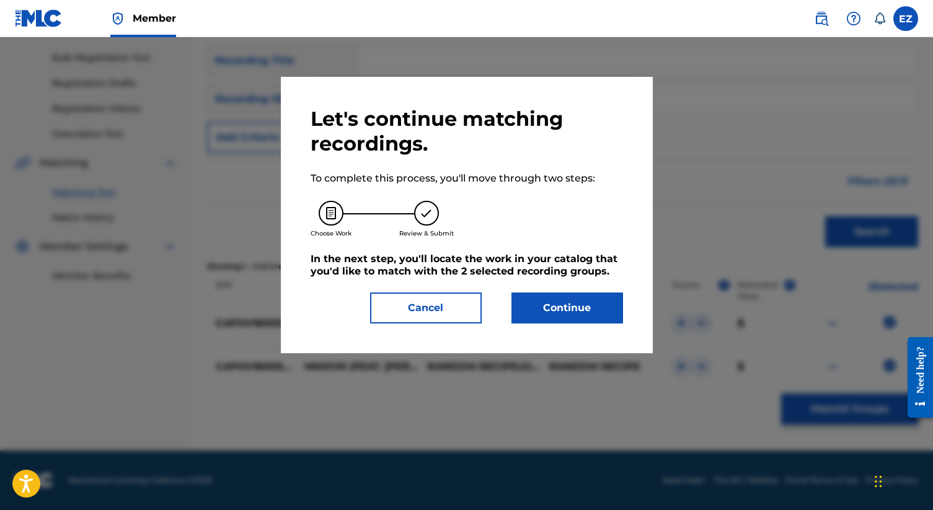
click at [531, 308] on button "Continue" at bounding box center [568, 308] width 112 height 31
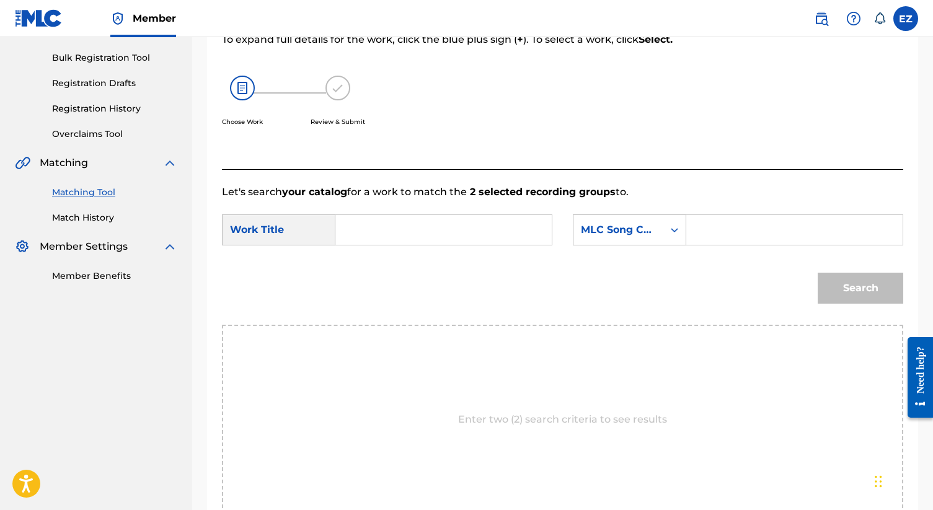
click at [416, 231] on input "Search Form" at bounding box center [443, 230] width 195 height 30
paste input "Mmxviii"
type input "Mmxviii"
click at [719, 229] on input "Search Form" at bounding box center [794, 230] width 195 height 30
type input "ma8t8v"
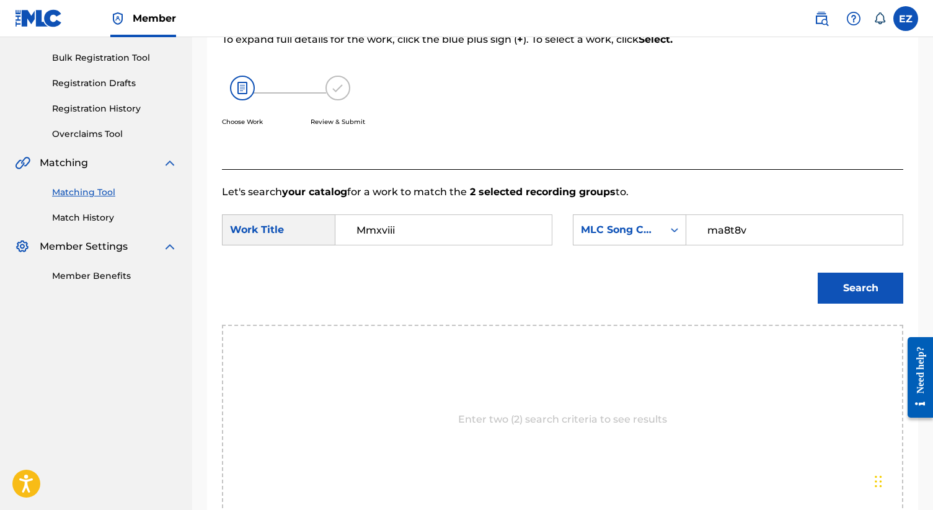
click at [818, 273] on button "Search" at bounding box center [861, 288] width 86 height 31
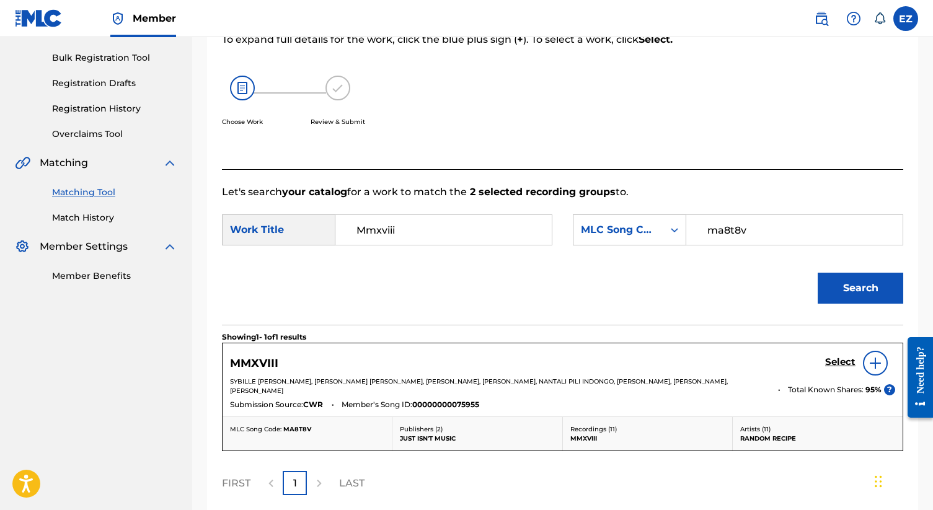
click at [837, 361] on h5 "Select" at bounding box center [840, 363] width 30 height 12
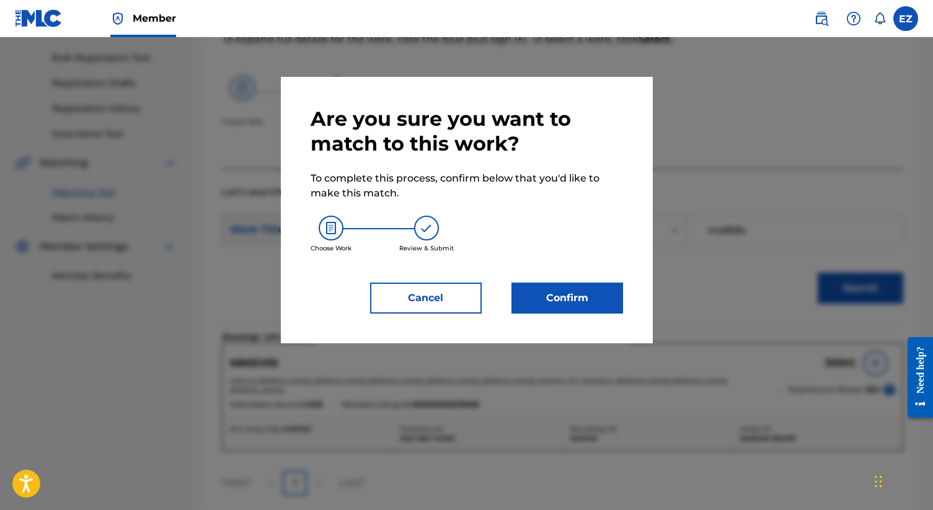
click at [561, 295] on button "Confirm" at bounding box center [568, 298] width 112 height 31
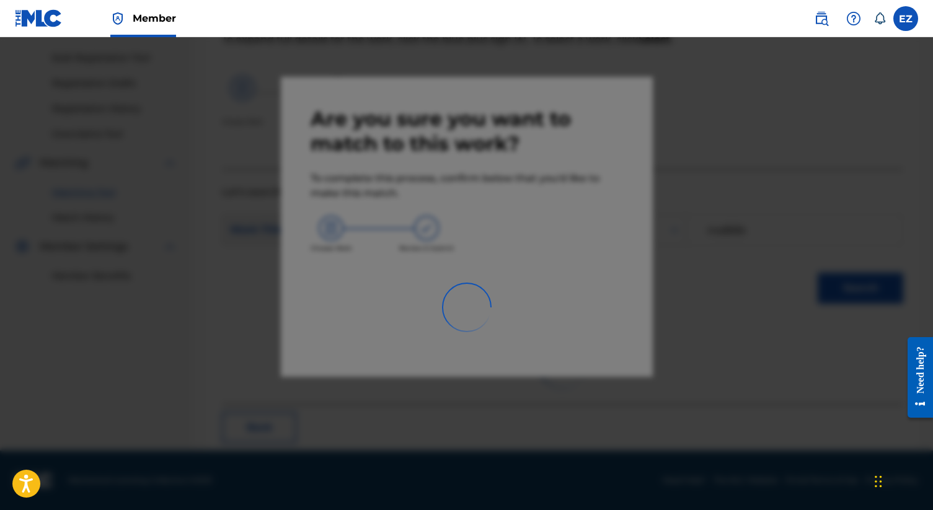
scroll to position [47, 0]
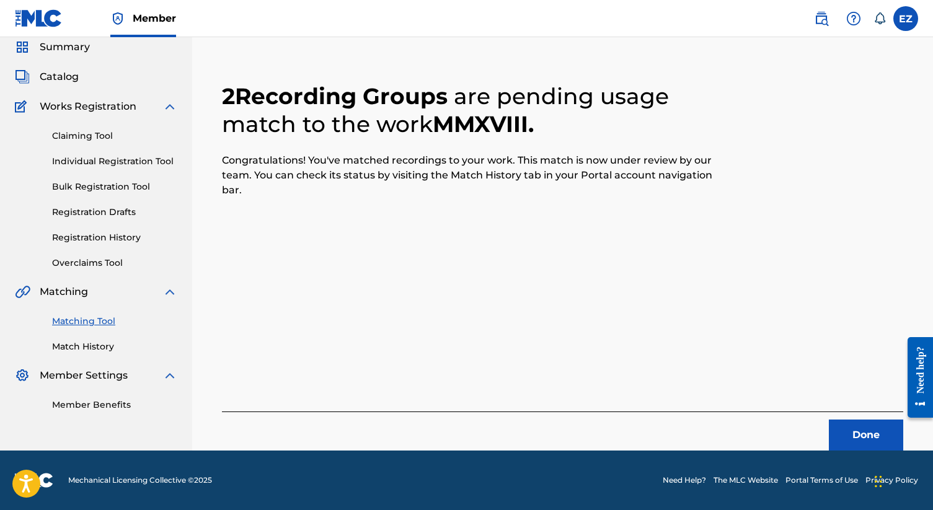
click at [831, 442] on button "Done" at bounding box center [866, 435] width 74 height 31
